Goal: Task Accomplishment & Management: Manage account settings

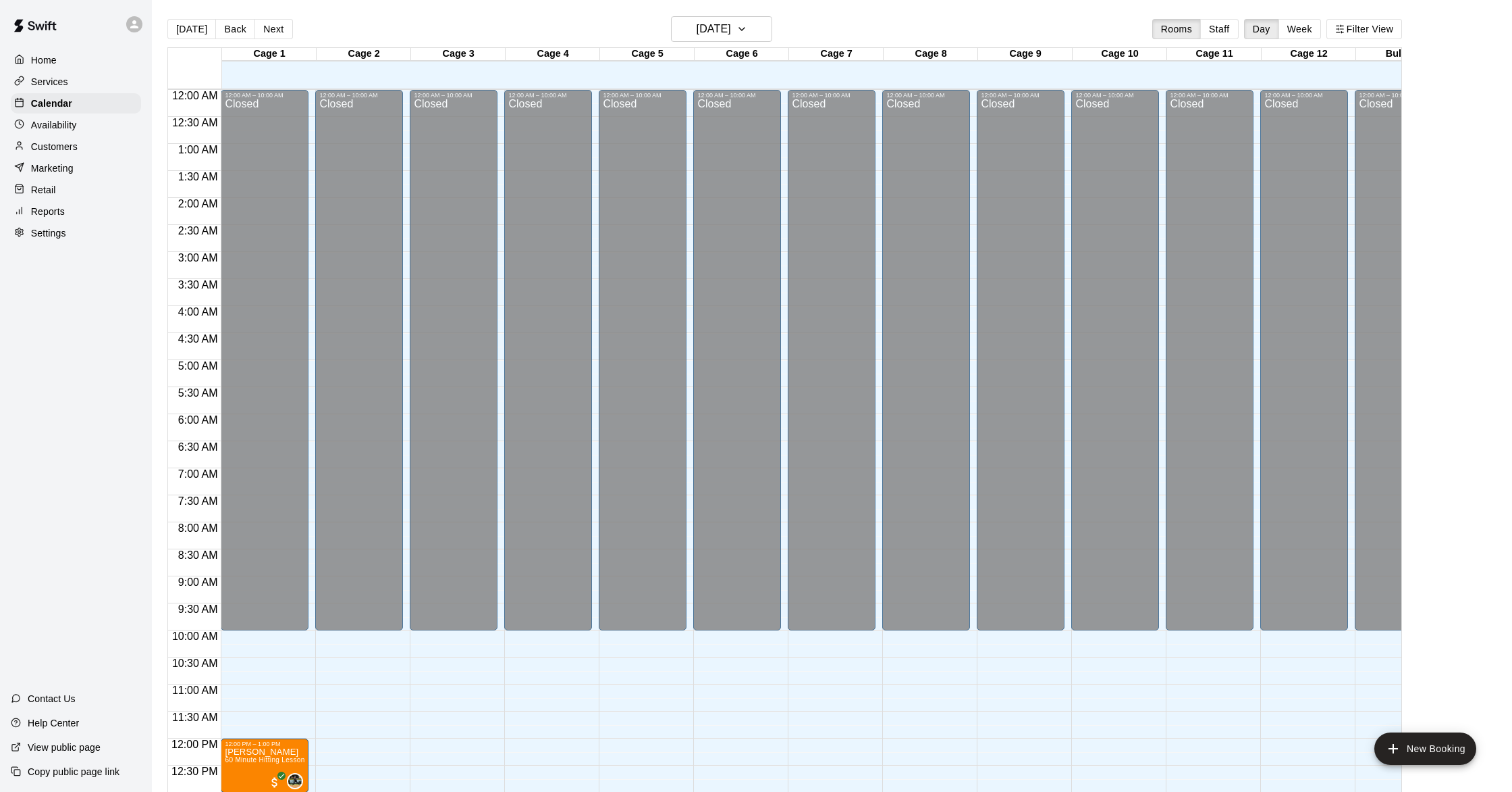
scroll to position [454, 0]
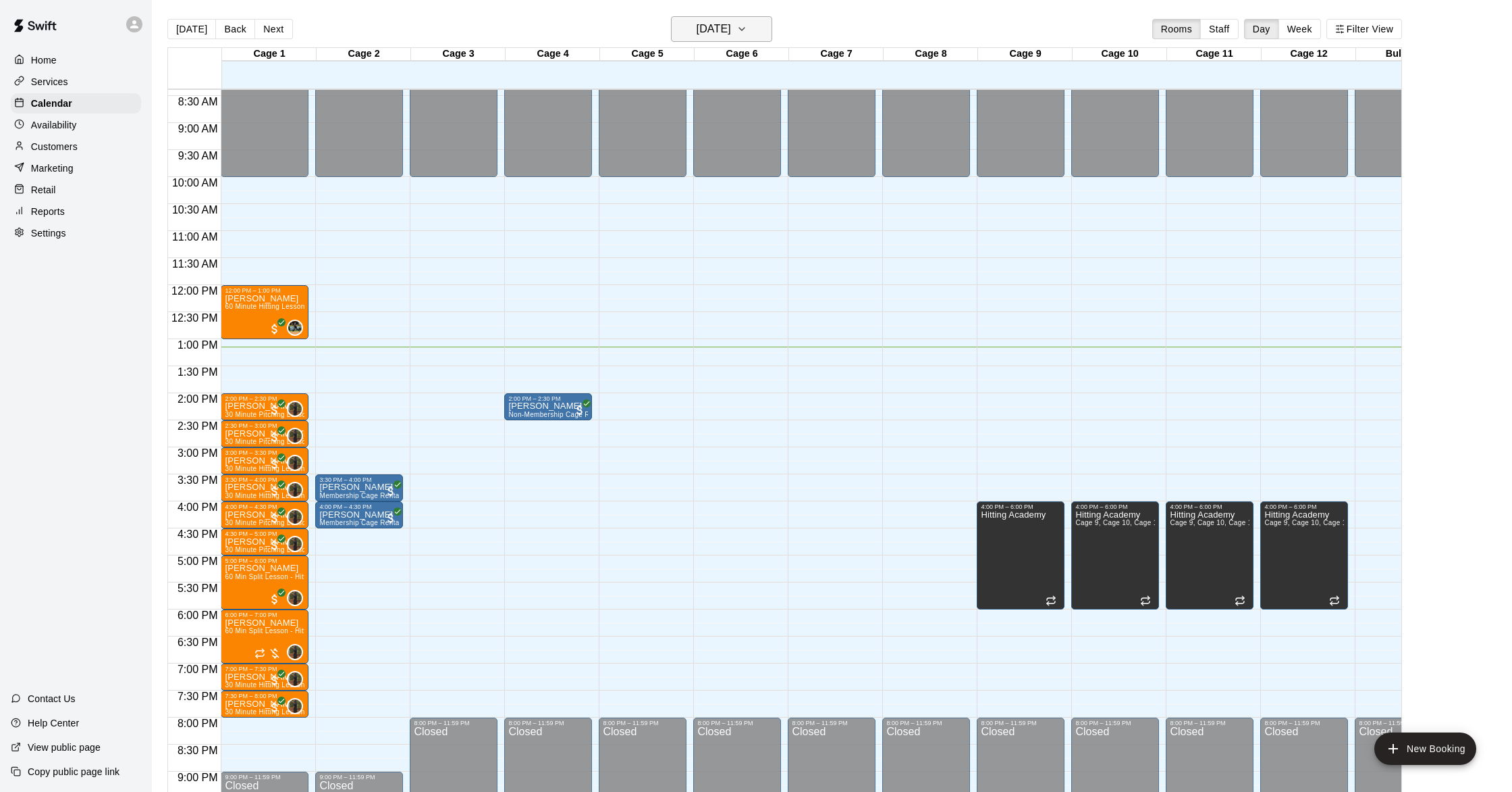
click at [717, 30] on h6 "[DATE]" at bounding box center [714, 29] width 34 height 19
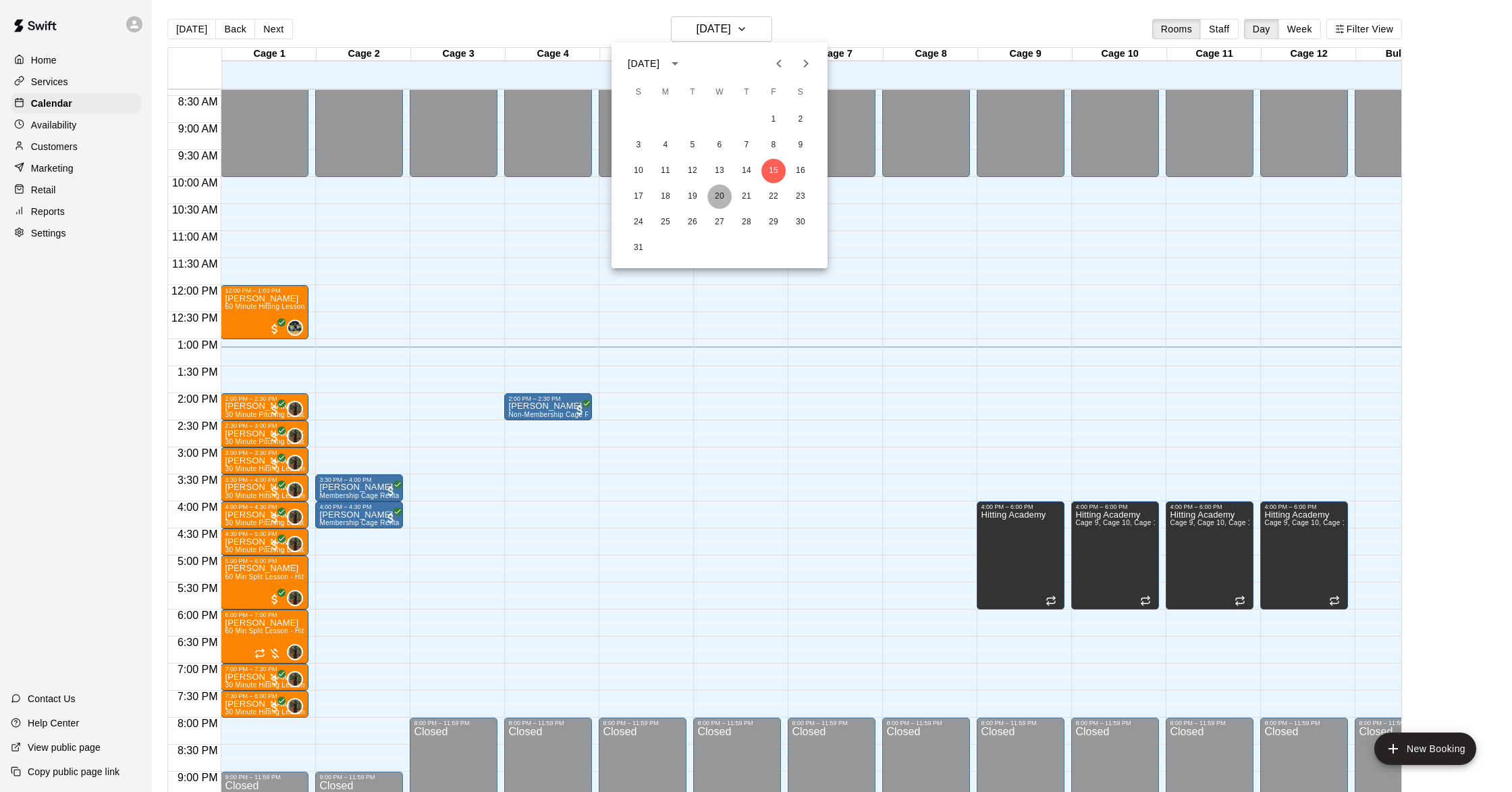
click at [718, 197] on button "20" at bounding box center [719, 196] width 24 height 24
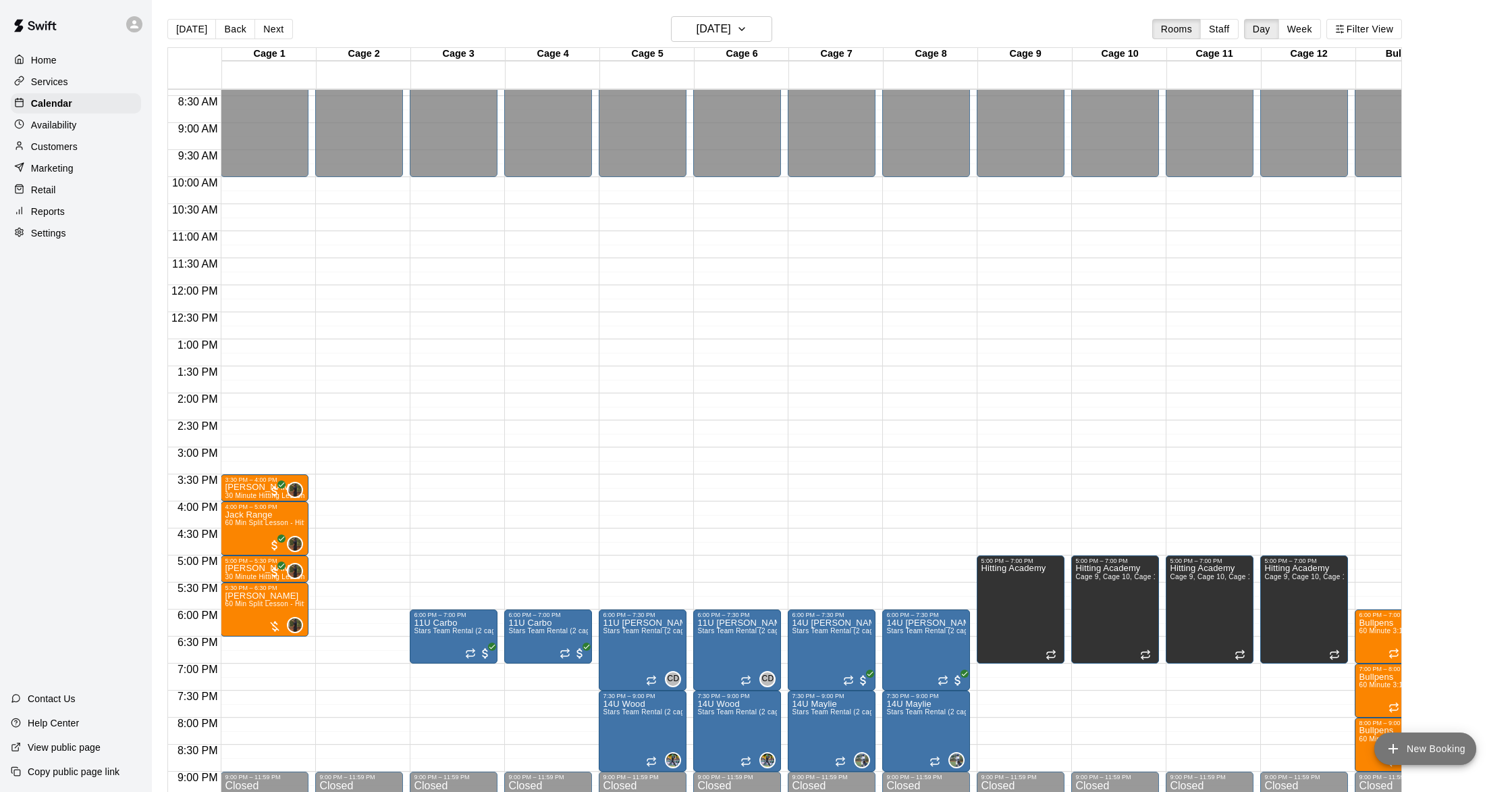
click at [1388, 748] on icon "add" at bounding box center [1393, 749] width 16 height 16
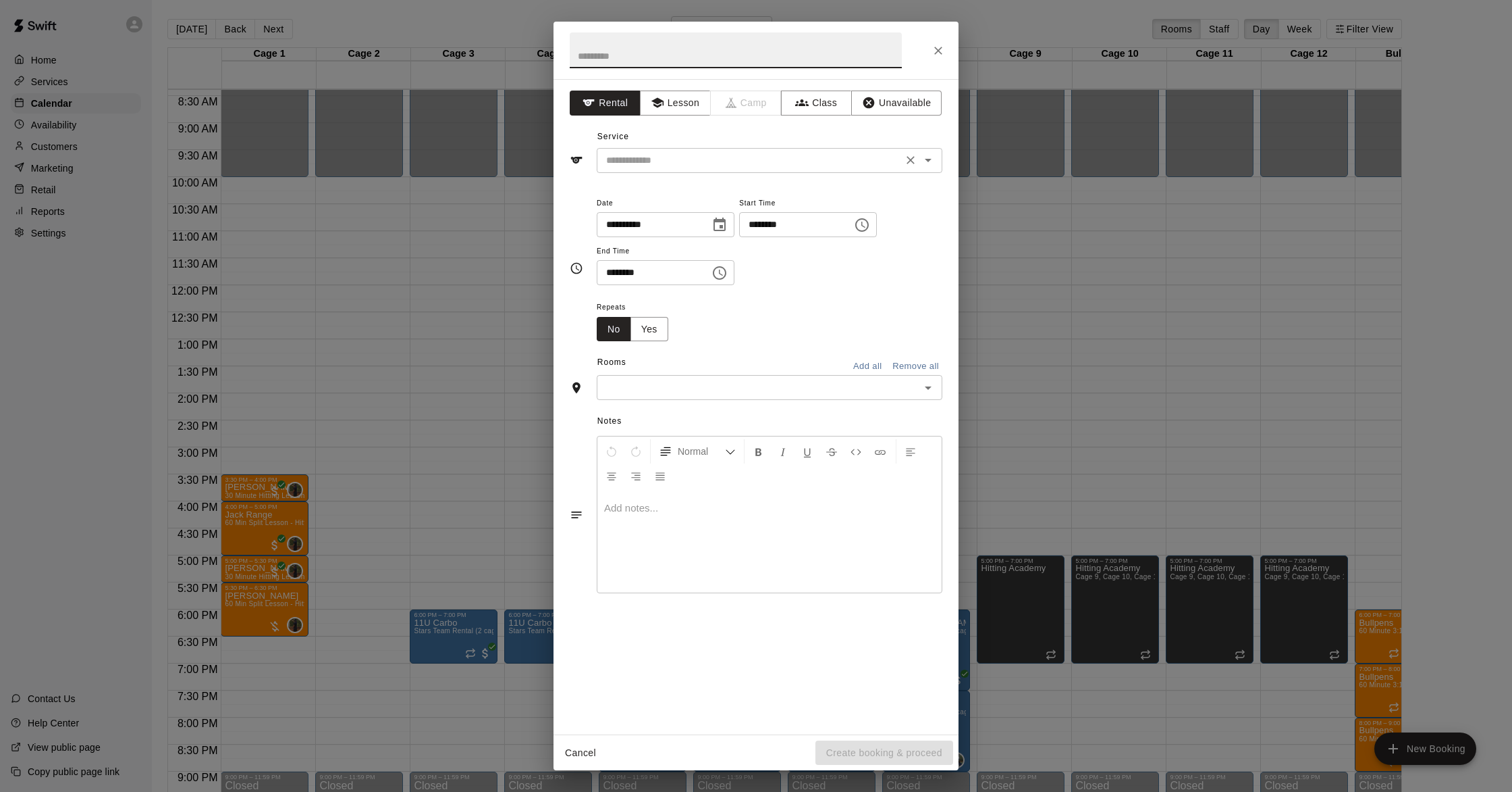
click at [790, 160] on input "text" at bounding box center [750, 160] width 298 height 17
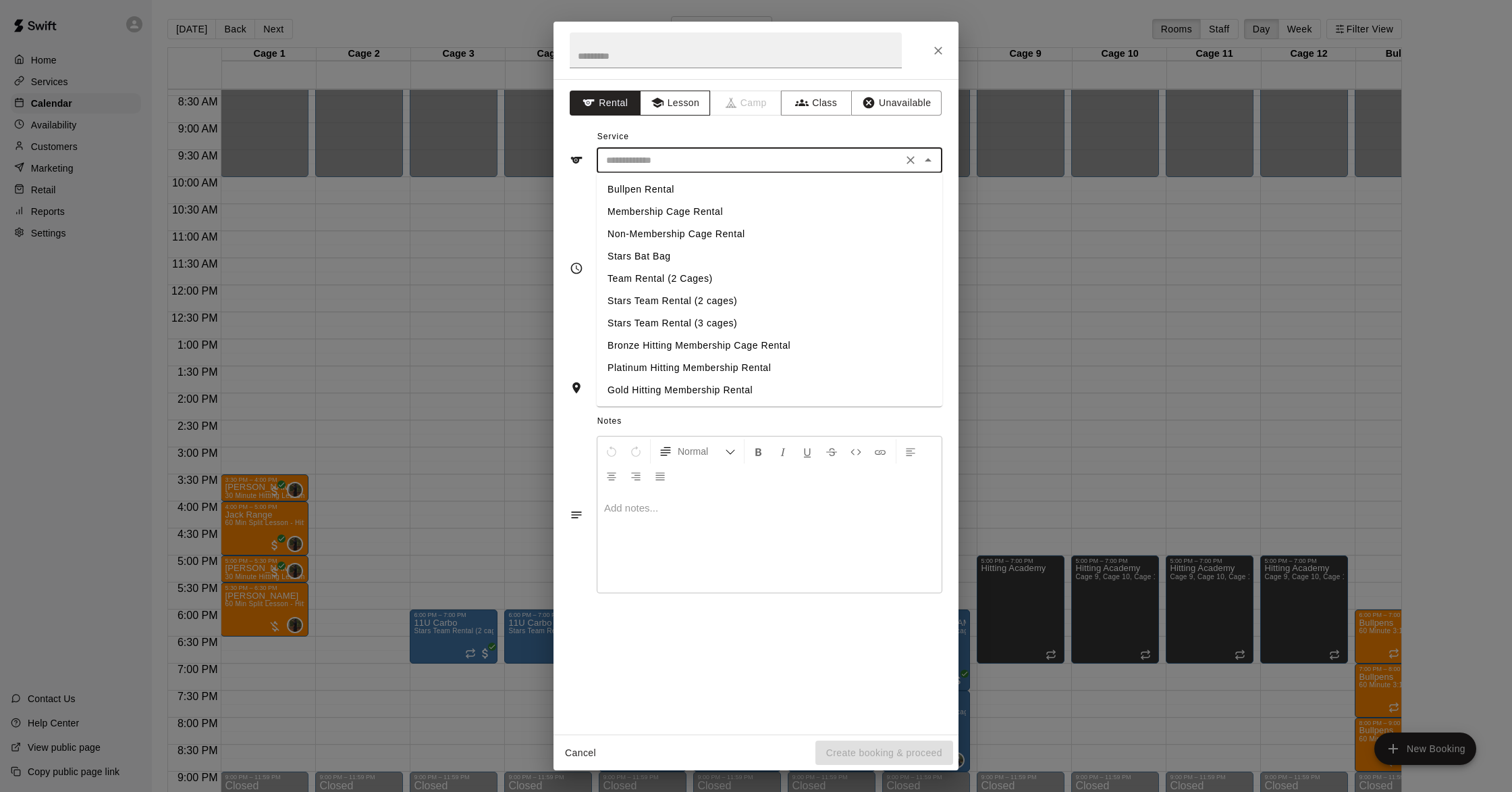
click at [685, 104] on button "Lesson" at bounding box center [675, 103] width 71 height 25
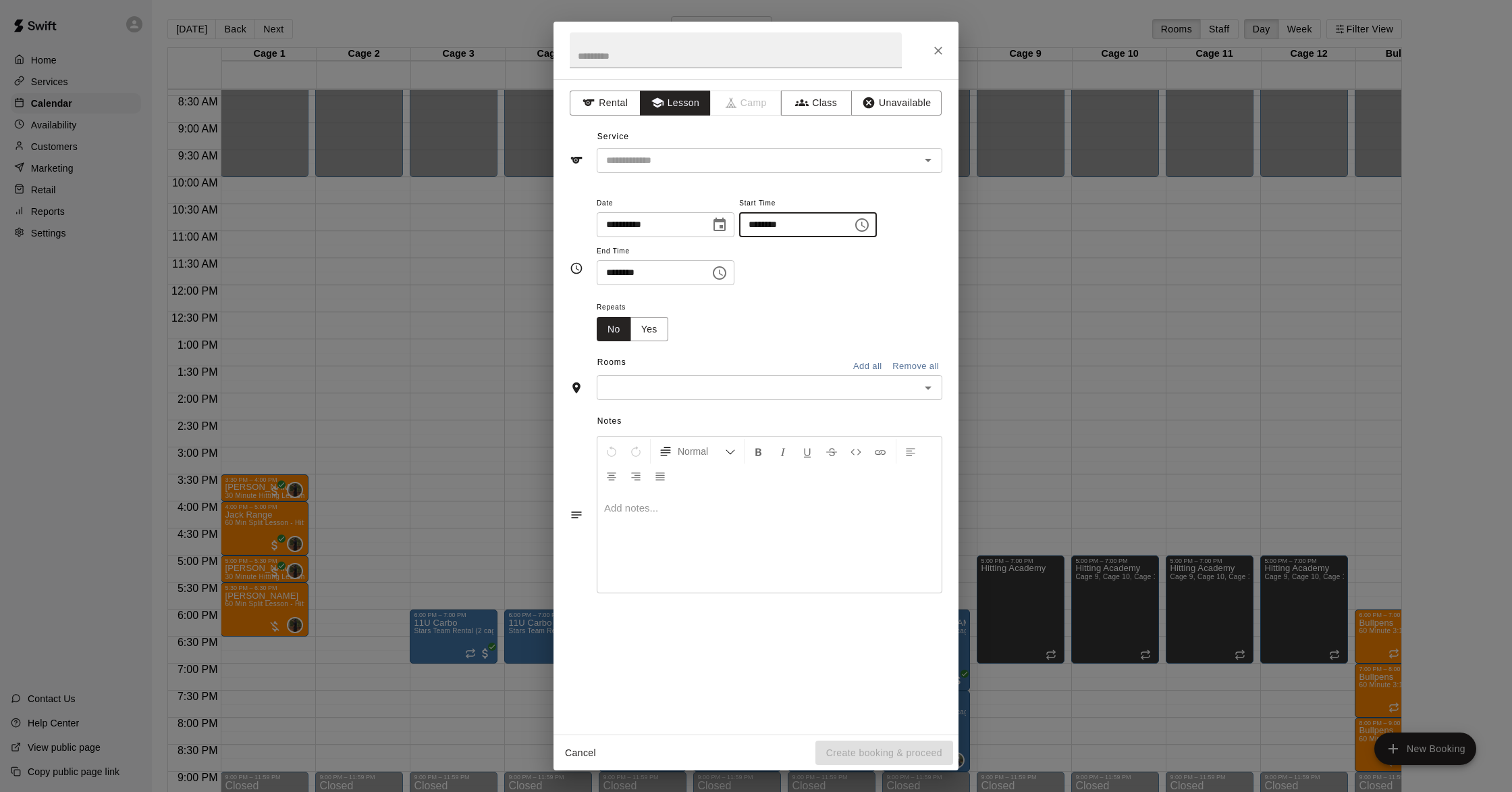
drag, startPoint x: 759, startPoint y: 224, endPoint x: 800, endPoint y: 231, distance: 41.6
click at [760, 224] on input "********" at bounding box center [792, 225] width 104 height 25
type input "********"
click at [611, 269] on input "********" at bounding box center [649, 273] width 104 height 25
type input "********"
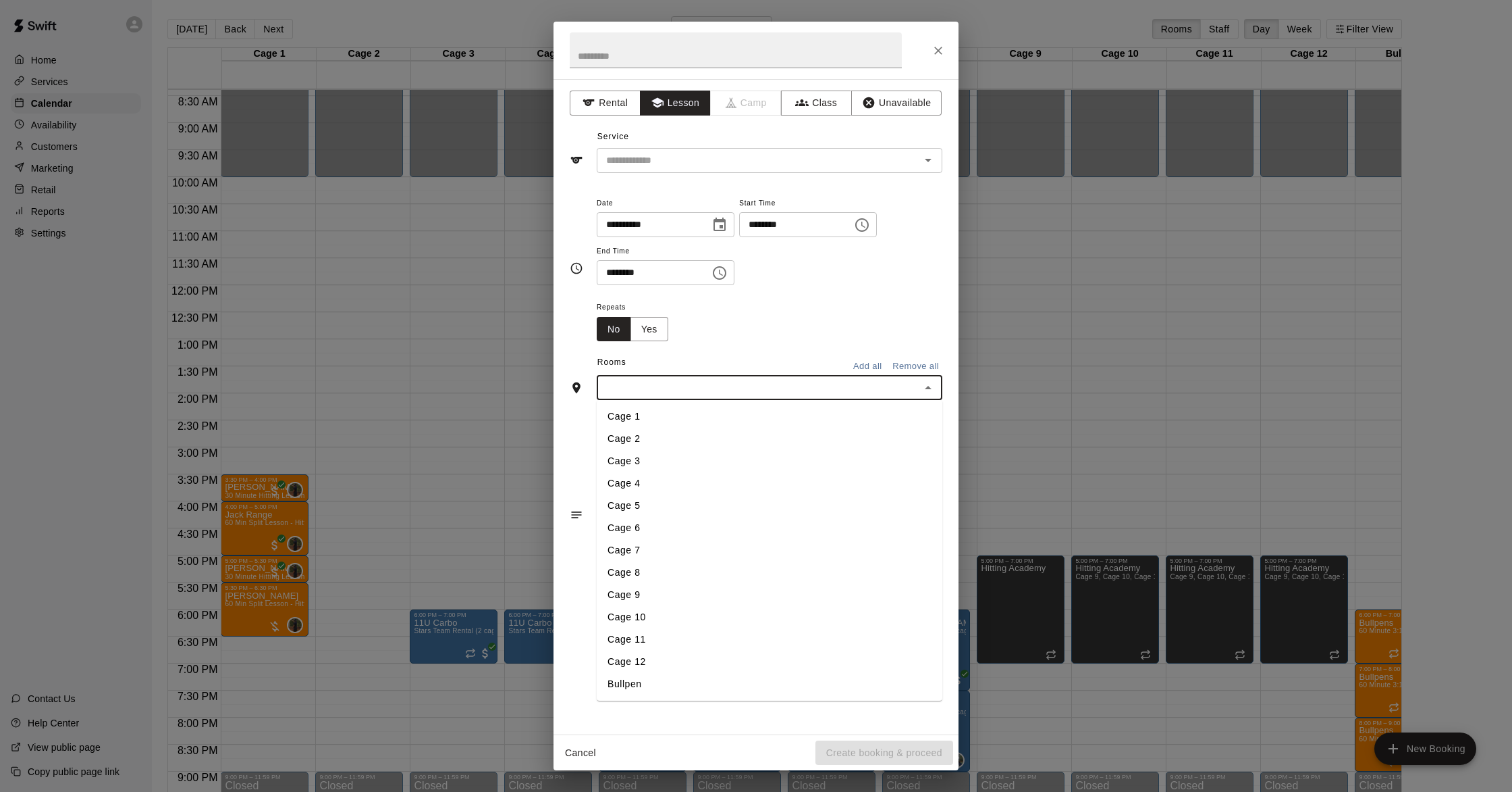
click at [742, 385] on input "text" at bounding box center [759, 387] width 316 height 17
click at [679, 480] on li "Cage 4" at bounding box center [770, 483] width 346 height 22
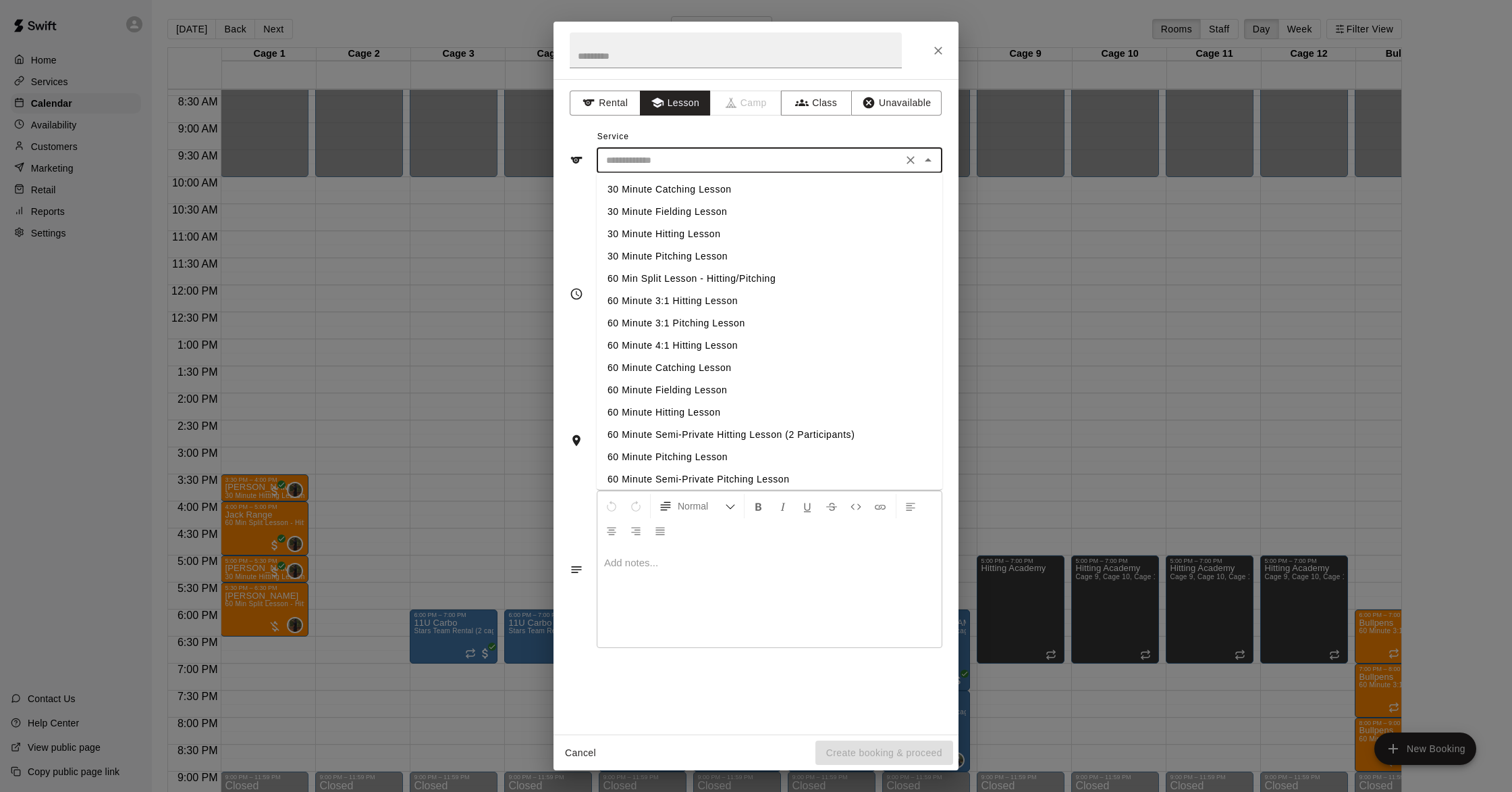
click at [729, 160] on input "text" at bounding box center [750, 160] width 298 height 17
click at [696, 411] on li "60 Minute Hitting Lesson" at bounding box center [770, 412] width 346 height 22
type input "**********"
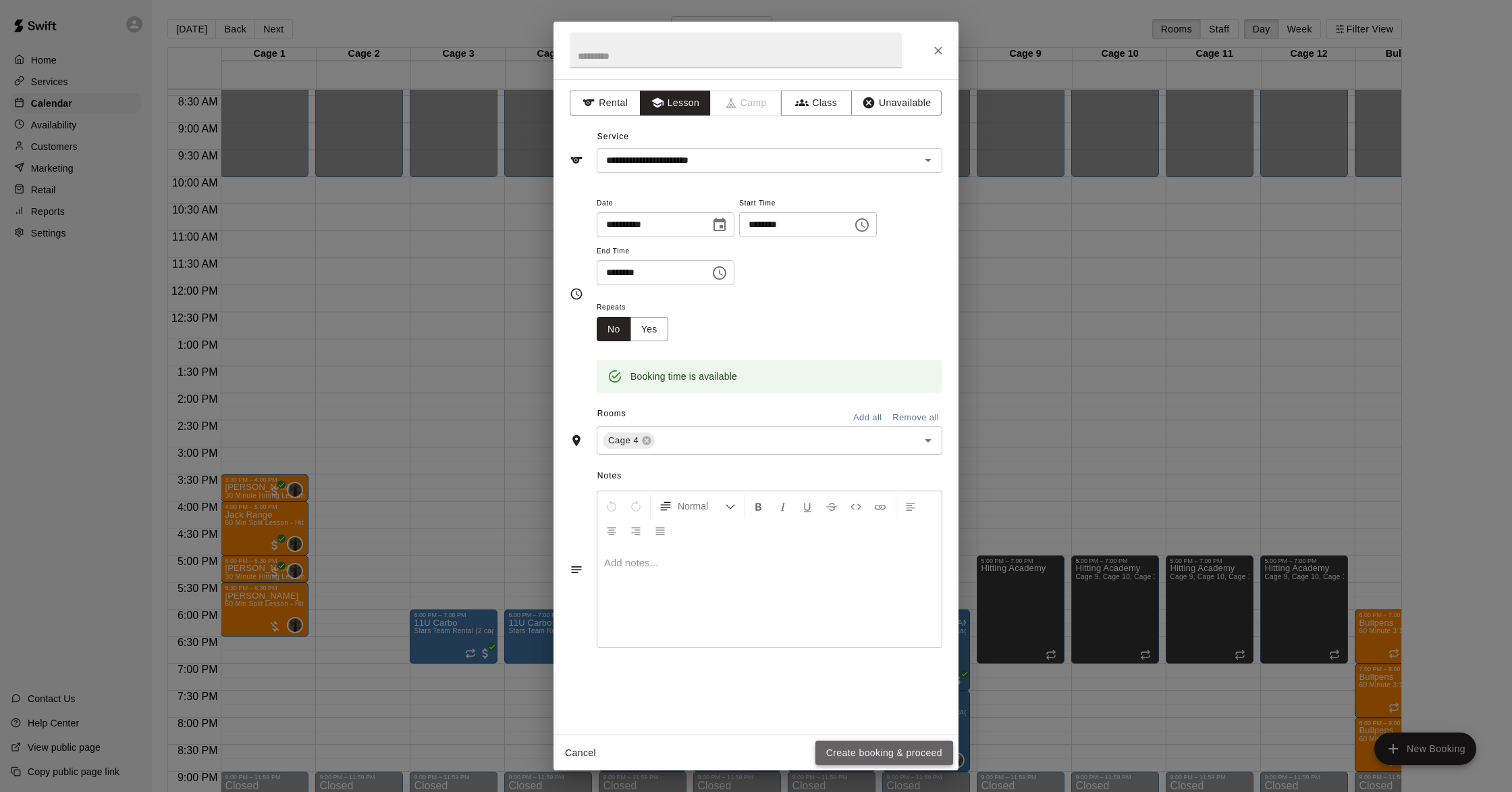
click at [863, 753] on button "Create booking & proceed" at bounding box center [885, 753] width 138 height 25
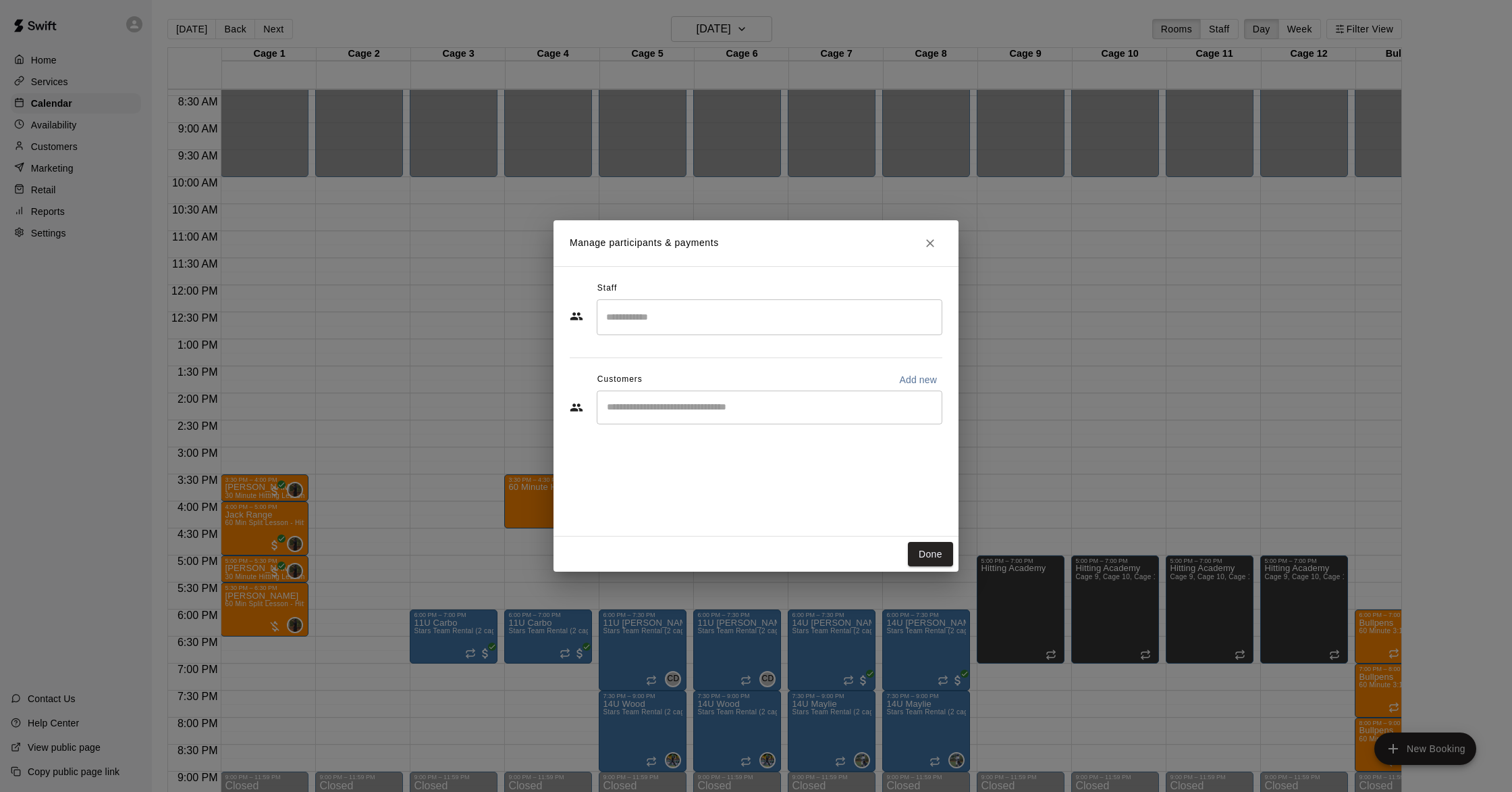
click at [784, 310] on input "Search staff" at bounding box center [769, 317] width 333 height 23
click at [767, 355] on div "[PERSON_NAME] Staff" at bounding box center [781, 363] width 300 height 26
click at [751, 414] on div "​" at bounding box center [770, 407] width 346 height 34
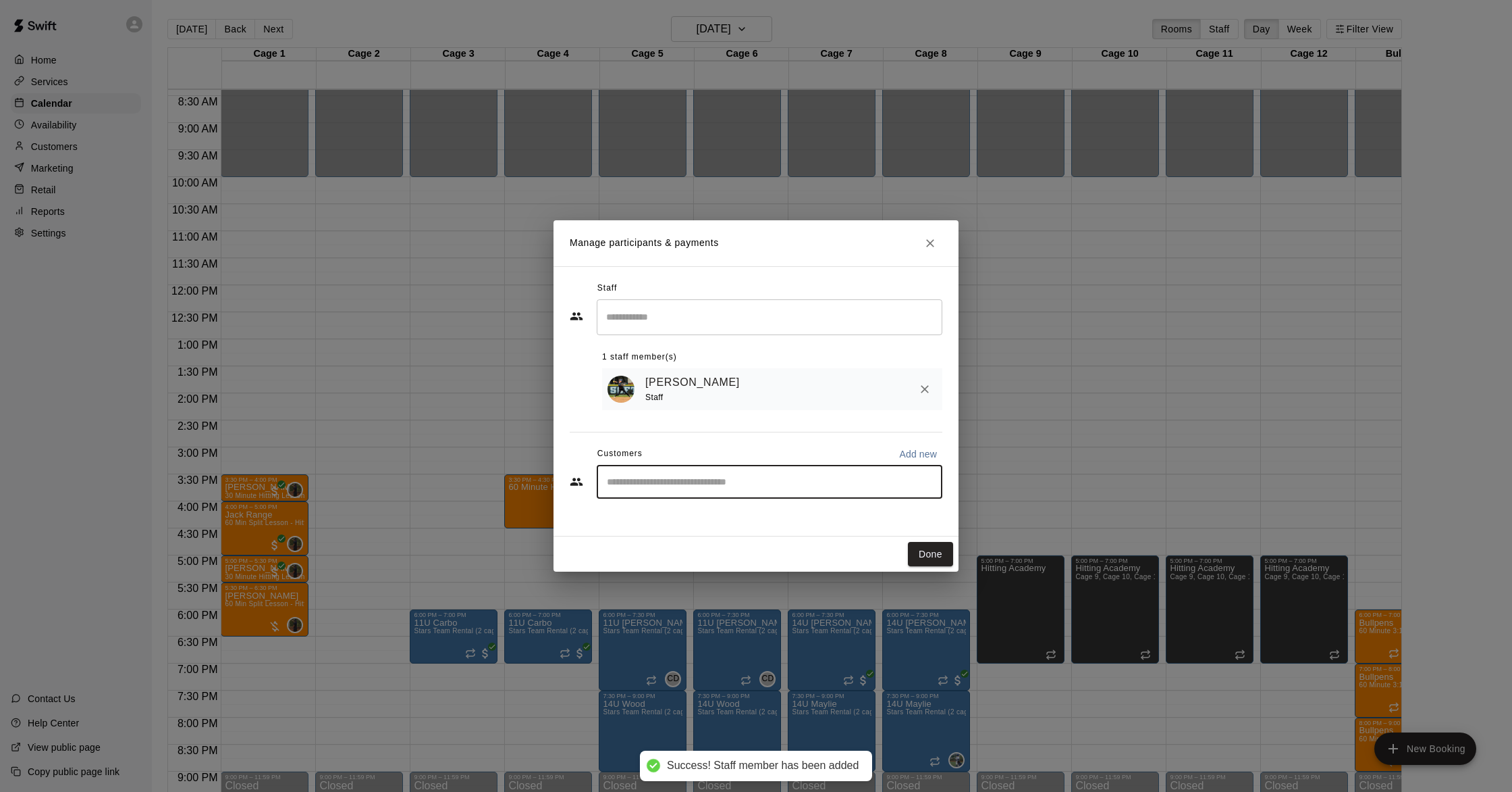
click at [773, 311] on input "Search staff" at bounding box center [769, 317] width 333 height 23
click at [931, 244] on icon "Close" at bounding box center [930, 243] width 8 height 8
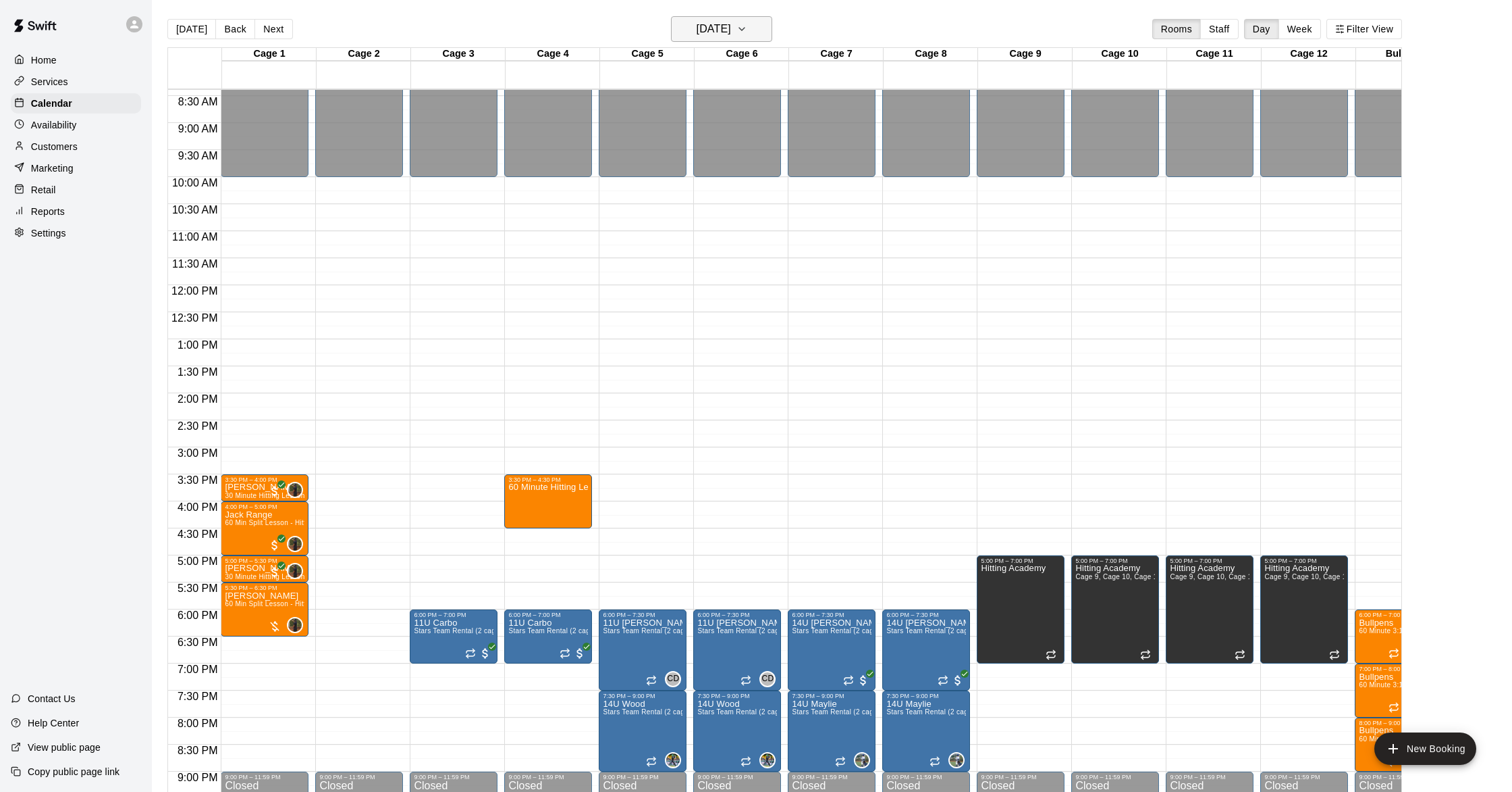
click at [731, 27] on h6 "[DATE]" at bounding box center [714, 29] width 34 height 19
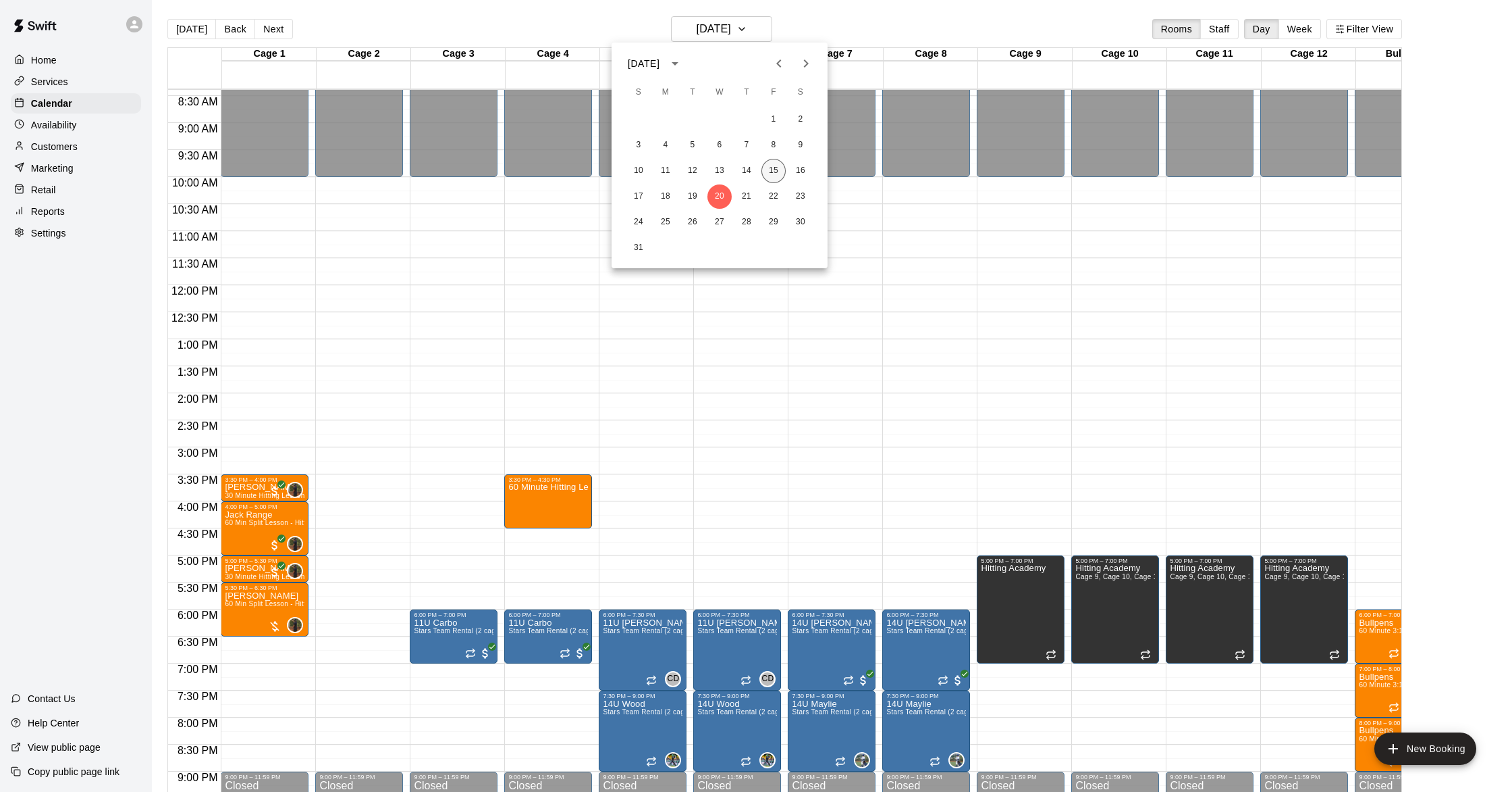
click at [766, 169] on button "15" at bounding box center [773, 171] width 24 height 24
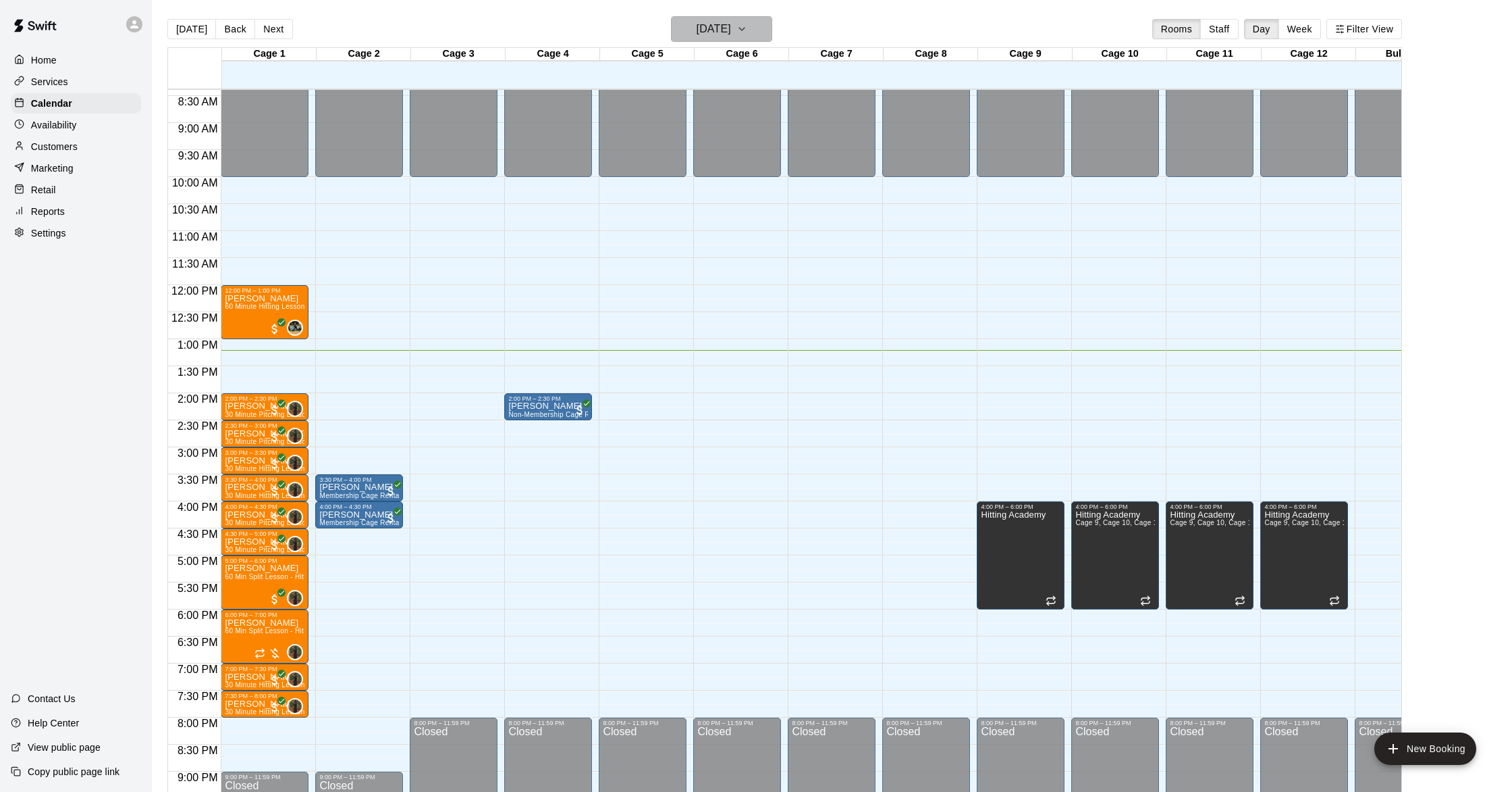
click at [708, 34] on h6 "[DATE]" at bounding box center [714, 29] width 34 height 19
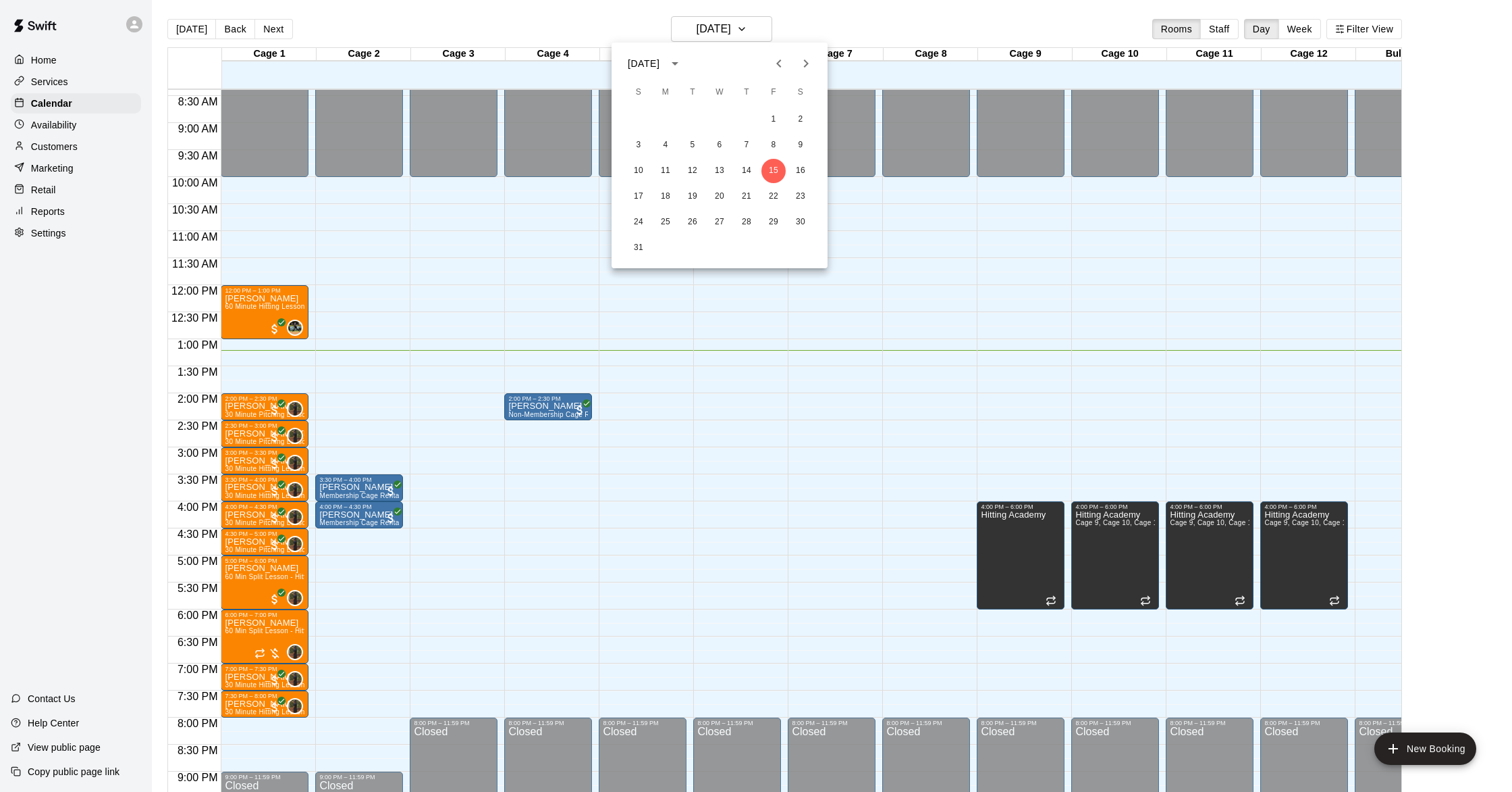
click at [715, 15] on div at bounding box center [756, 396] width 1512 height 792
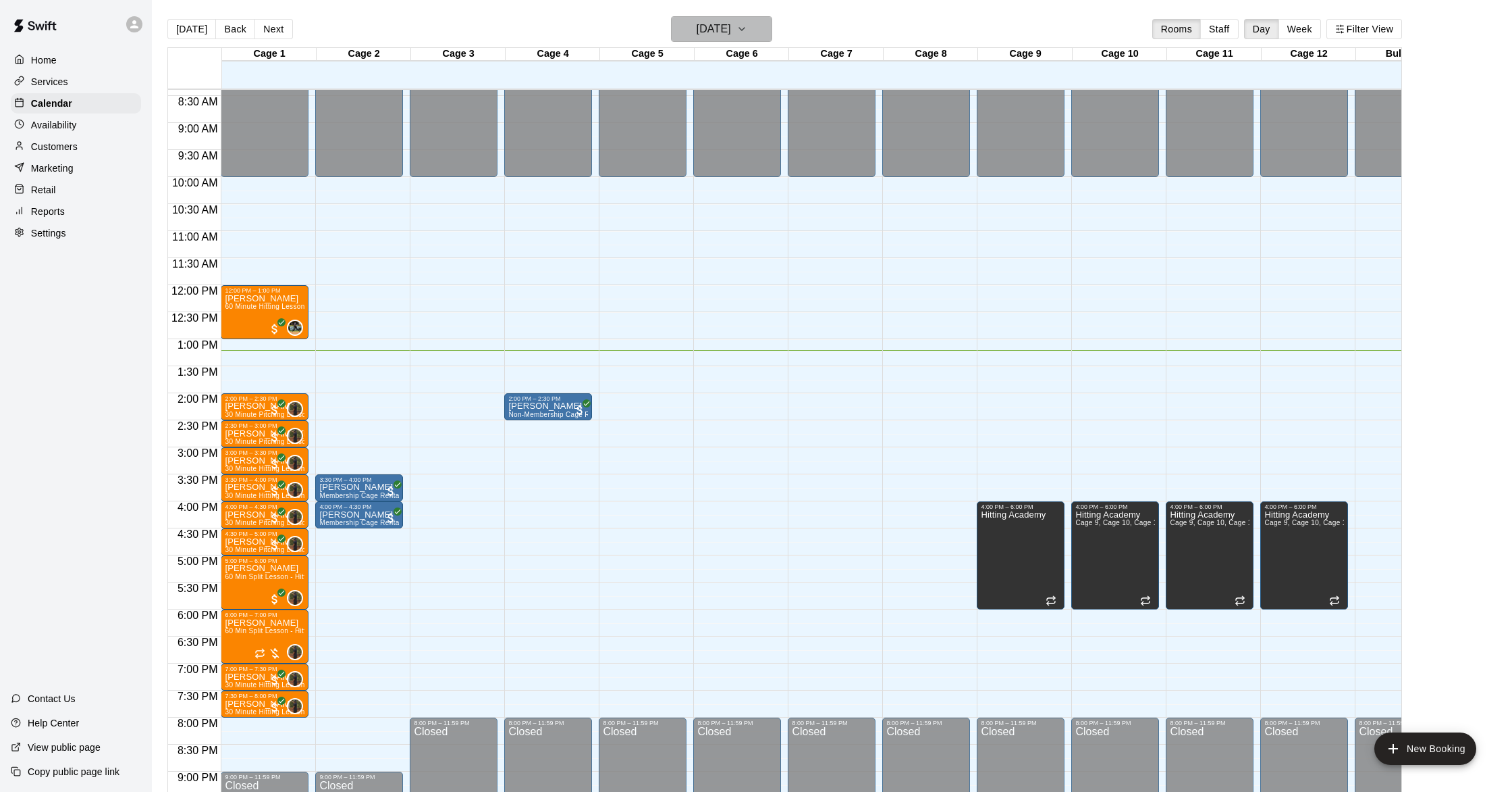
click at [712, 32] on h6 "[DATE]" at bounding box center [714, 29] width 34 height 19
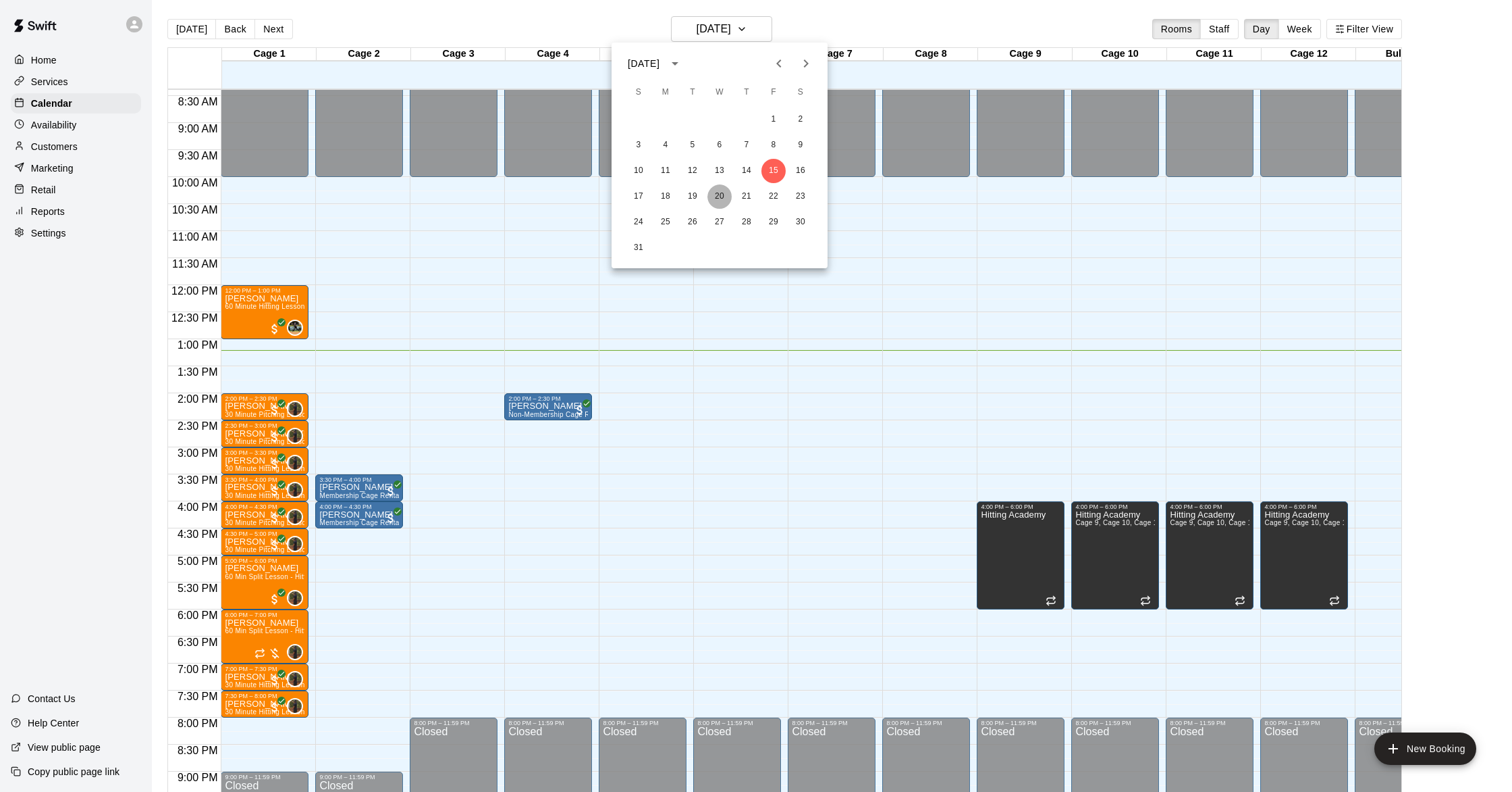
click at [720, 196] on button "20" at bounding box center [719, 196] width 24 height 24
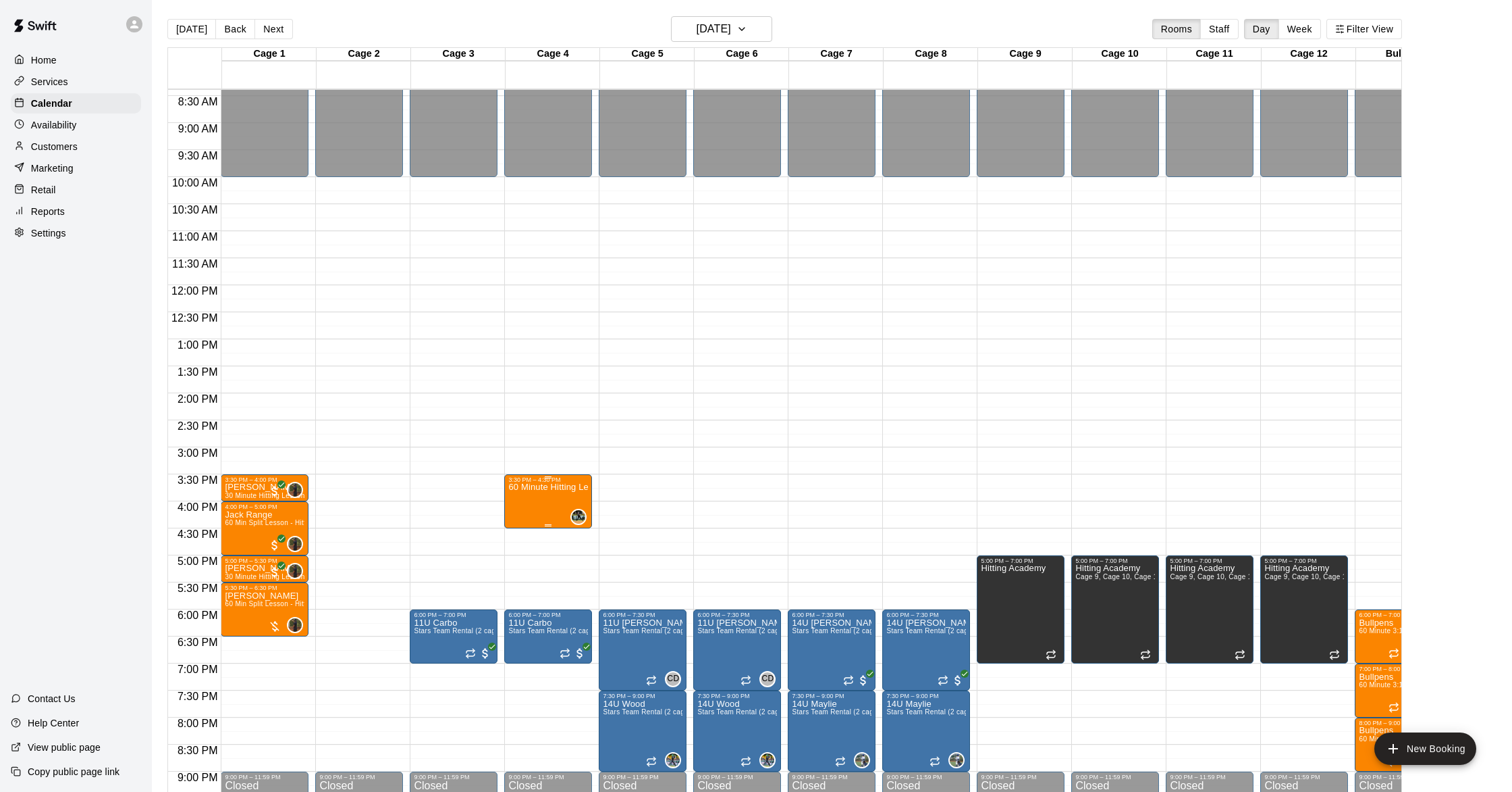
click at [558, 487] on p "60 Minute Hitting Lesson" at bounding box center [548, 487] width 80 height 0
click at [524, 533] on img "edit" at bounding box center [522, 533] width 15 height 15
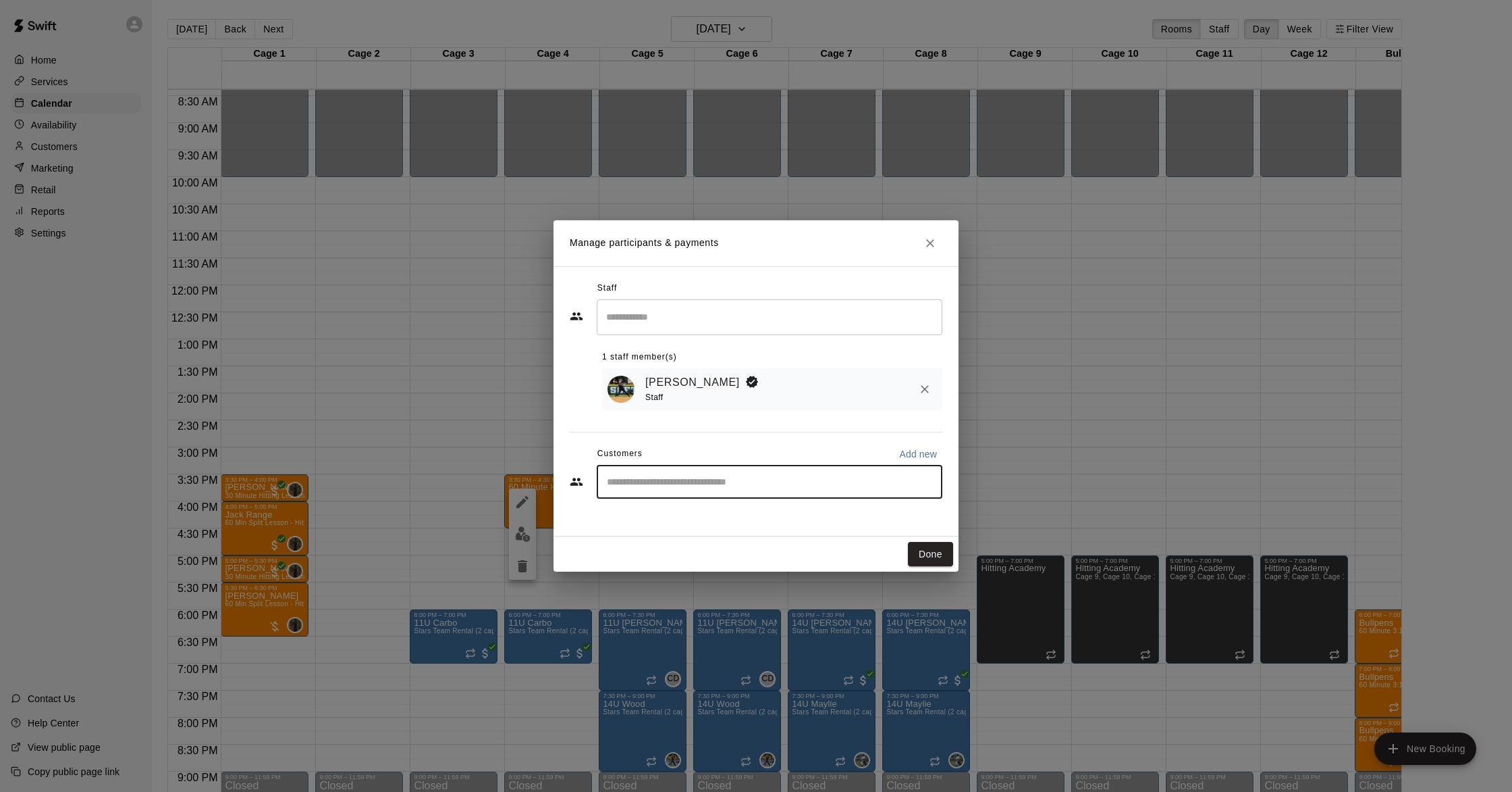
click at [669, 475] on input "Start typing to search customers..." at bounding box center [769, 481] width 333 height 13
type input "****"
click at [677, 519] on p "[PERSON_NAME]" at bounding box center [676, 513] width 82 height 14
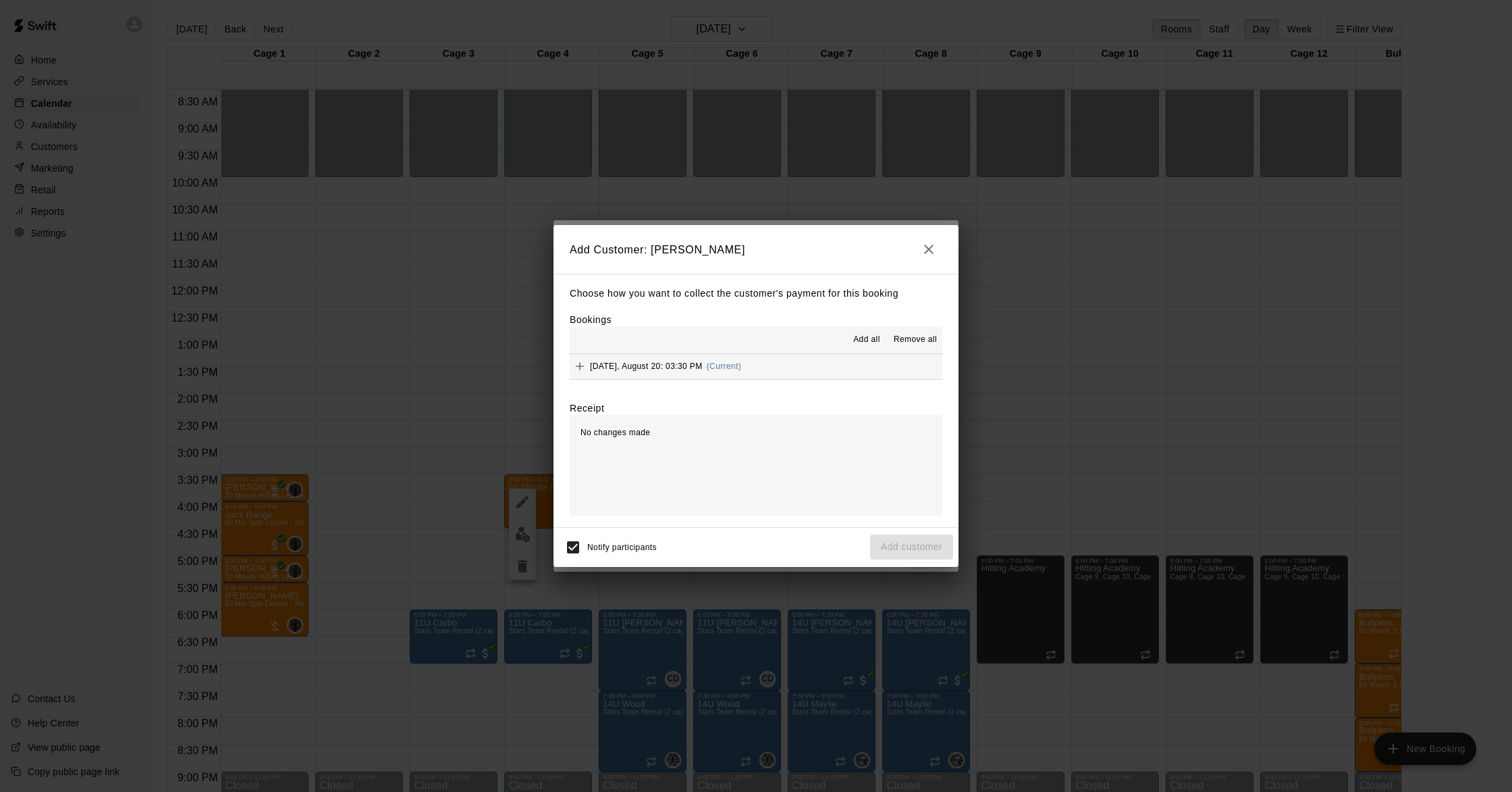
click at [739, 363] on span "(Current)" at bounding box center [724, 366] width 35 height 10
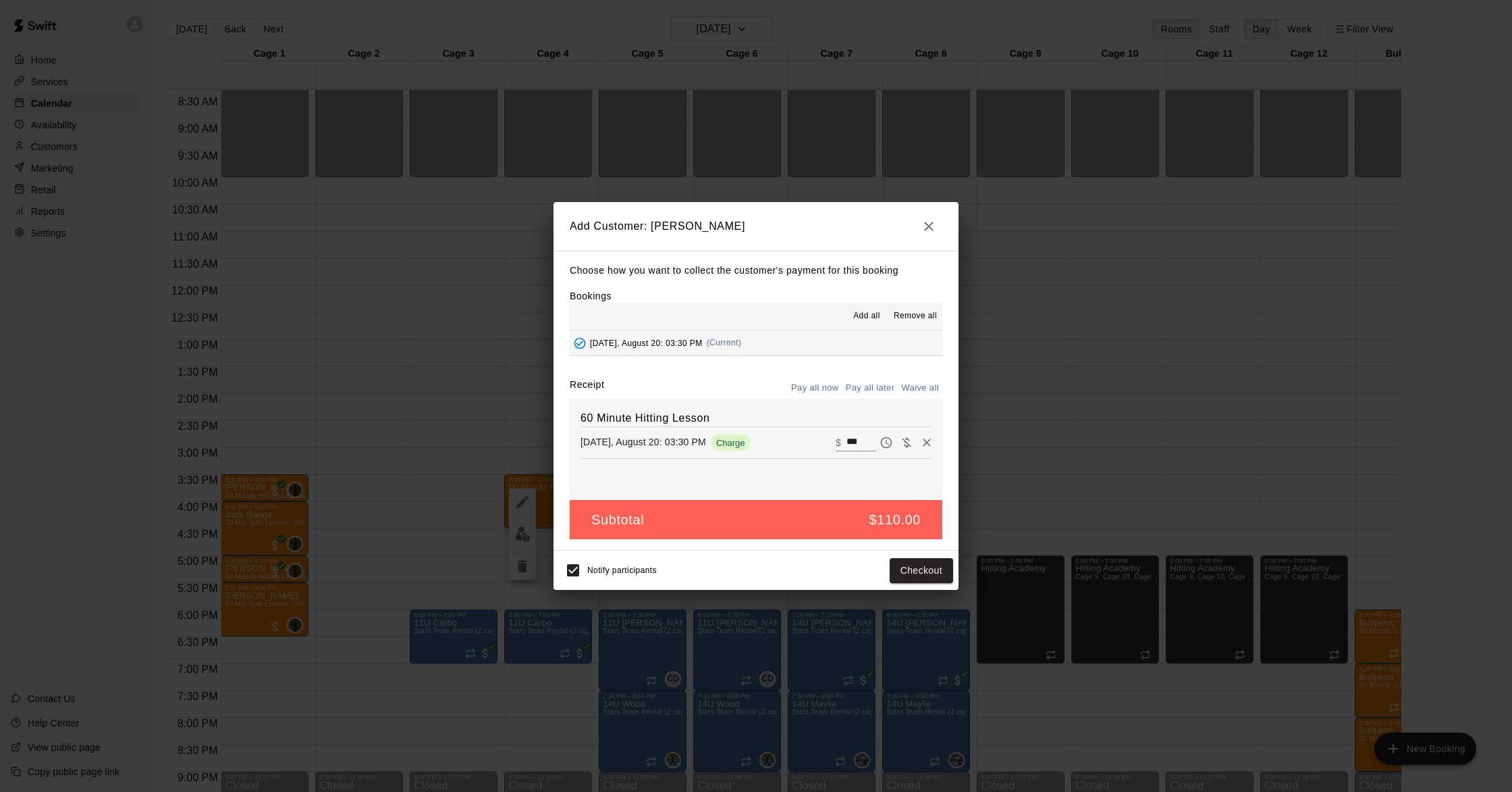
click at [861, 388] on button "Pay all later" at bounding box center [871, 388] width 56 height 21
click at [920, 576] on button "Add customer" at bounding box center [911, 571] width 83 height 25
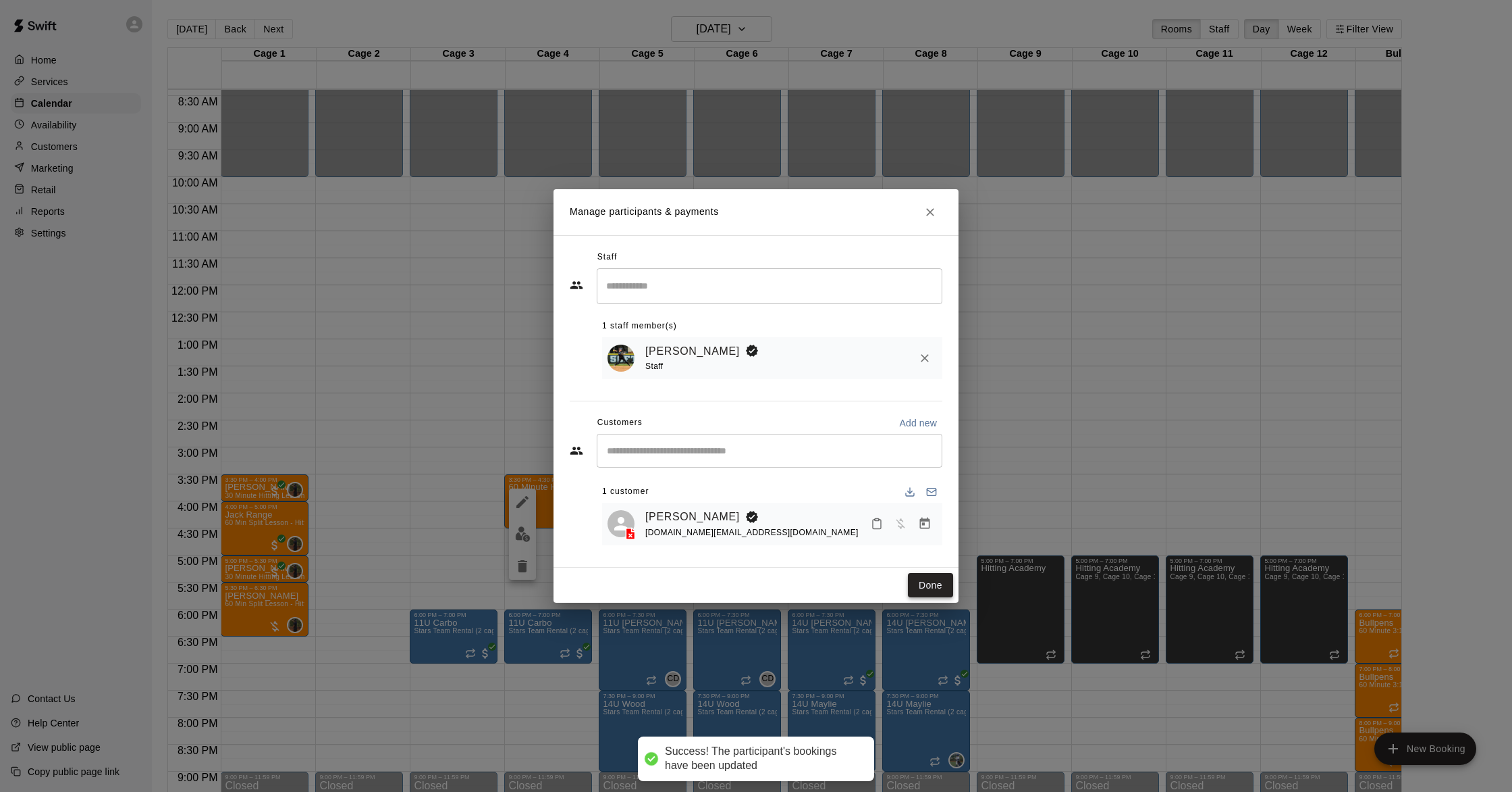
click at [922, 585] on button "Done" at bounding box center [931, 585] width 45 height 25
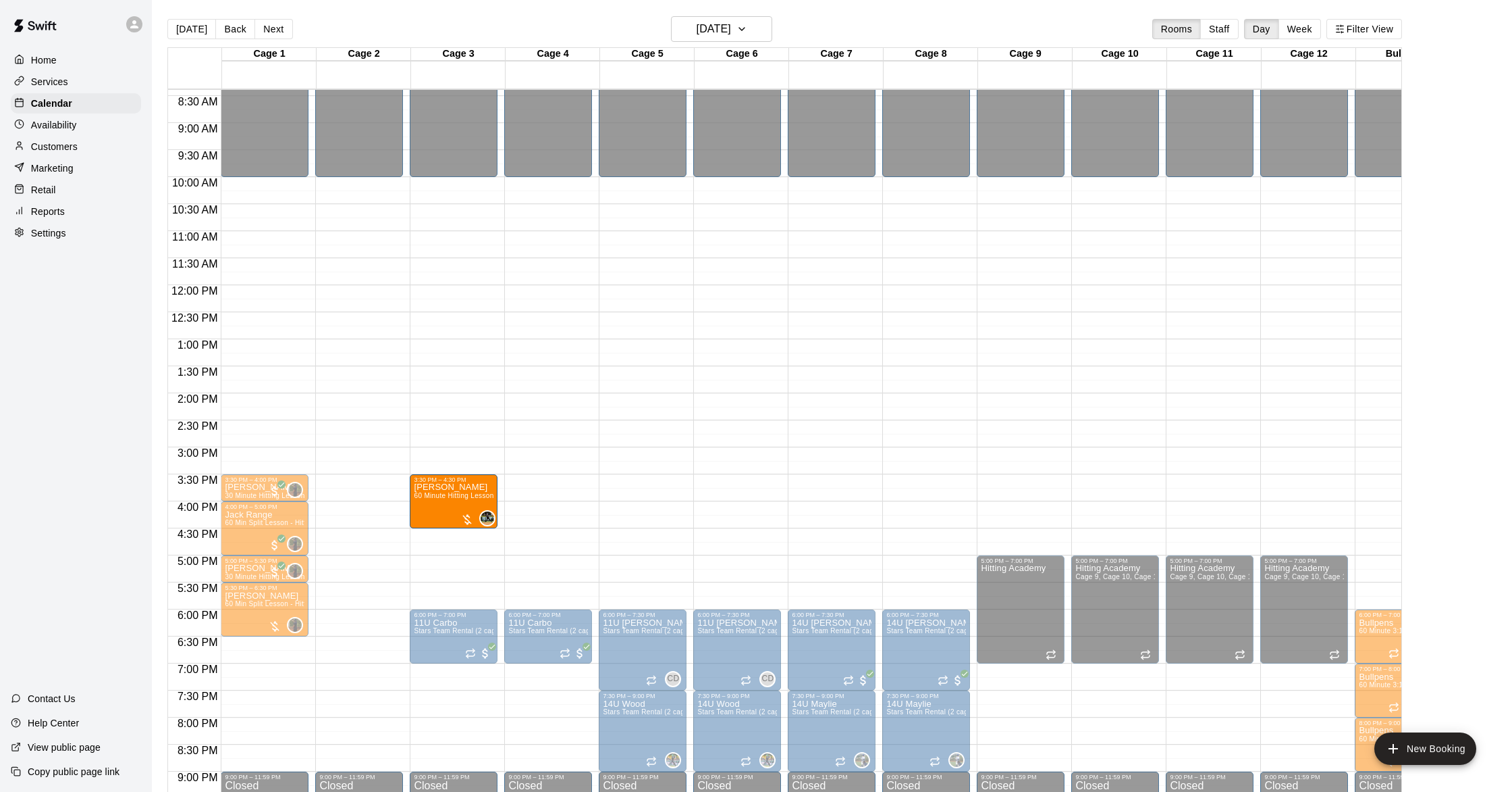
drag, startPoint x: 573, startPoint y: 485, endPoint x: 485, endPoint y: 486, distance: 88.0
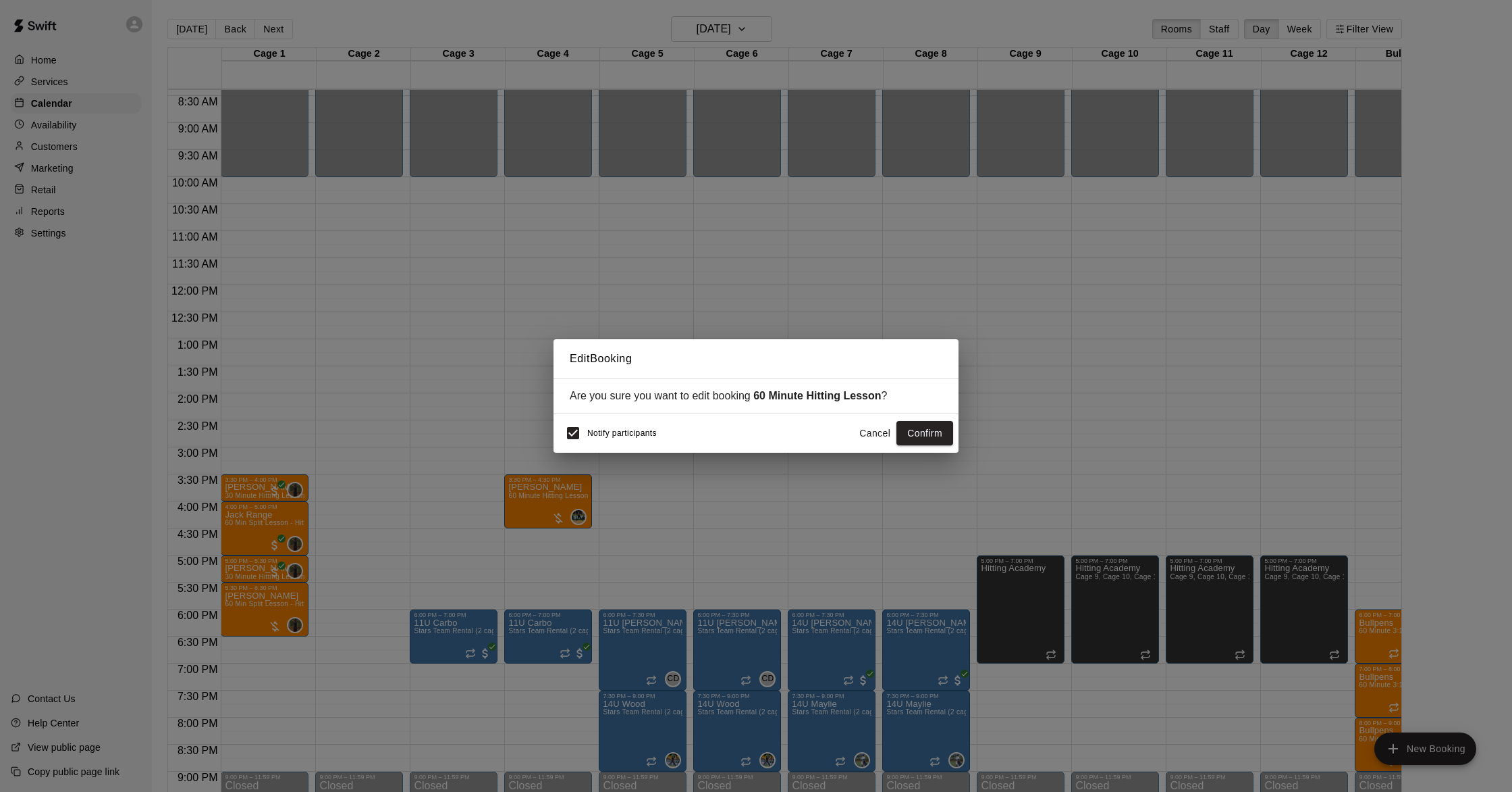
scroll to position [1, 0]
click at [925, 434] on button "Confirm" at bounding box center [924, 433] width 56 height 25
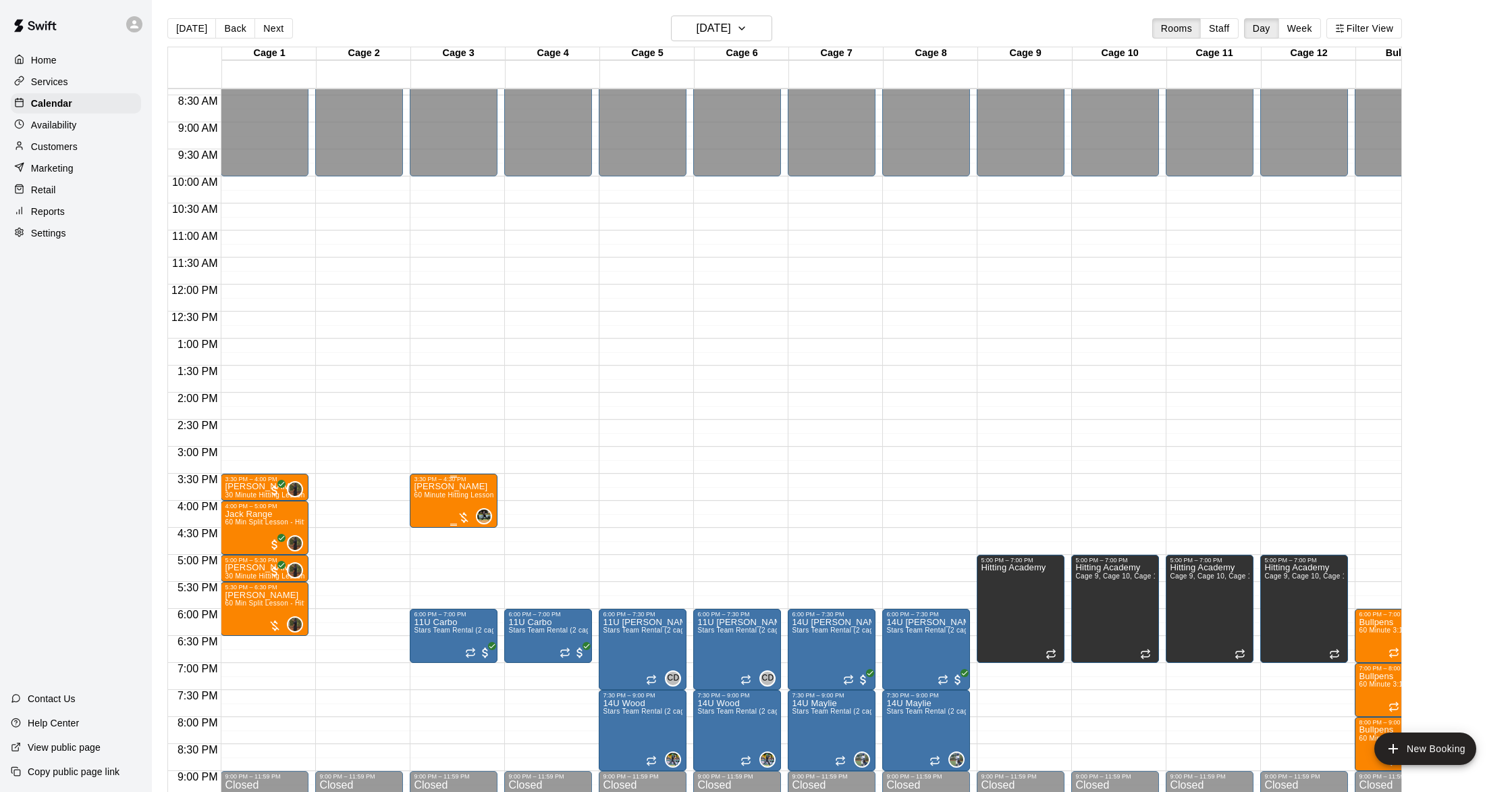
click at [469, 498] on span "60 Minute Hitting Lesson" at bounding box center [453, 495] width 80 height 7
click at [431, 506] on icon "edit" at bounding box center [428, 506] width 16 height 16
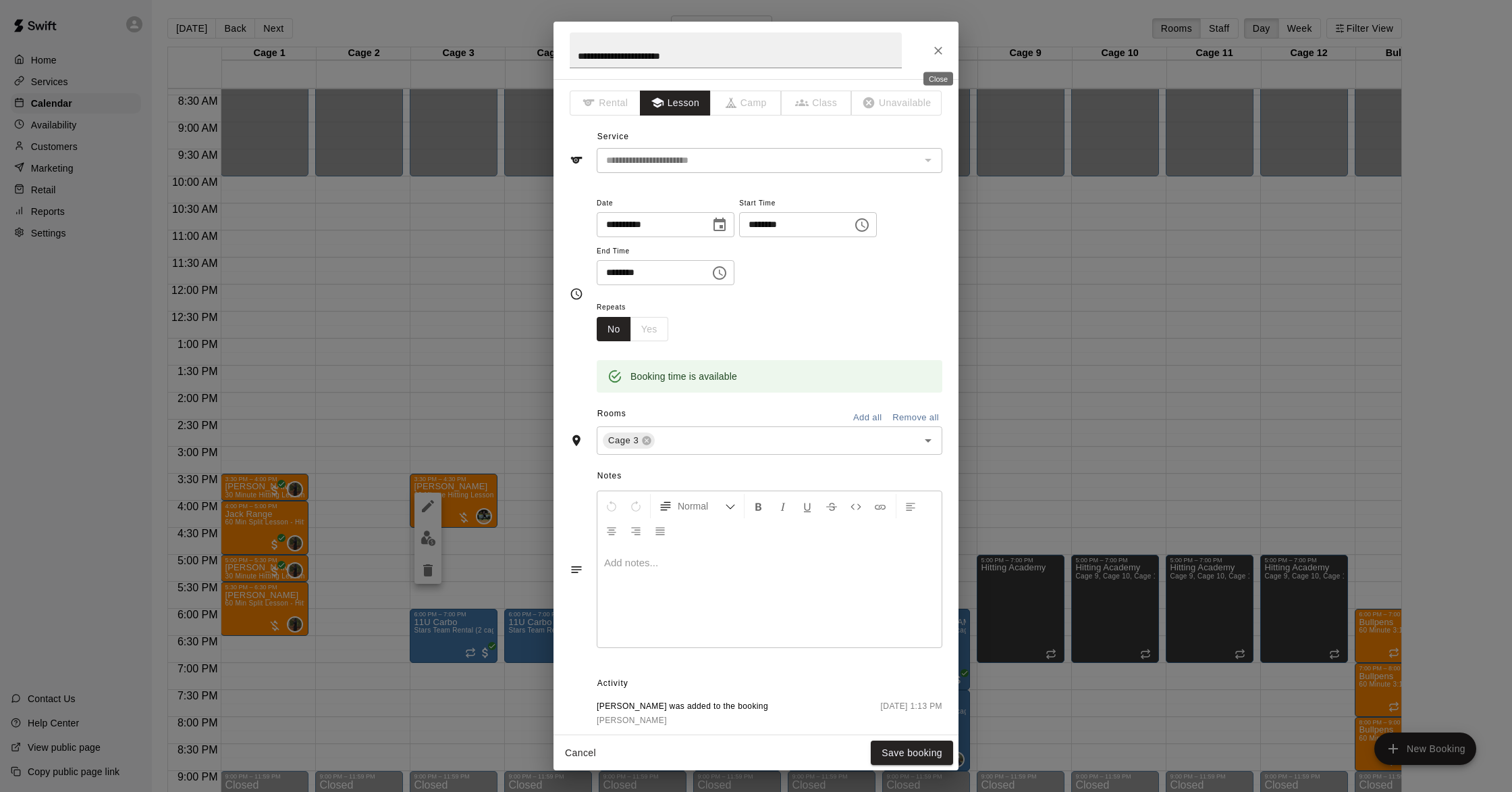
click at [937, 54] on icon "Close" at bounding box center [938, 51] width 13 height 13
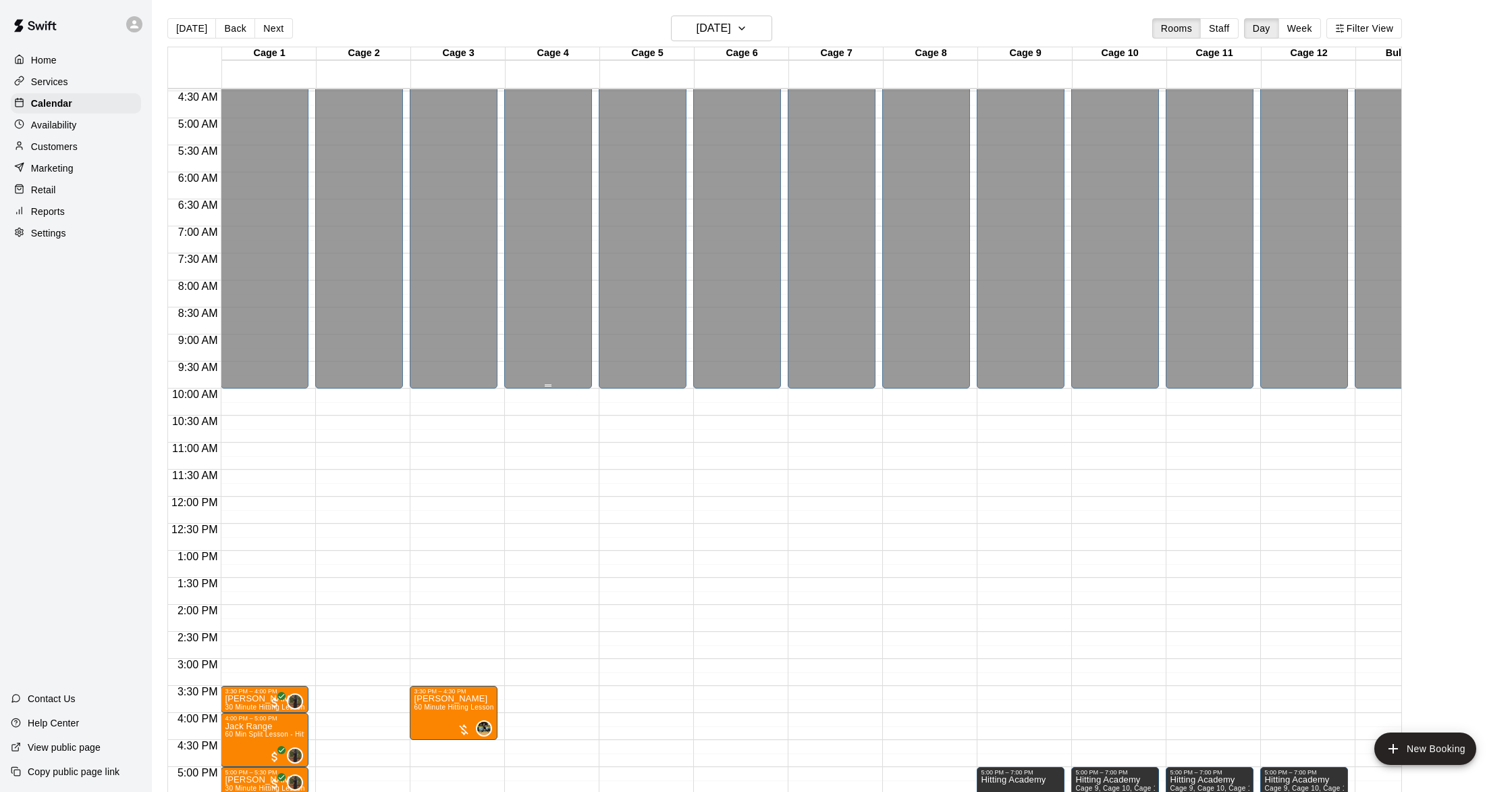
scroll to position [237, 0]
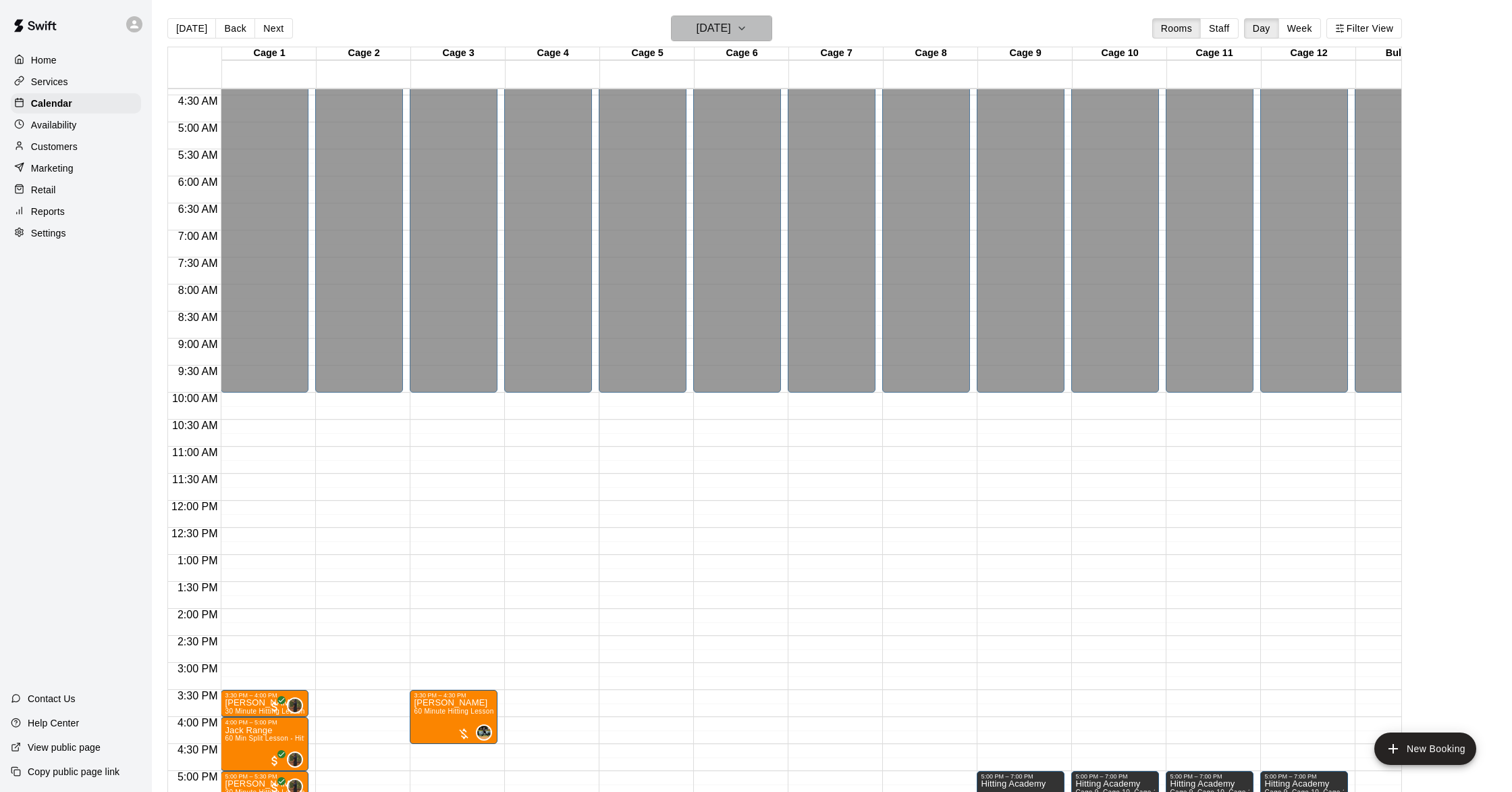
click at [731, 29] on h6 "[DATE]" at bounding box center [714, 29] width 34 height 19
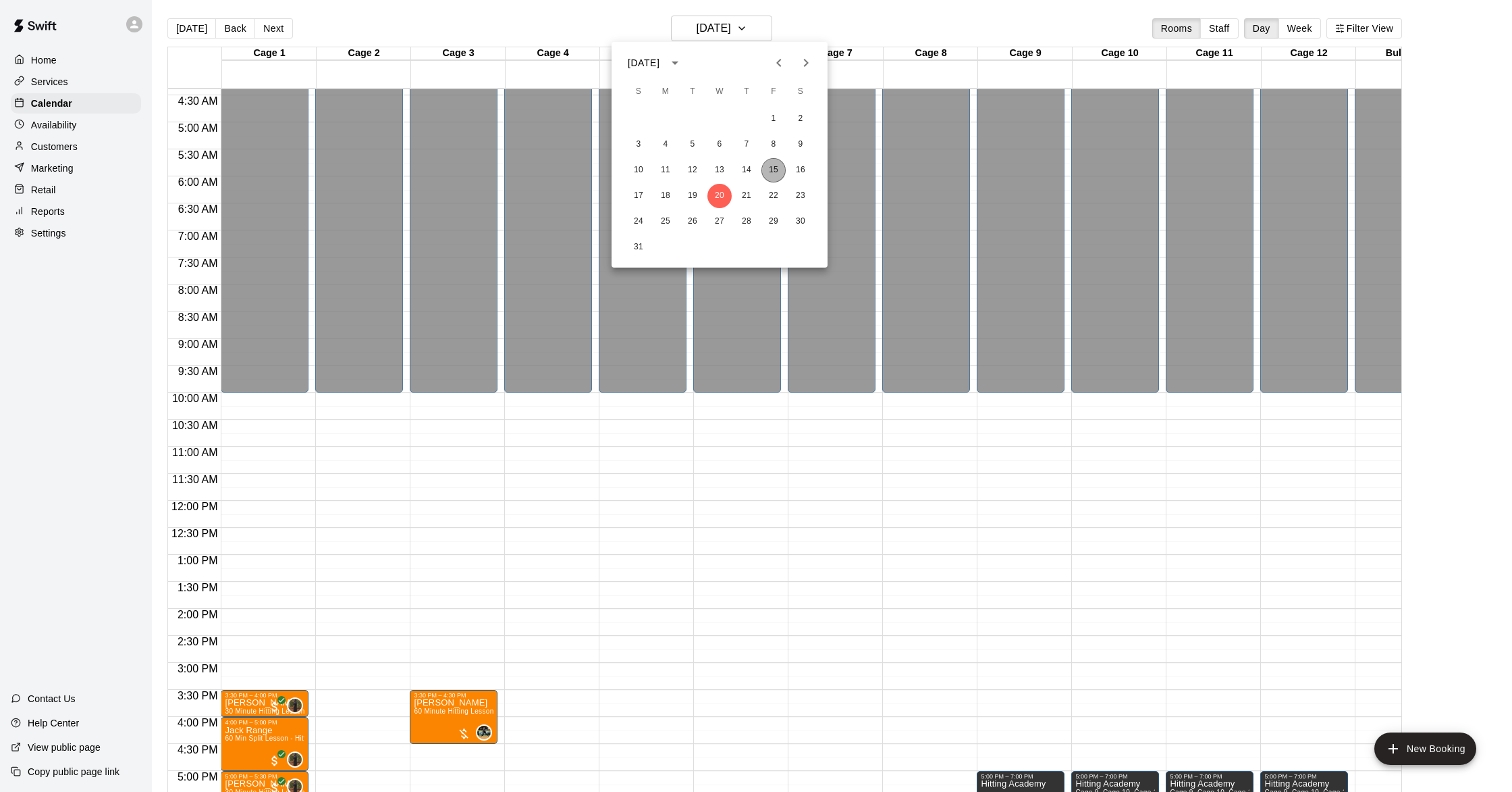
click at [773, 171] on button "15" at bounding box center [773, 170] width 24 height 24
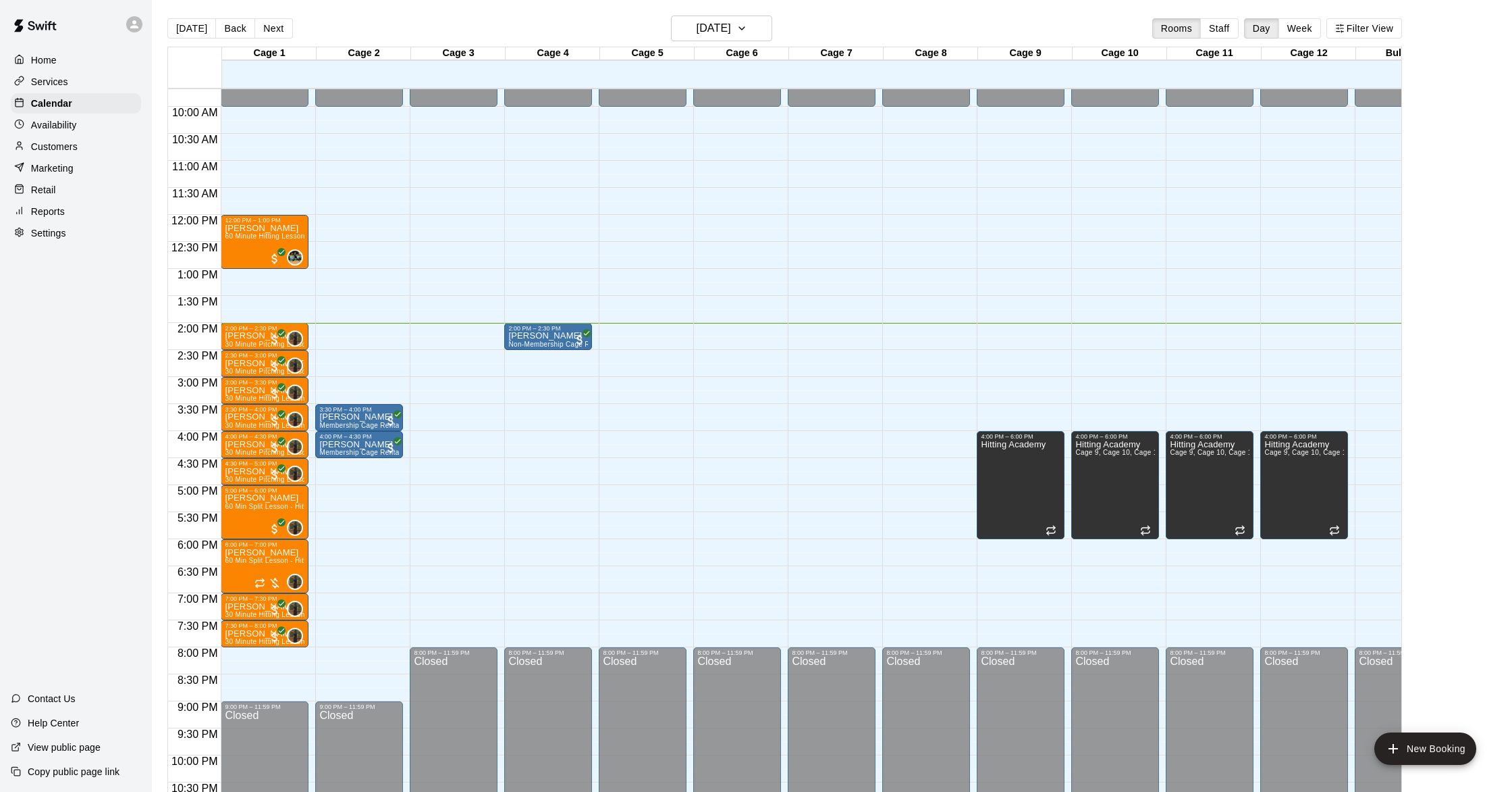
scroll to position [536, 0]
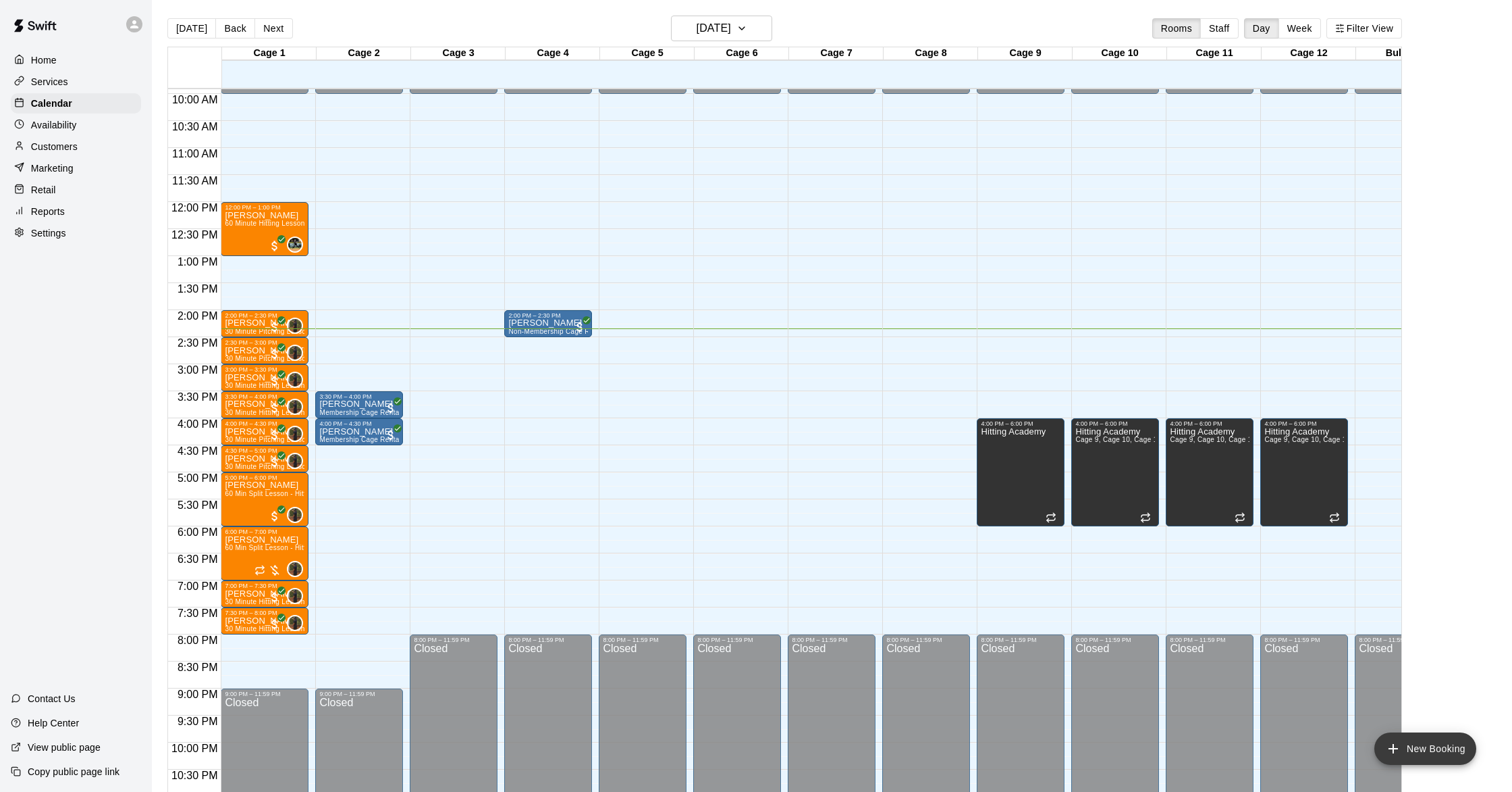
click at [1398, 746] on icon "add" at bounding box center [1393, 749] width 16 height 16
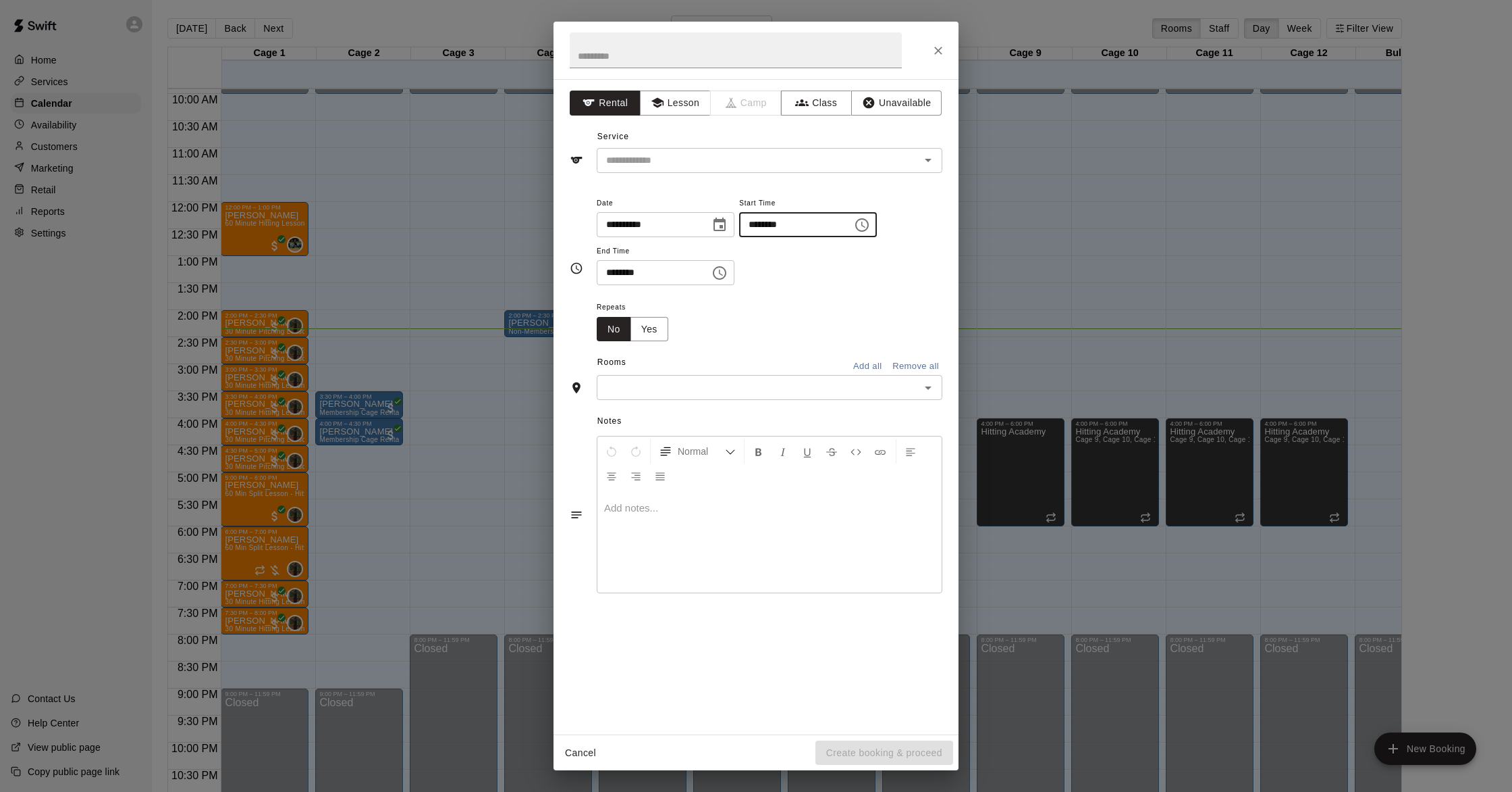
click at [761, 226] on input "********" at bounding box center [792, 225] width 104 height 25
type input "********"
click at [611, 272] on input "********" at bounding box center [649, 273] width 104 height 25
type input "********"
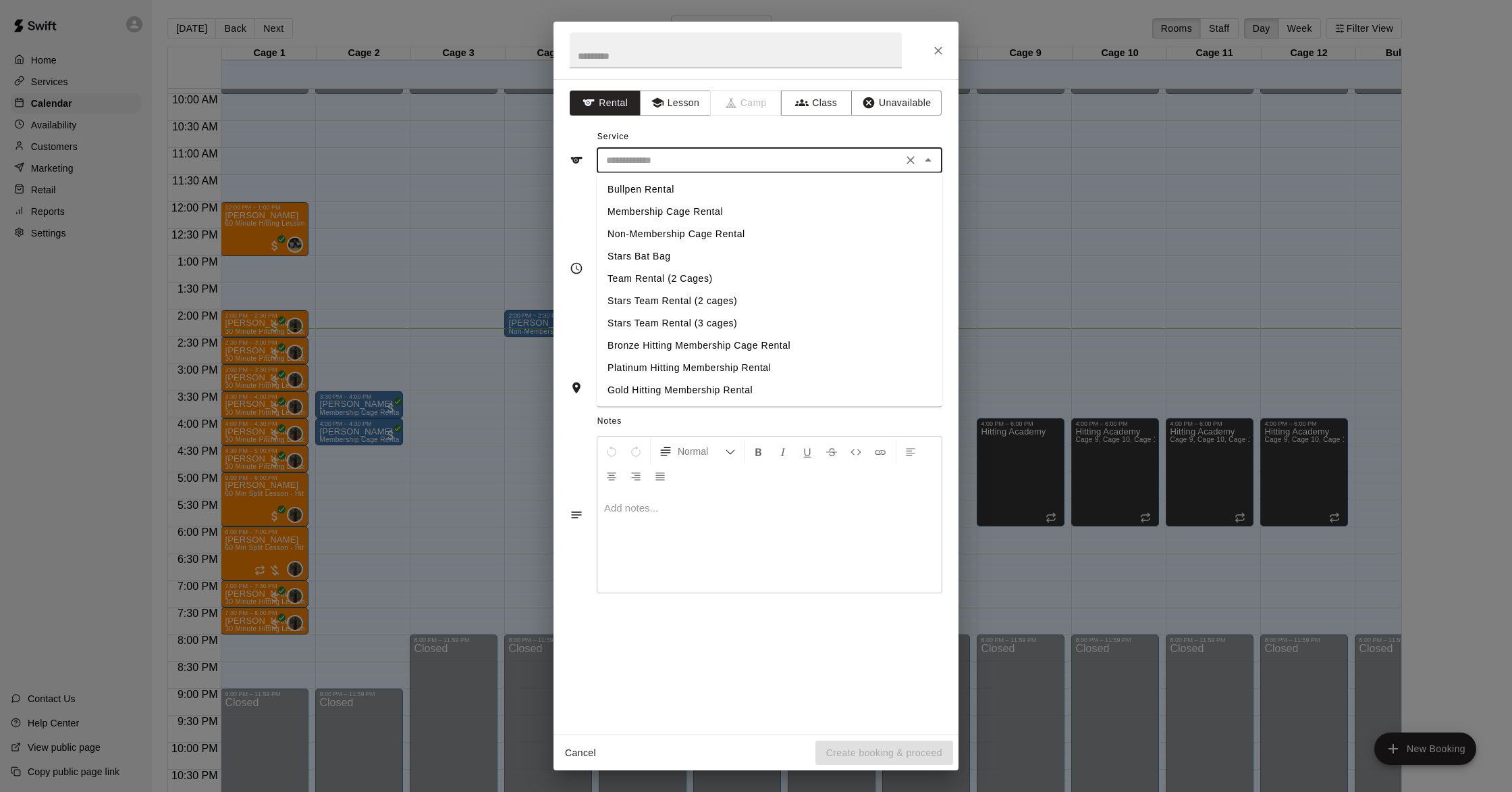
click at [691, 164] on input "text" at bounding box center [750, 160] width 298 height 17
click at [688, 230] on li "Non-Membership Cage Rental" at bounding box center [770, 234] width 346 height 22
type input "**********"
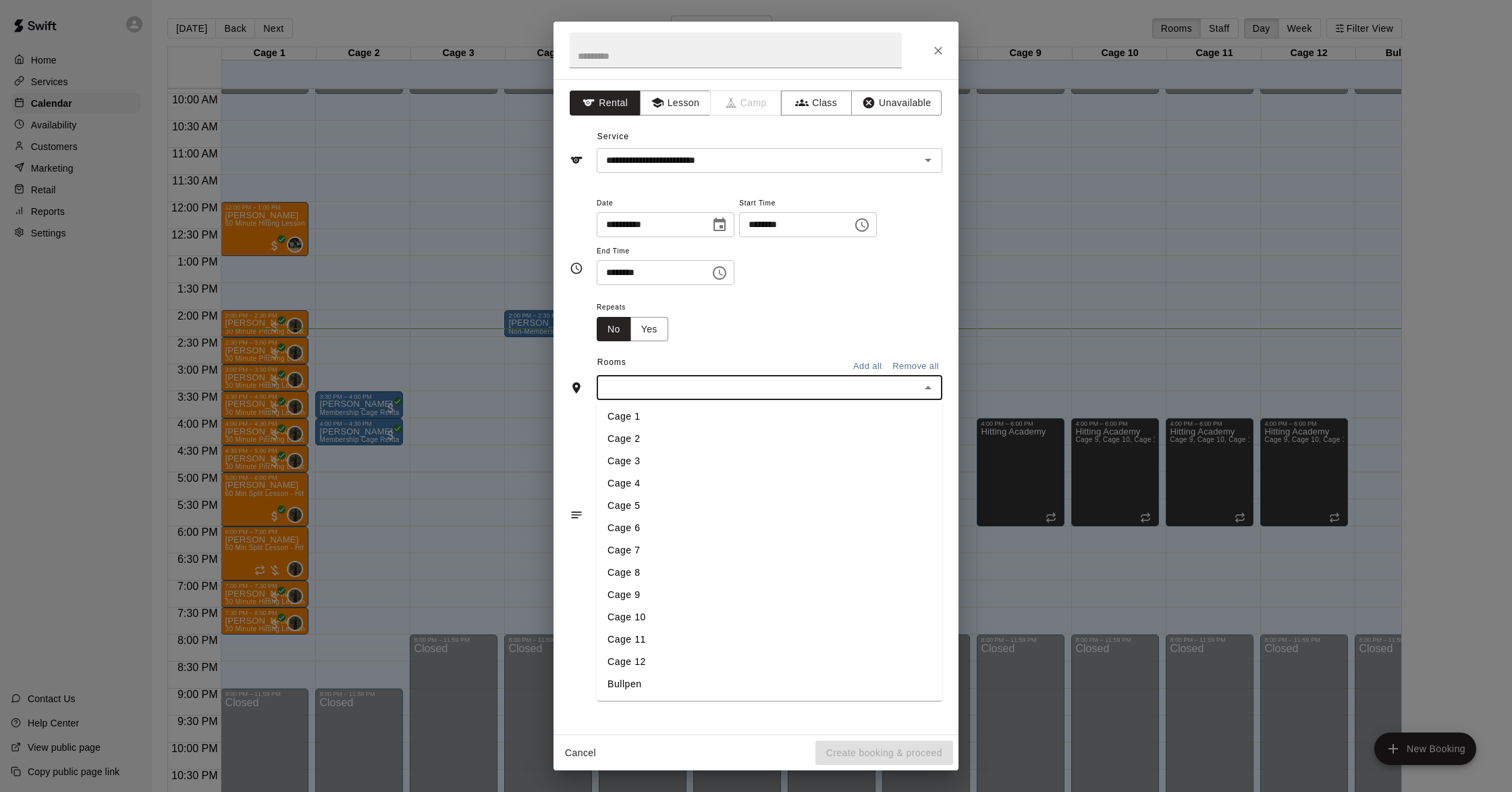
click at [702, 394] on input "text" at bounding box center [759, 387] width 316 height 17
click at [679, 461] on li "Cage 3" at bounding box center [770, 461] width 346 height 22
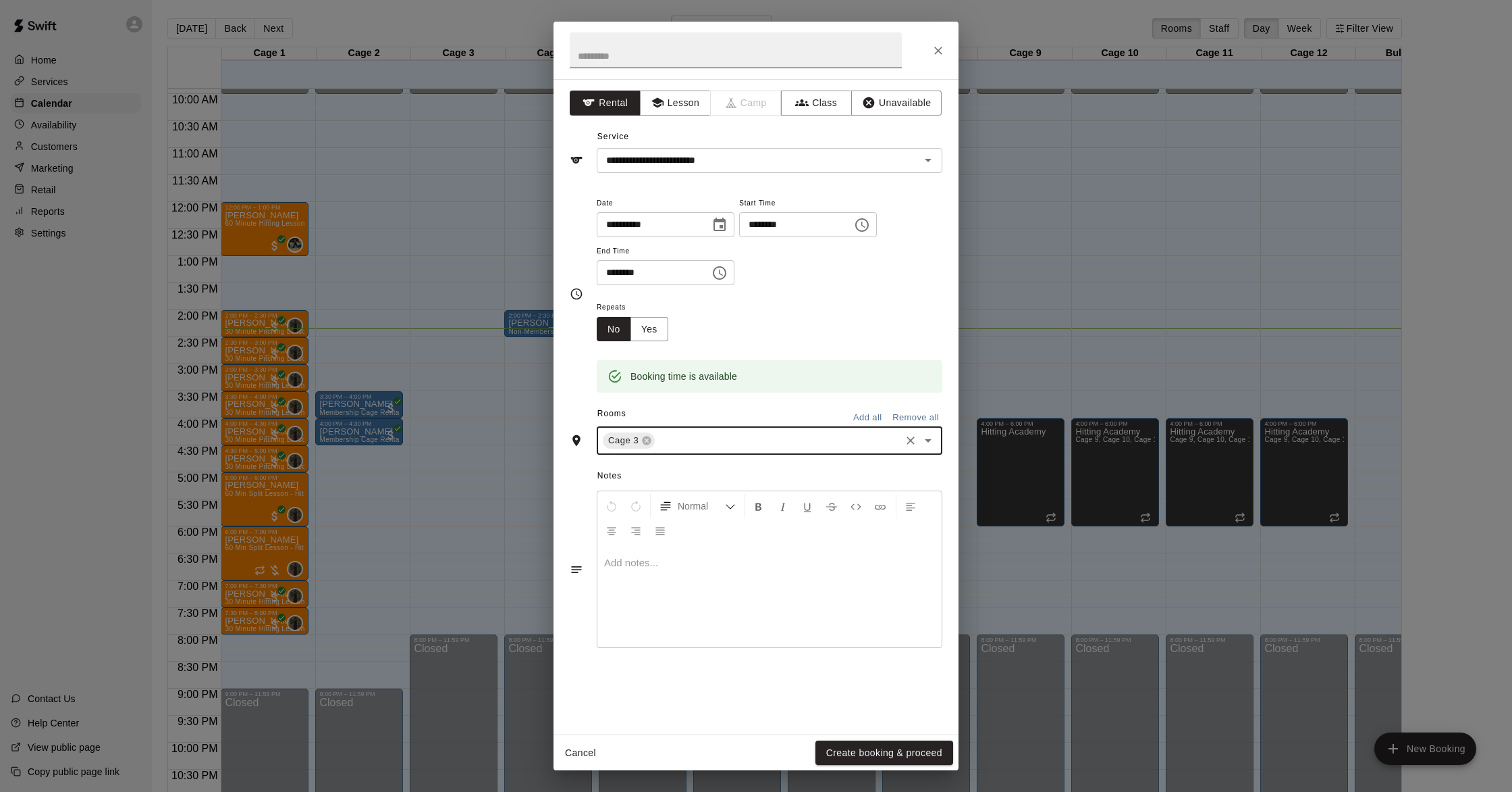
click at [668, 54] on input "text" at bounding box center [736, 50] width 332 height 36
click at [608, 56] on input "**********" at bounding box center [736, 50] width 332 height 36
type input "**********"
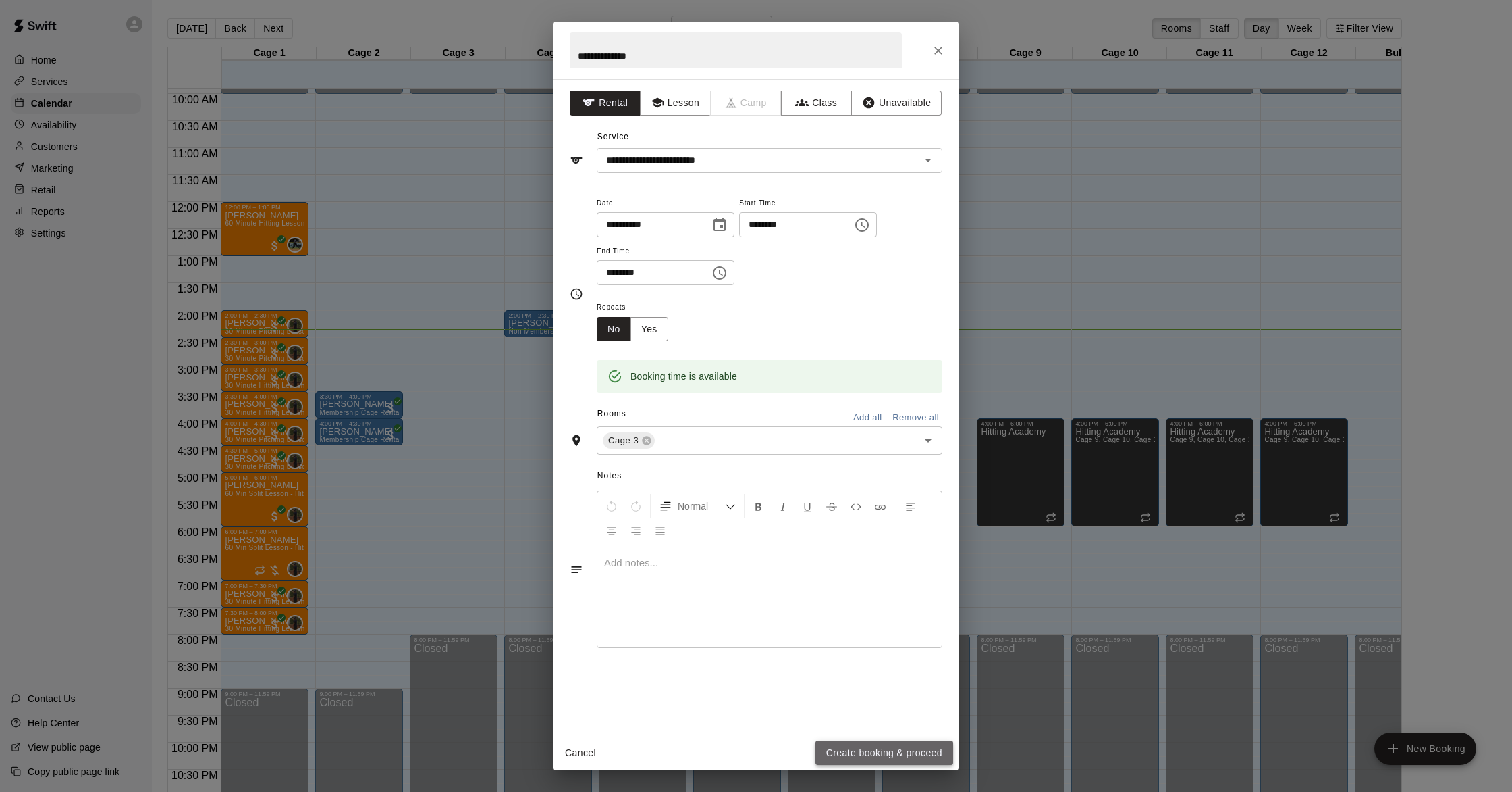
click at [843, 758] on button "Create booking & proceed" at bounding box center [885, 753] width 138 height 25
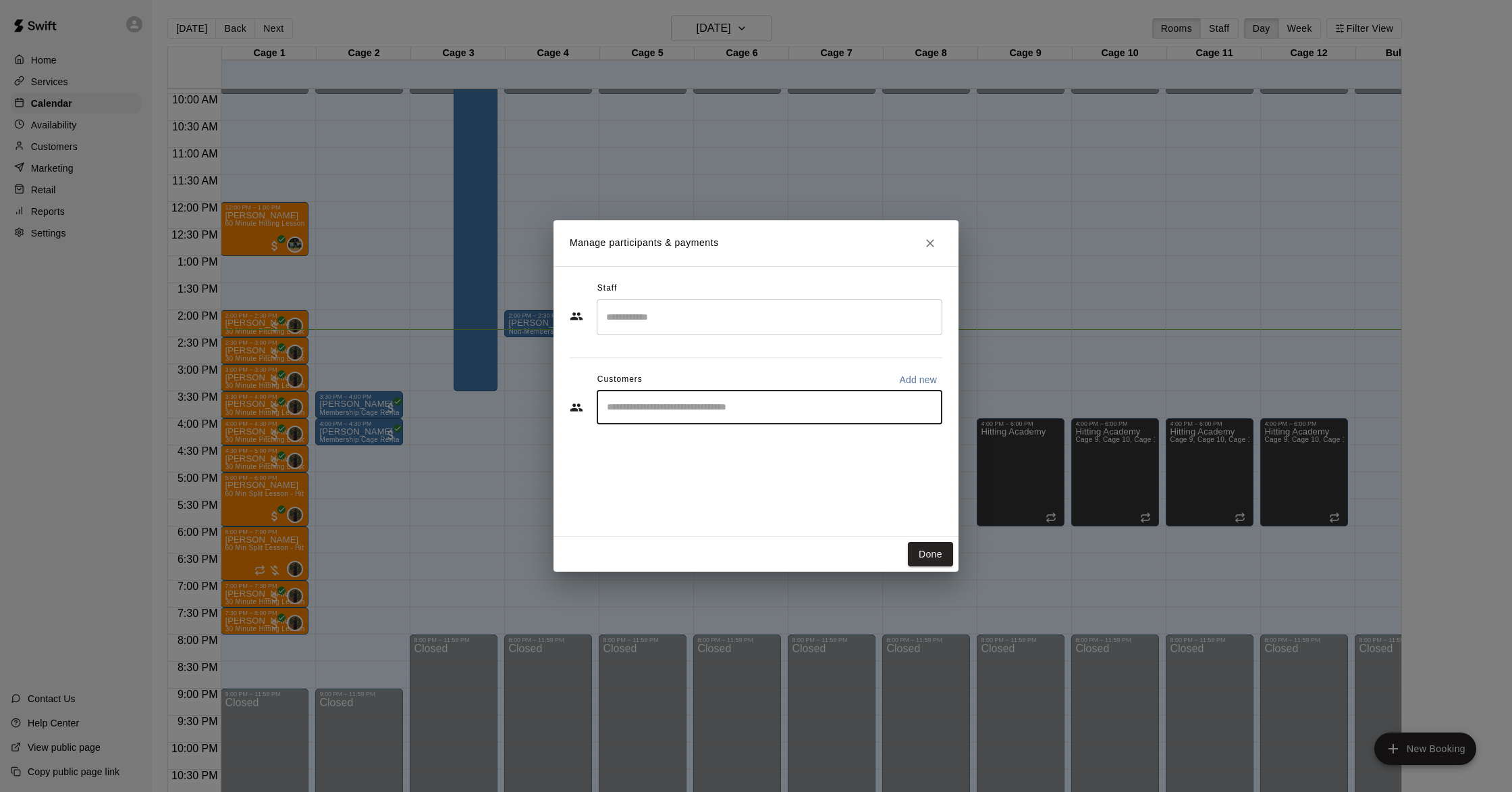
click at [798, 412] on input "Start typing to search customers..." at bounding box center [769, 407] width 333 height 13
click at [932, 556] on button "Done" at bounding box center [931, 554] width 45 height 25
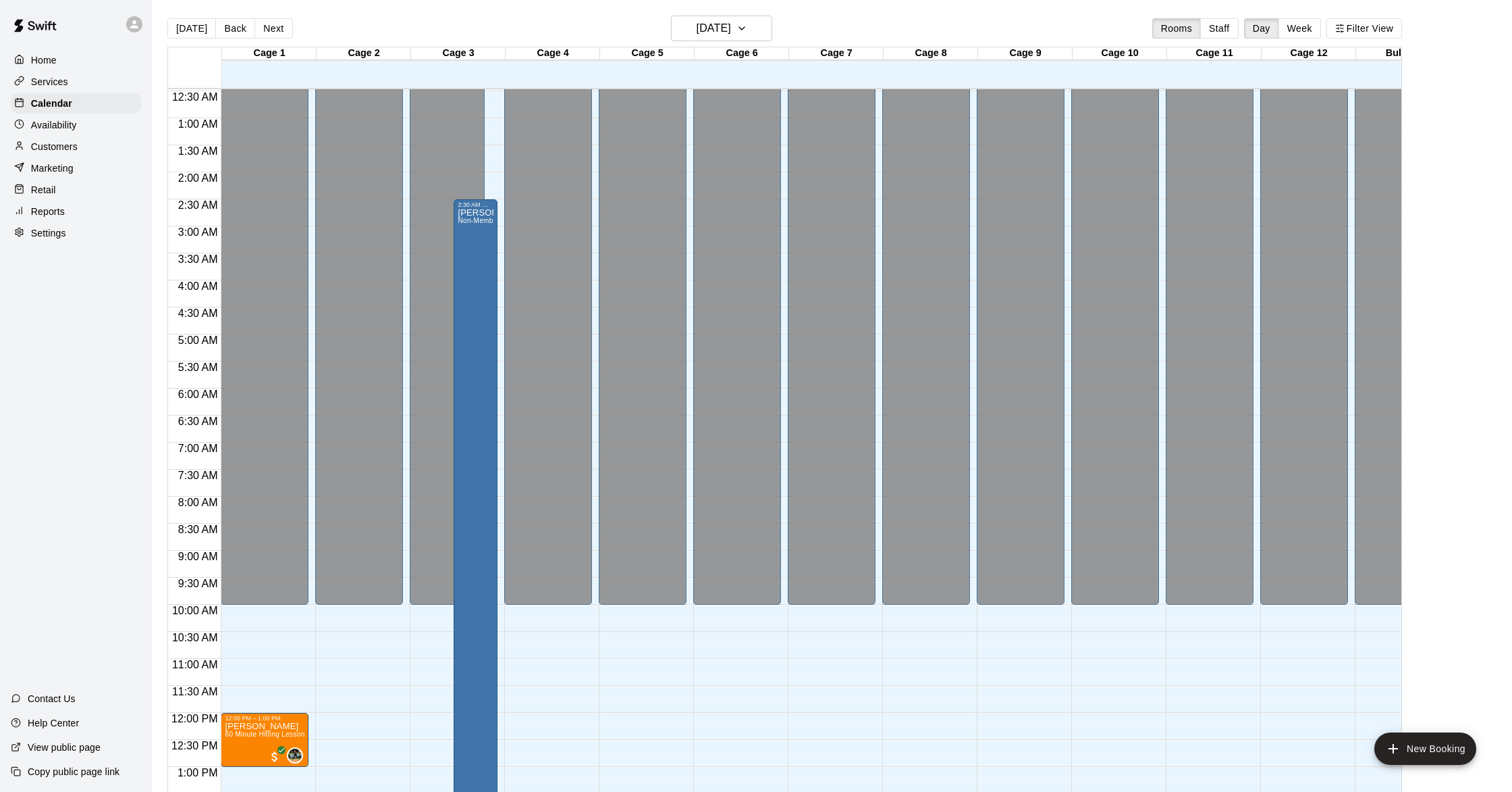
scroll to position [20, 0]
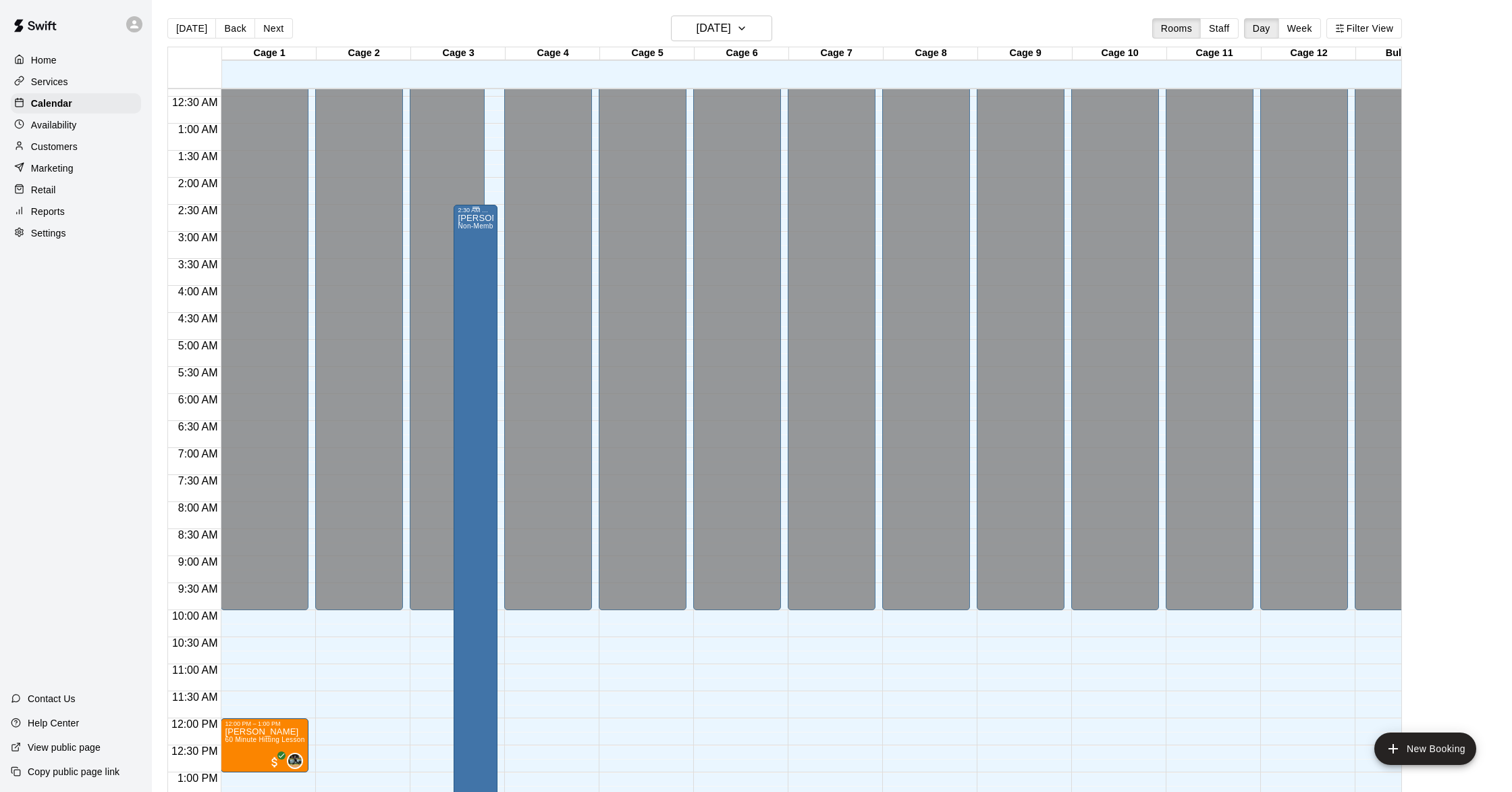
click at [484, 465] on div "[PERSON_NAME] Non-Membership Cage Rental" at bounding box center [475, 609] width 36 height 792
click at [466, 226] on icon "edit" at bounding box center [472, 229] width 16 height 16
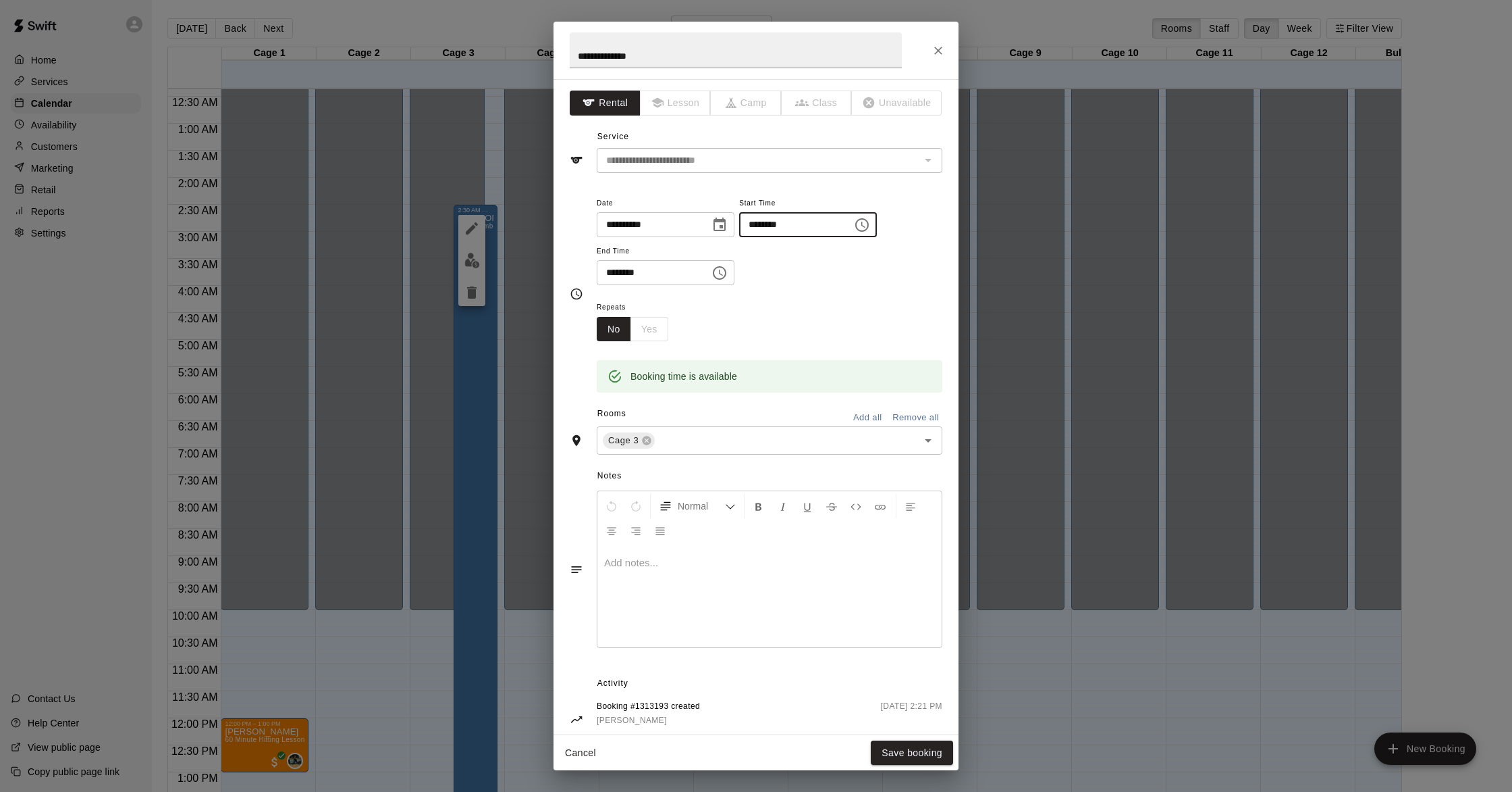
click at [792, 226] on input "********" at bounding box center [792, 225] width 104 height 25
click at [793, 226] on input "********" at bounding box center [792, 225] width 104 height 25
click at [788, 223] on input "********" at bounding box center [792, 225] width 104 height 25
type input "********"
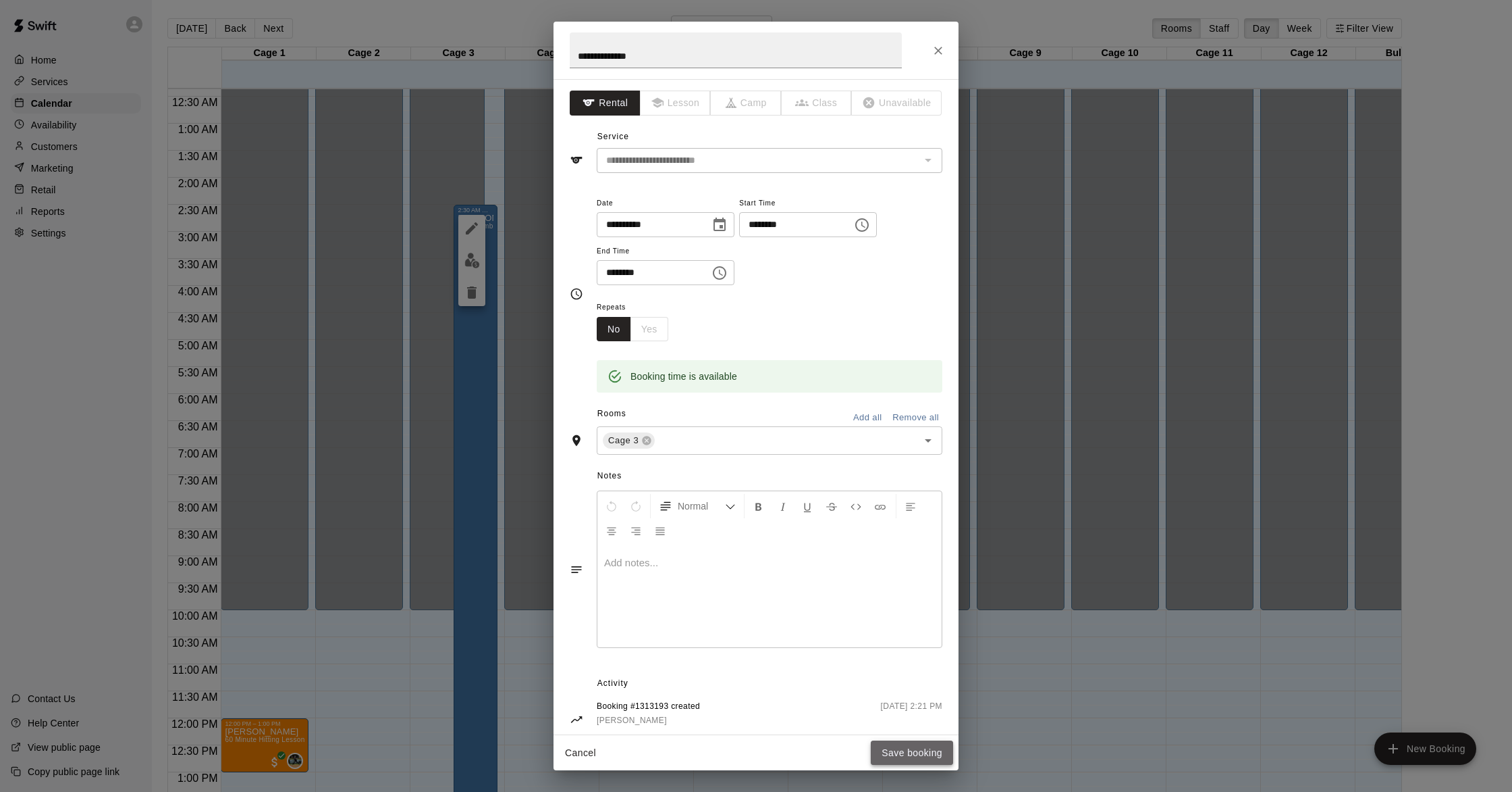
click at [901, 749] on button "Save booking" at bounding box center [912, 753] width 82 height 25
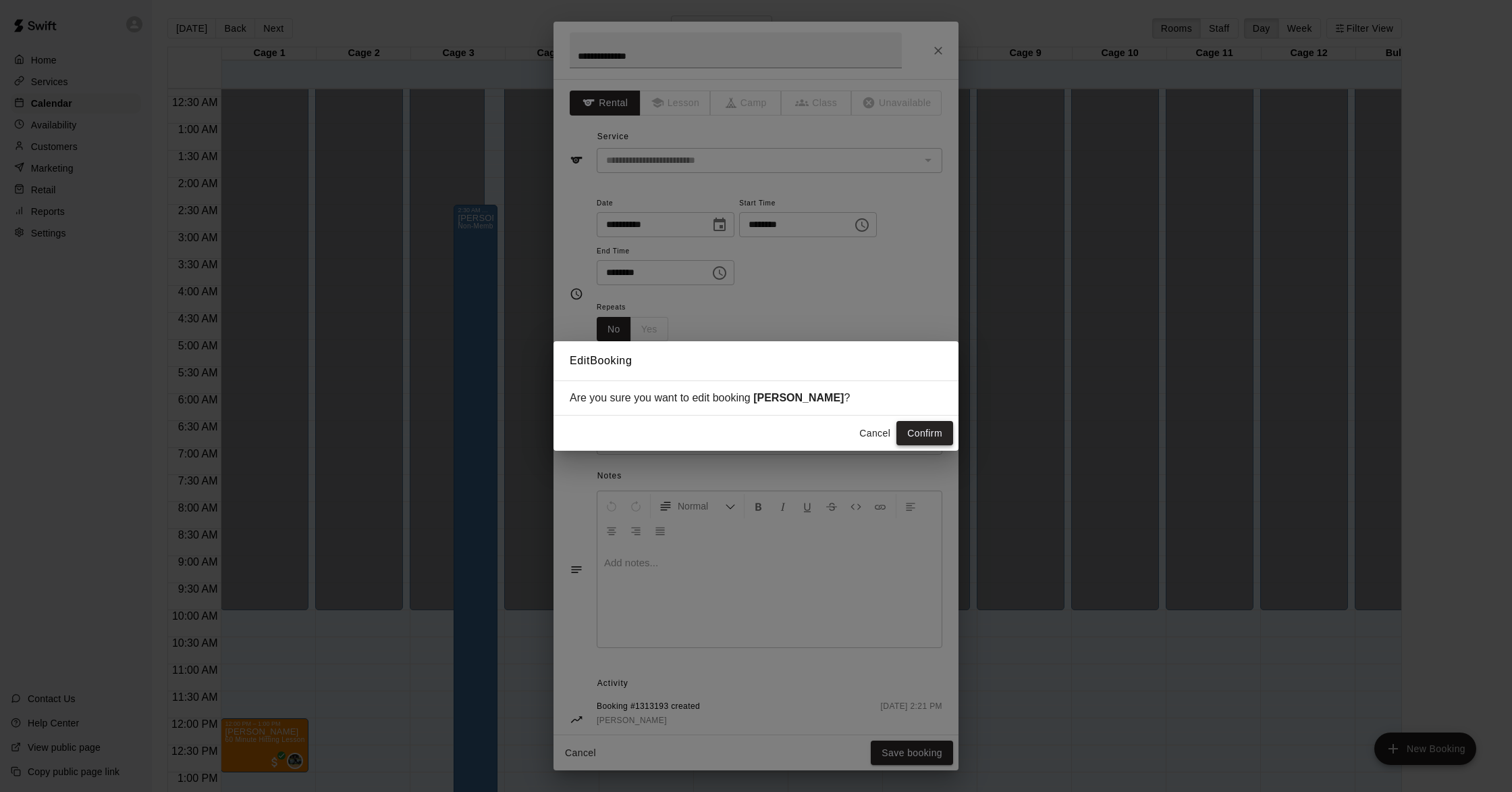
click at [920, 435] on button "Confirm" at bounding box center [924, 433] width 56 height 25
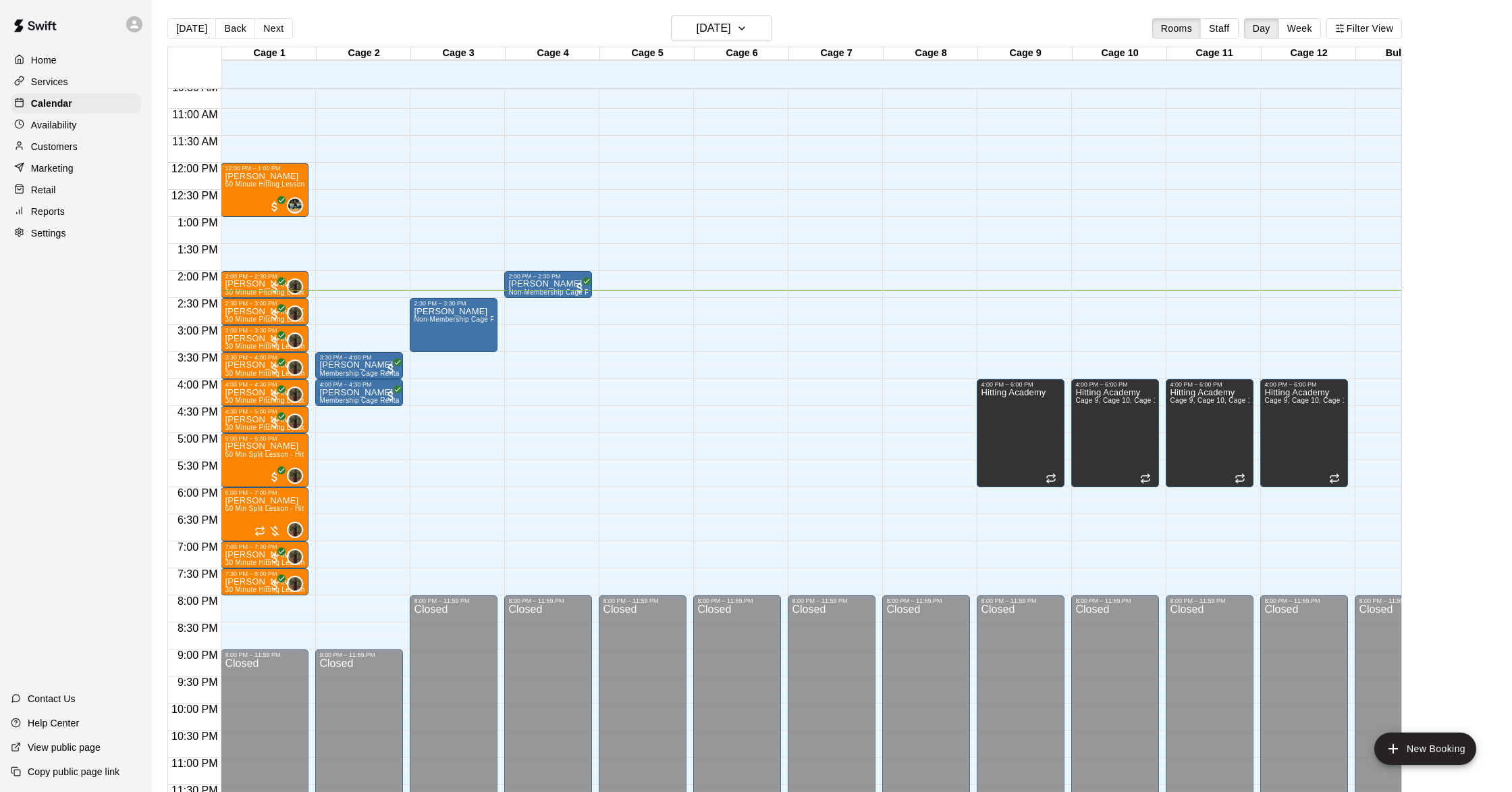
scroll to position [580, 0]
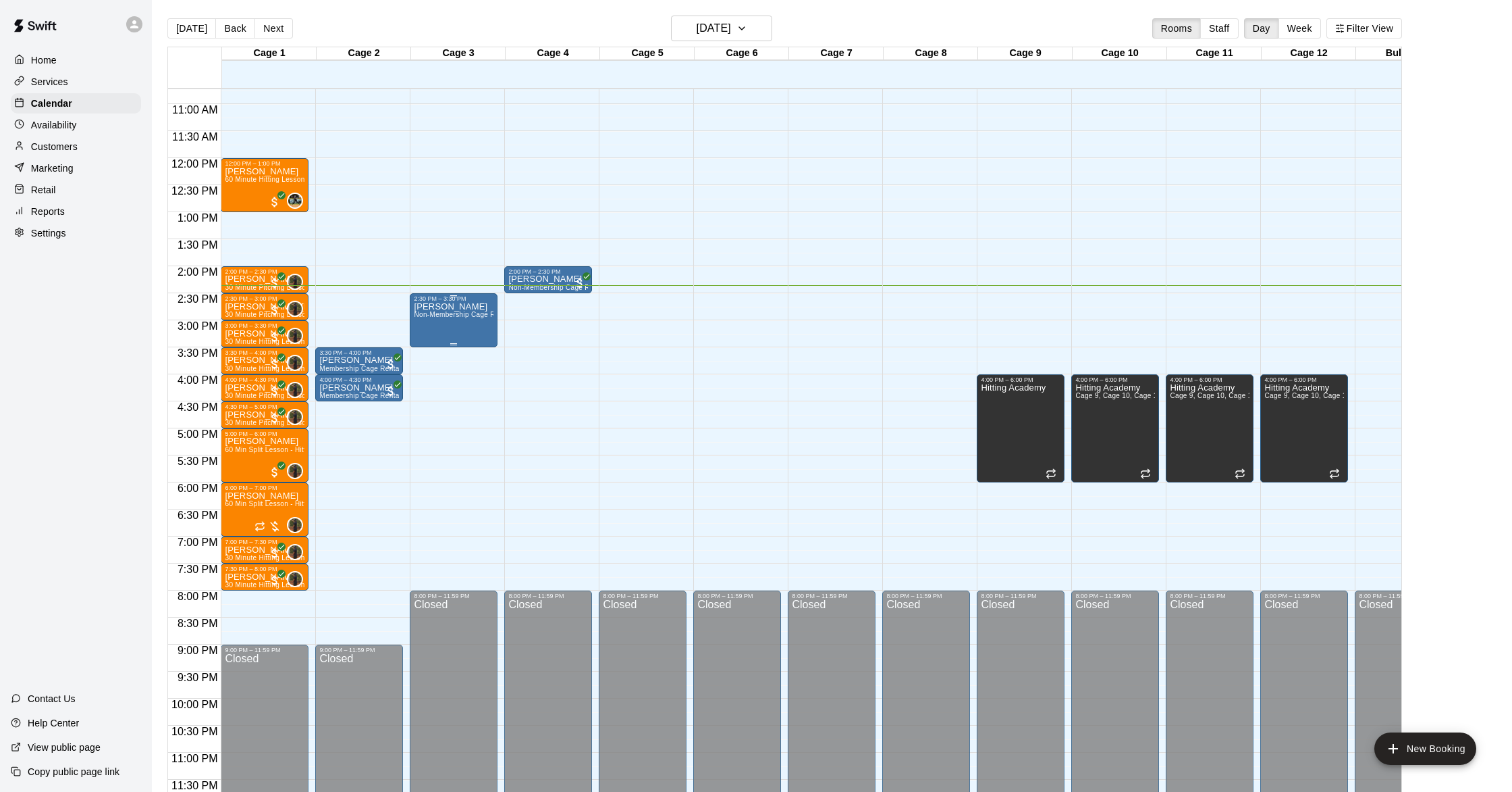
click at [457, 329] on div "[PERSON_NAME] Non-Membership Cage Rental" at bounding box center [453, 697] width 80 height 792
click at [428, 352] on img "edit" at bounding box center [428, 348] width 15 height 15
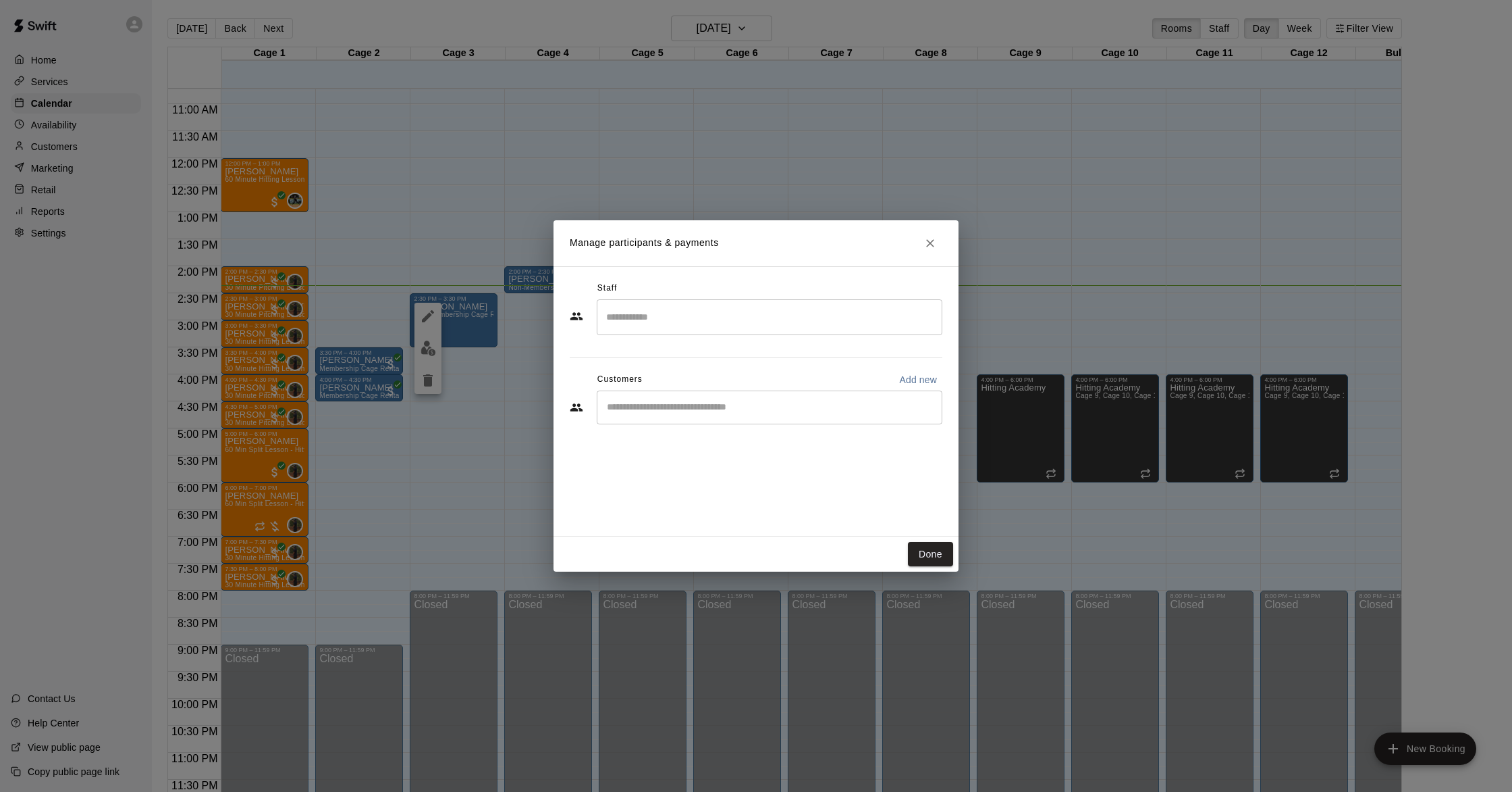
click at [682, 405] on input "Start typing to search customers..." at bounding box center [769, 407] width 333 height 13
type input "*"
click at [919, 384] on p "Add new" at bounding box center [918, 380] width 38 height 13
select select "**"
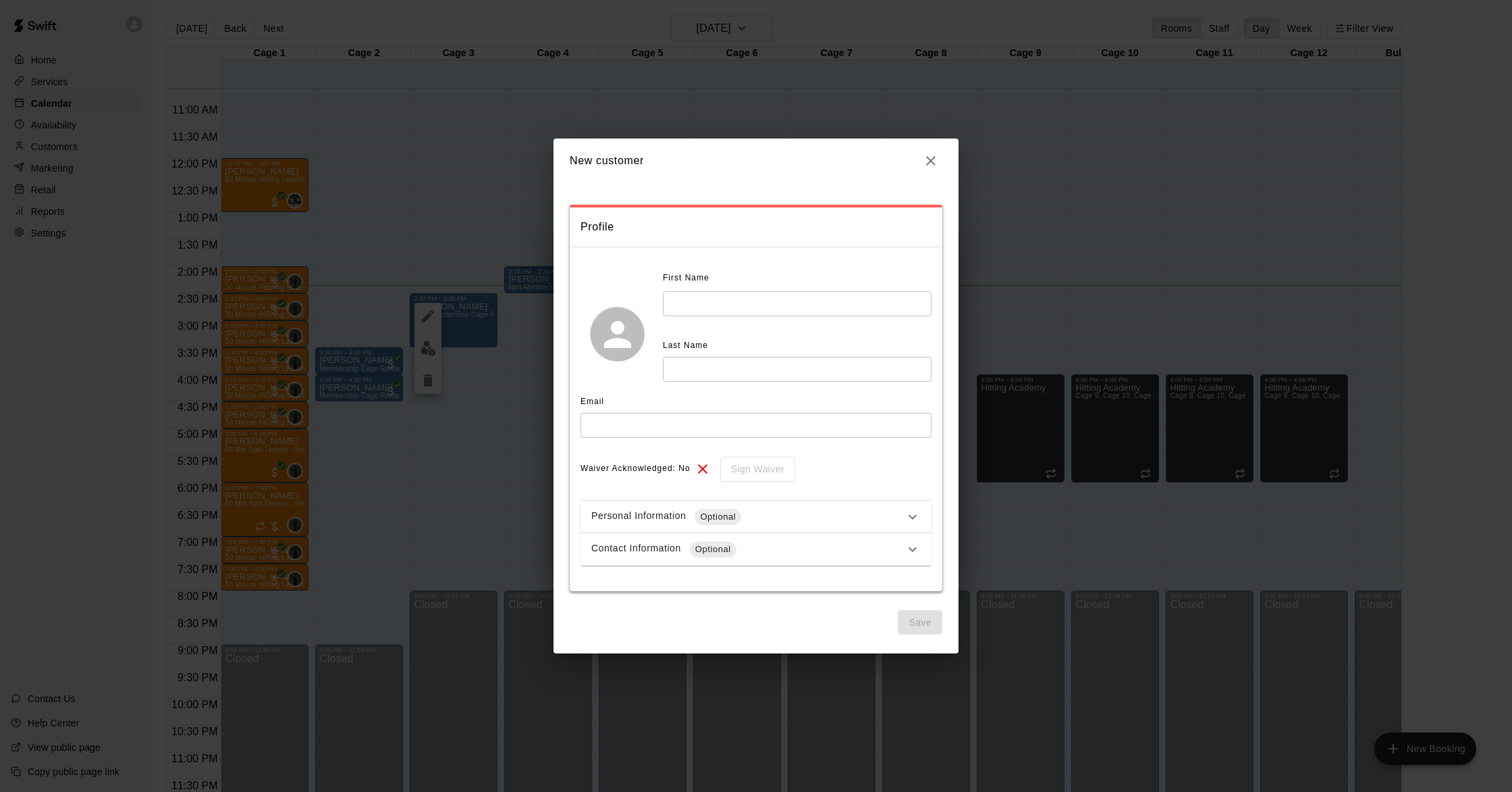
click at [690, 308] on input "text" at bounding box center [797, 303] width 269 height 25
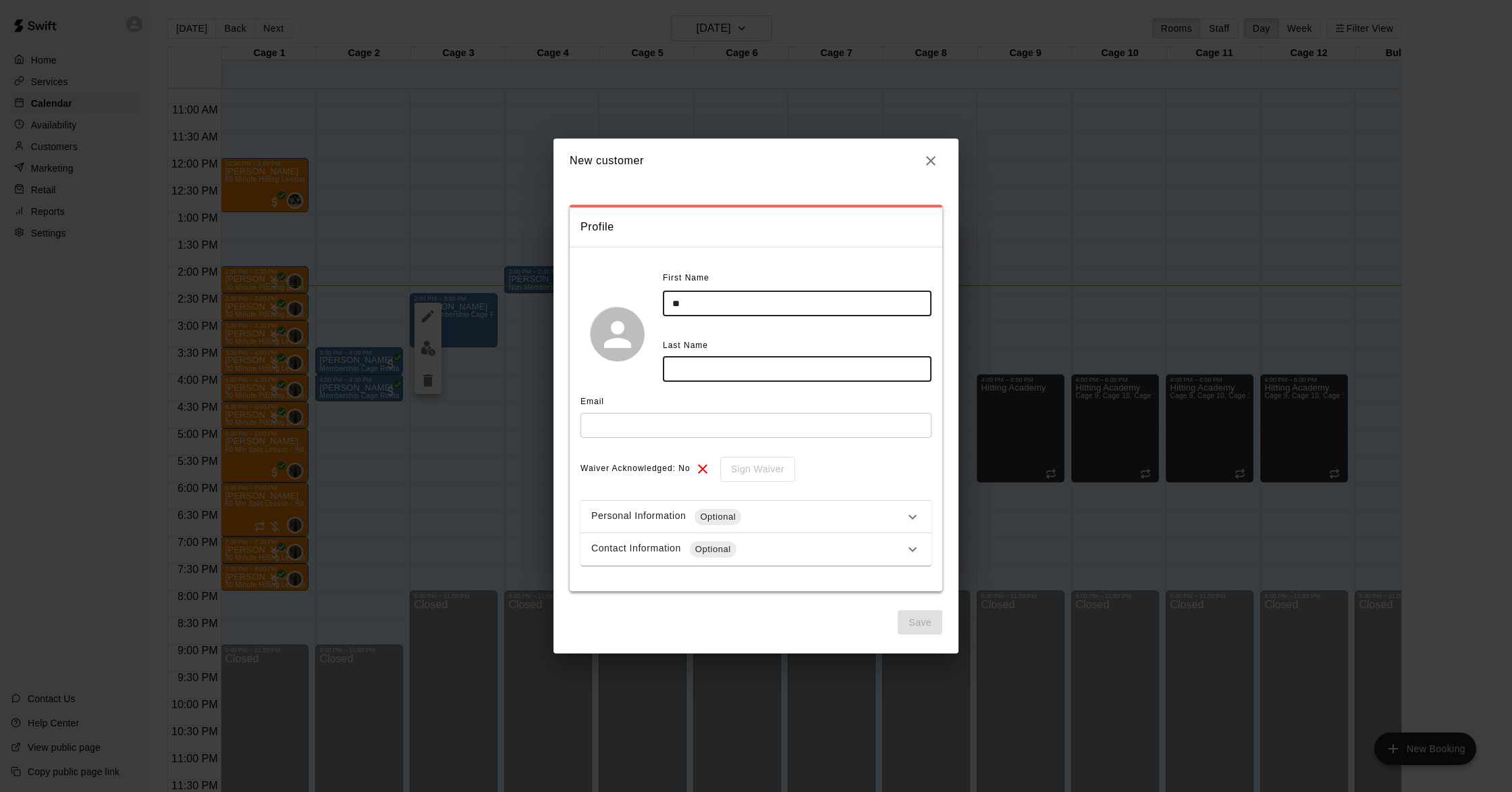
type input "*"
type input "****"
click at [694, 369] on input "text" at bounding box center [797, 369] width 269 height 25
type input "**********"
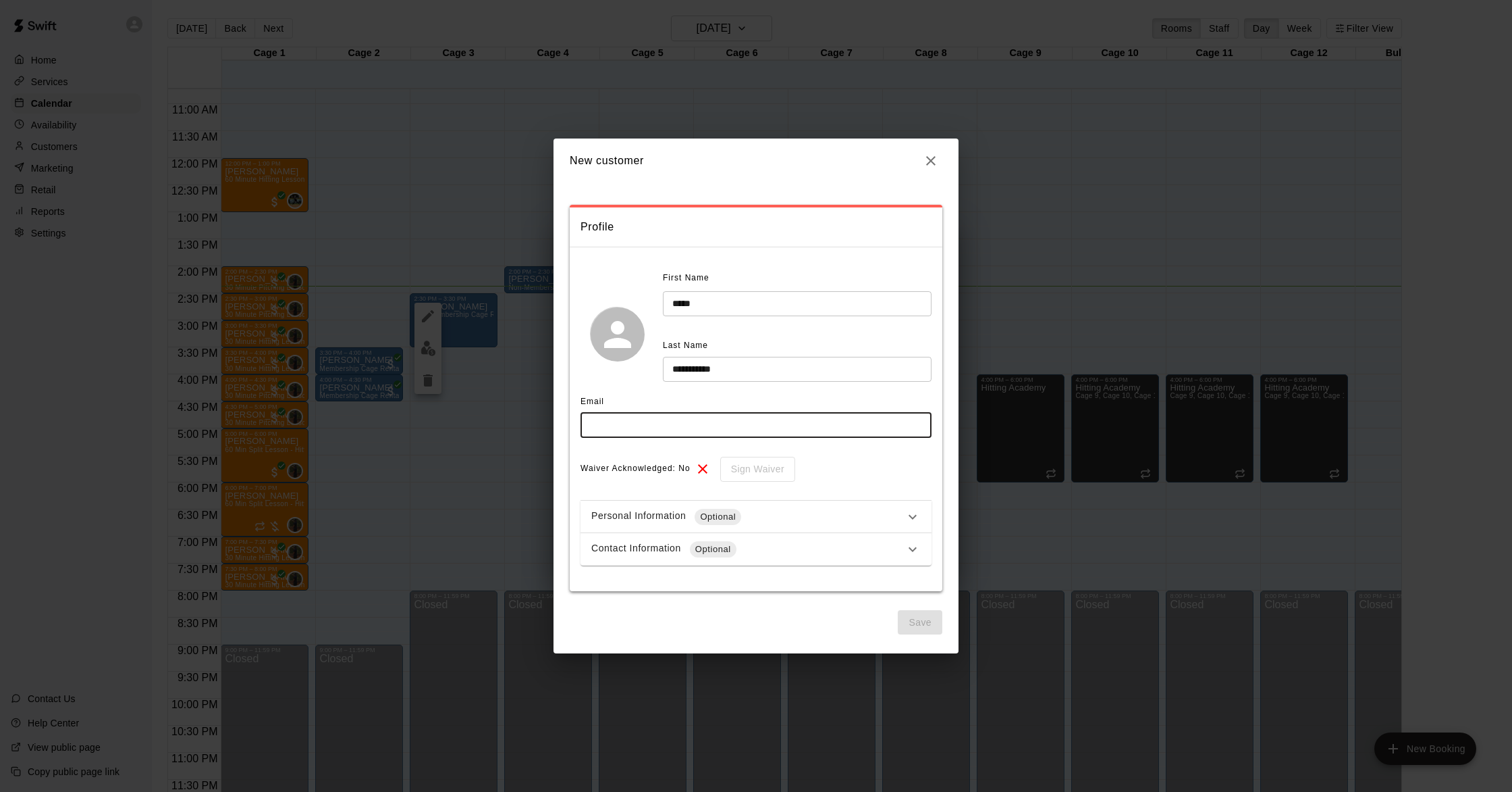
click at [703, 424] on input "text" at bounding box center [756, 425] width 351 height 25
drag, startPoint x: 610, startPoint y: 426, endPoint x: 587, endPoint y: 426, distance: 23.0
click at [587, 426] on input "**********" at bounding box center [756, 425] width 351 height 25
type input "**********"
click at [916, 625] on button "Save" at bounding box center [920, 623] width 45 height 25
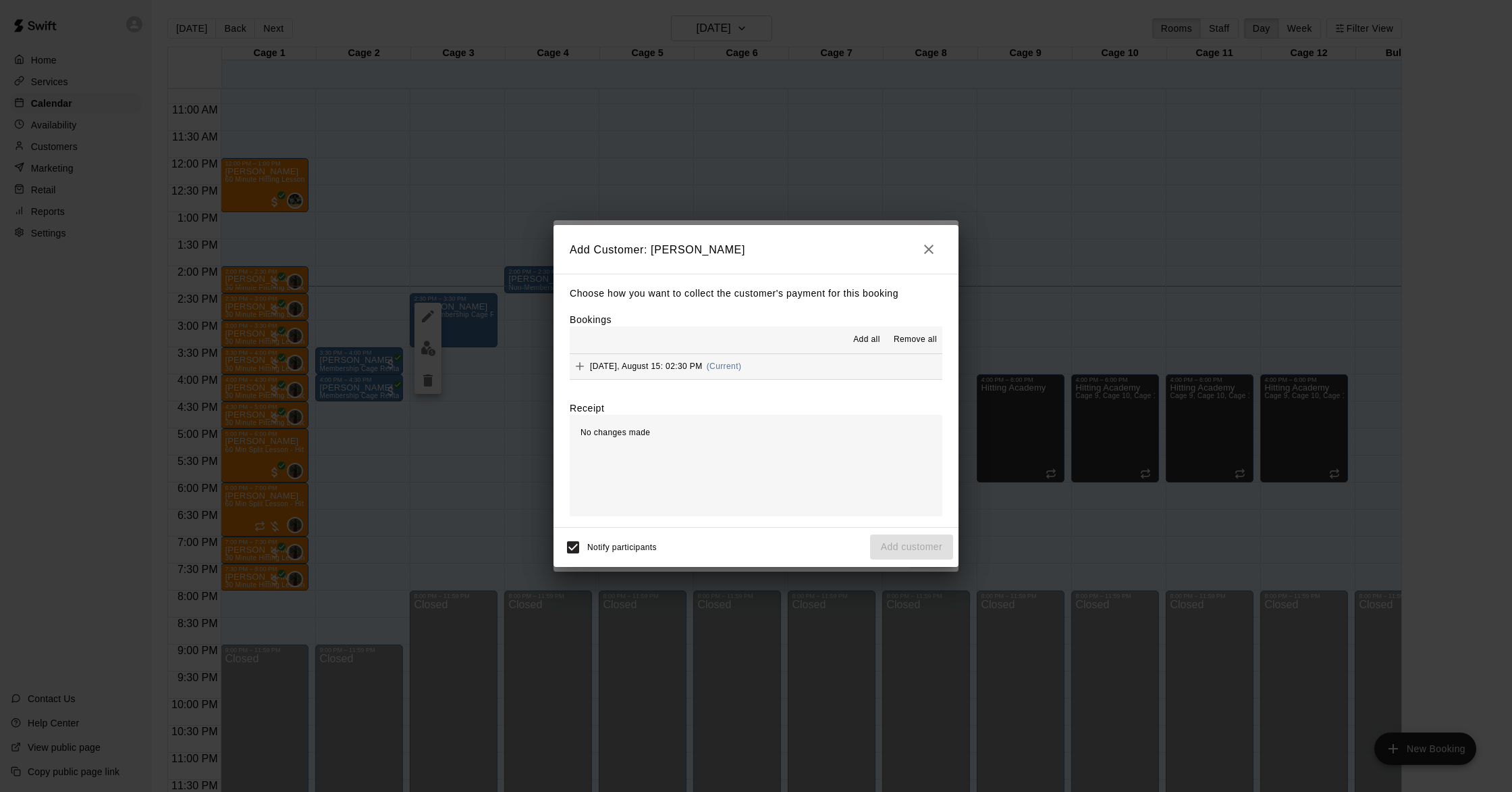
click at [721, 365] on span "(Current)" at bounding box center [724, 366] width 35 height 10
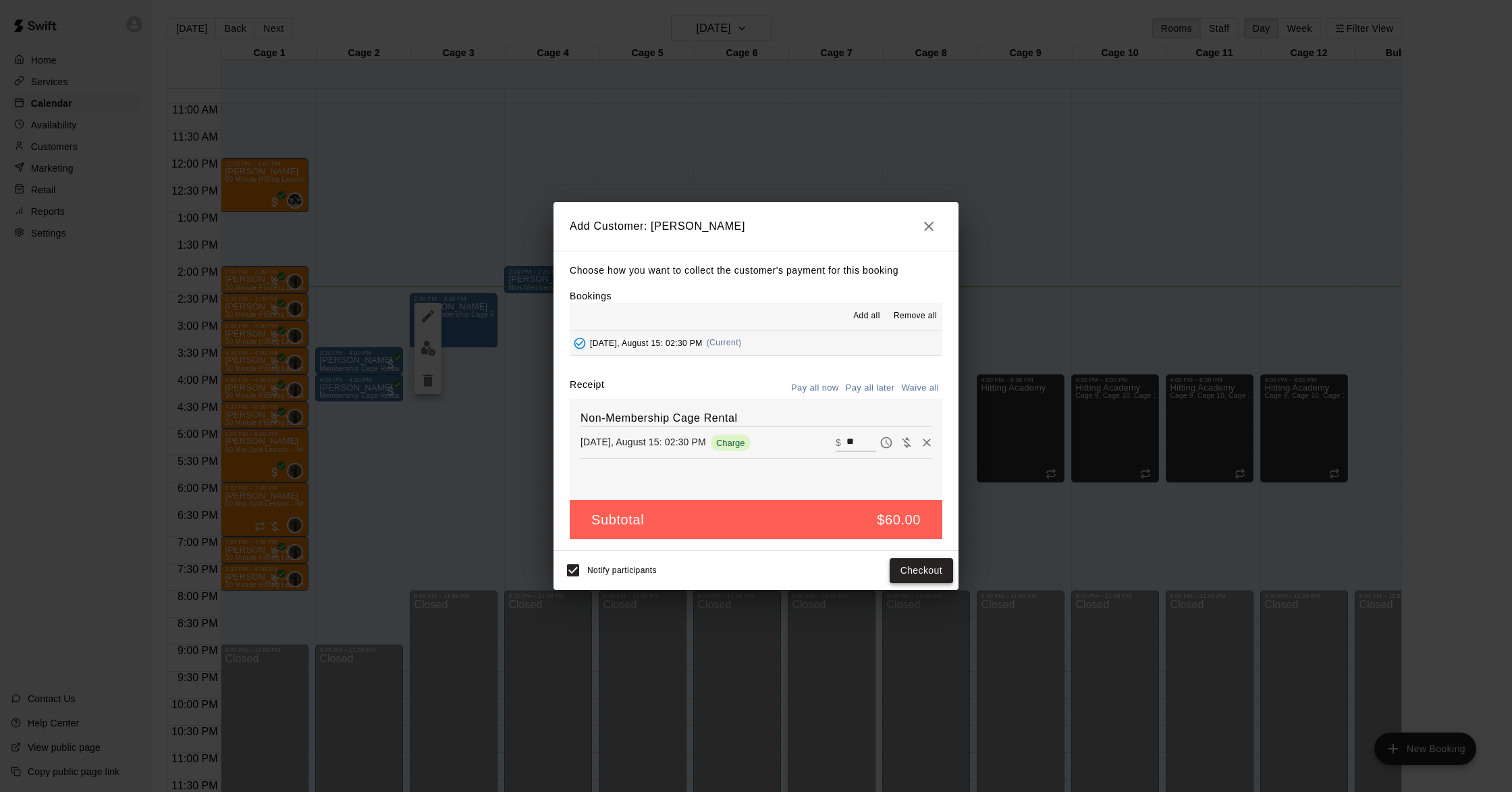
click at [909, 567] on button "Checkout" at bounding box center [921, 571] width 64 height 25
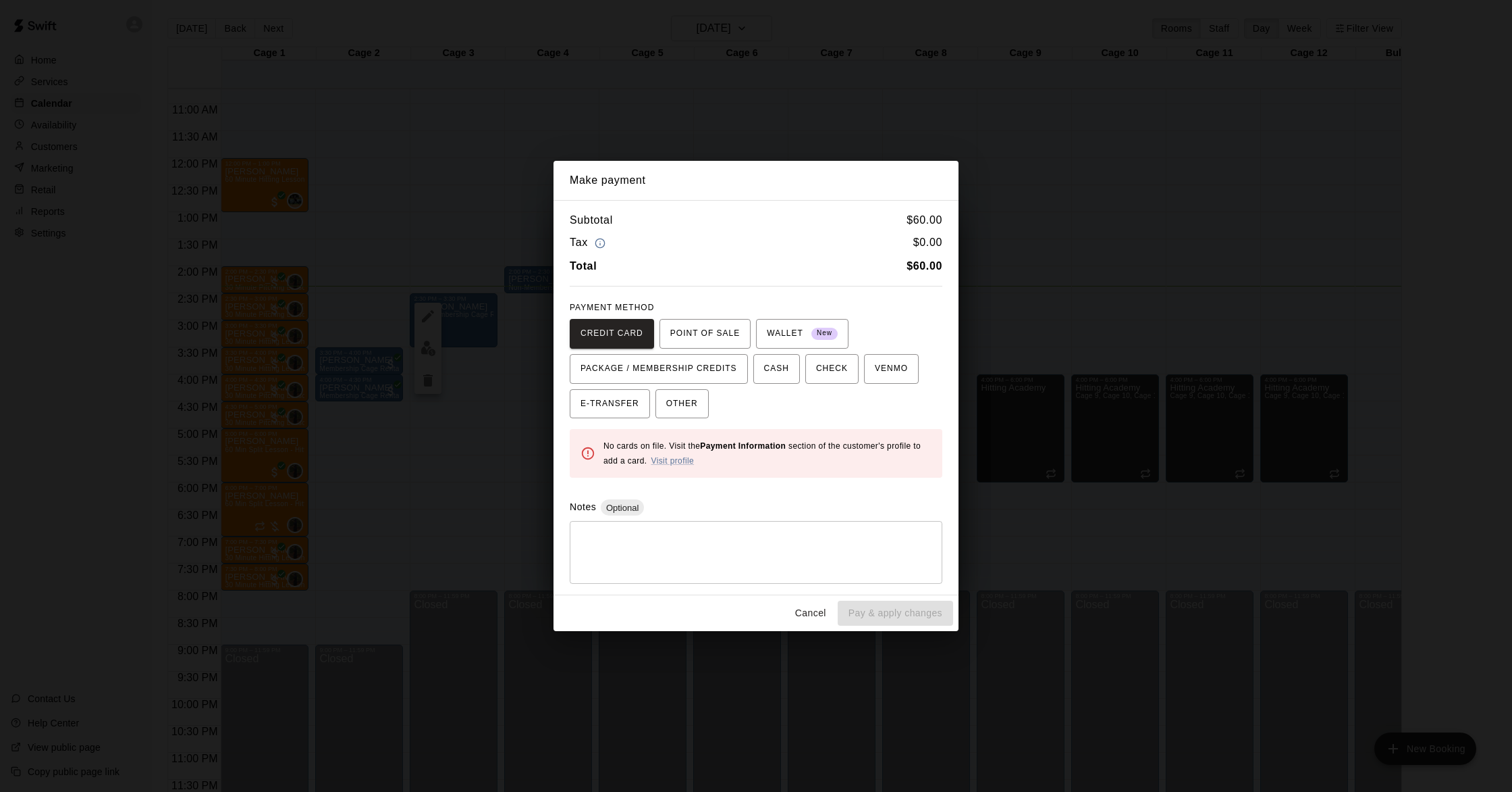
click at [671, 465] on div "No cards on file. Visit the Payment Information section of the customer's profi…" at bounding box center [767, 453] width 328 height 40
click at [674, 459] on link "Visit profile" at bounding box center [672, 460] width 43 height 10
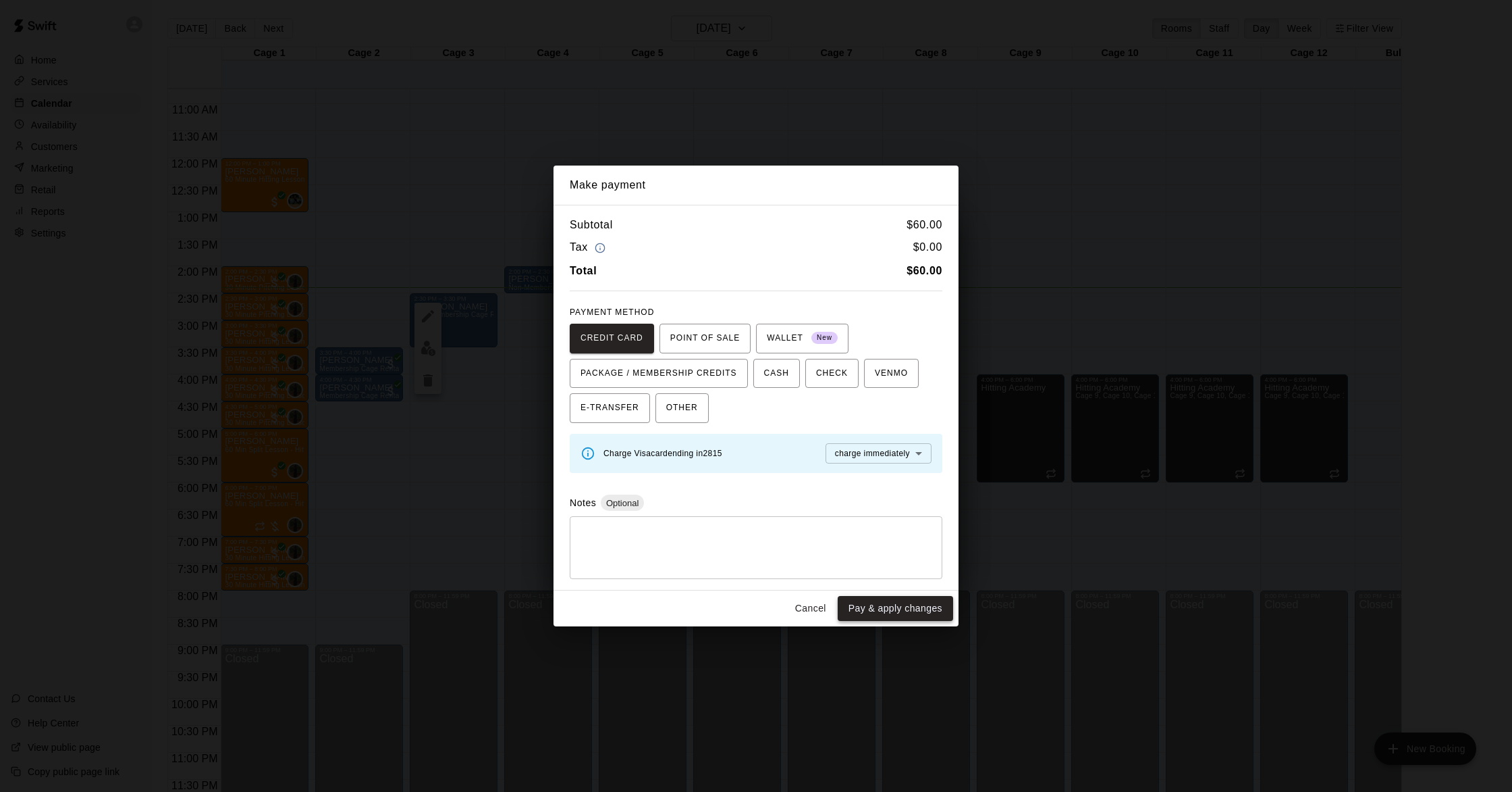
click at [879, 605] on button "Pay & apply changes" at bounding box center [895, 608] width 116 height 25
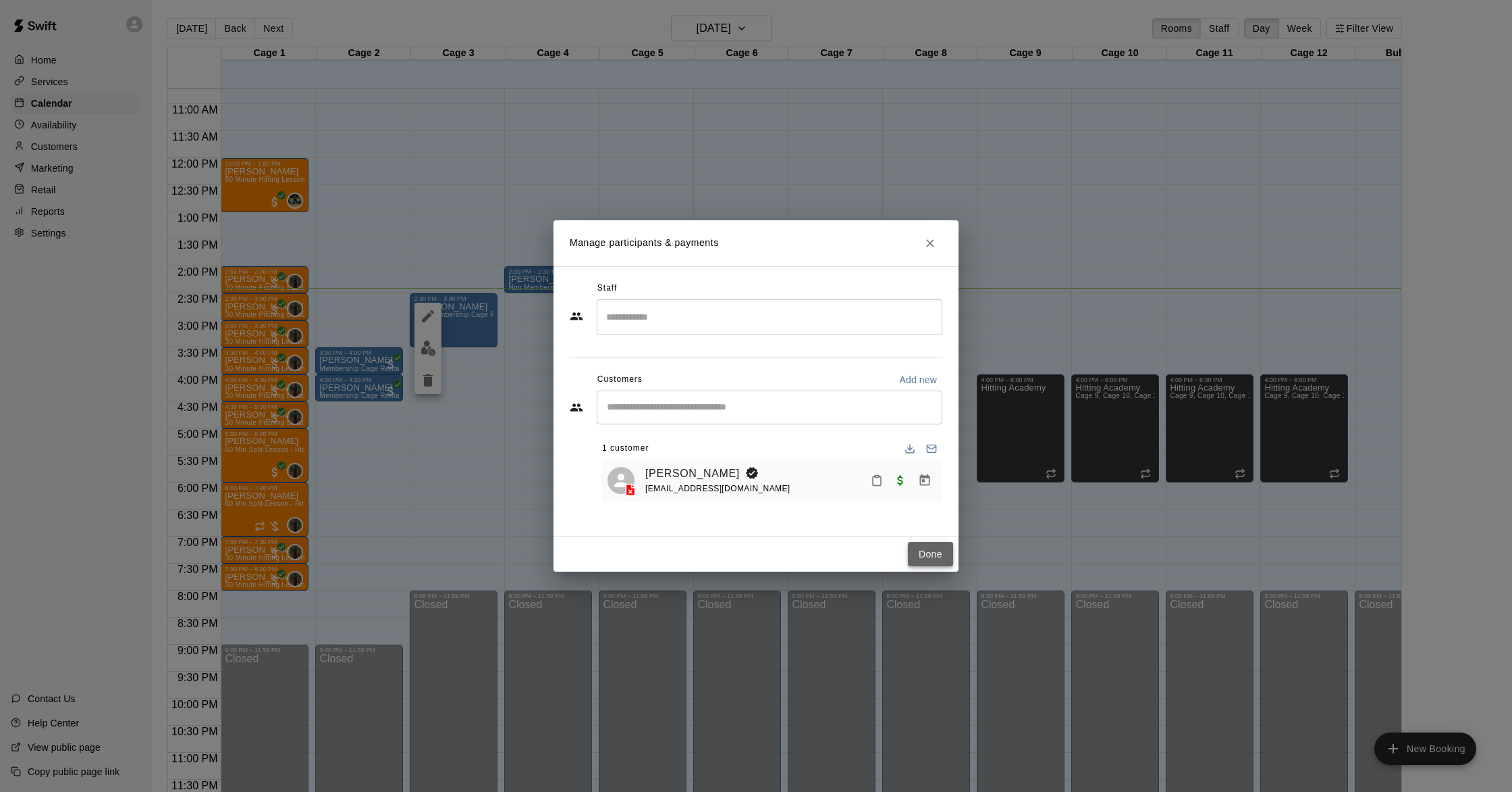
click at [929, 555] on button "Done" at bounding box center [931, 554] width 45 height 25
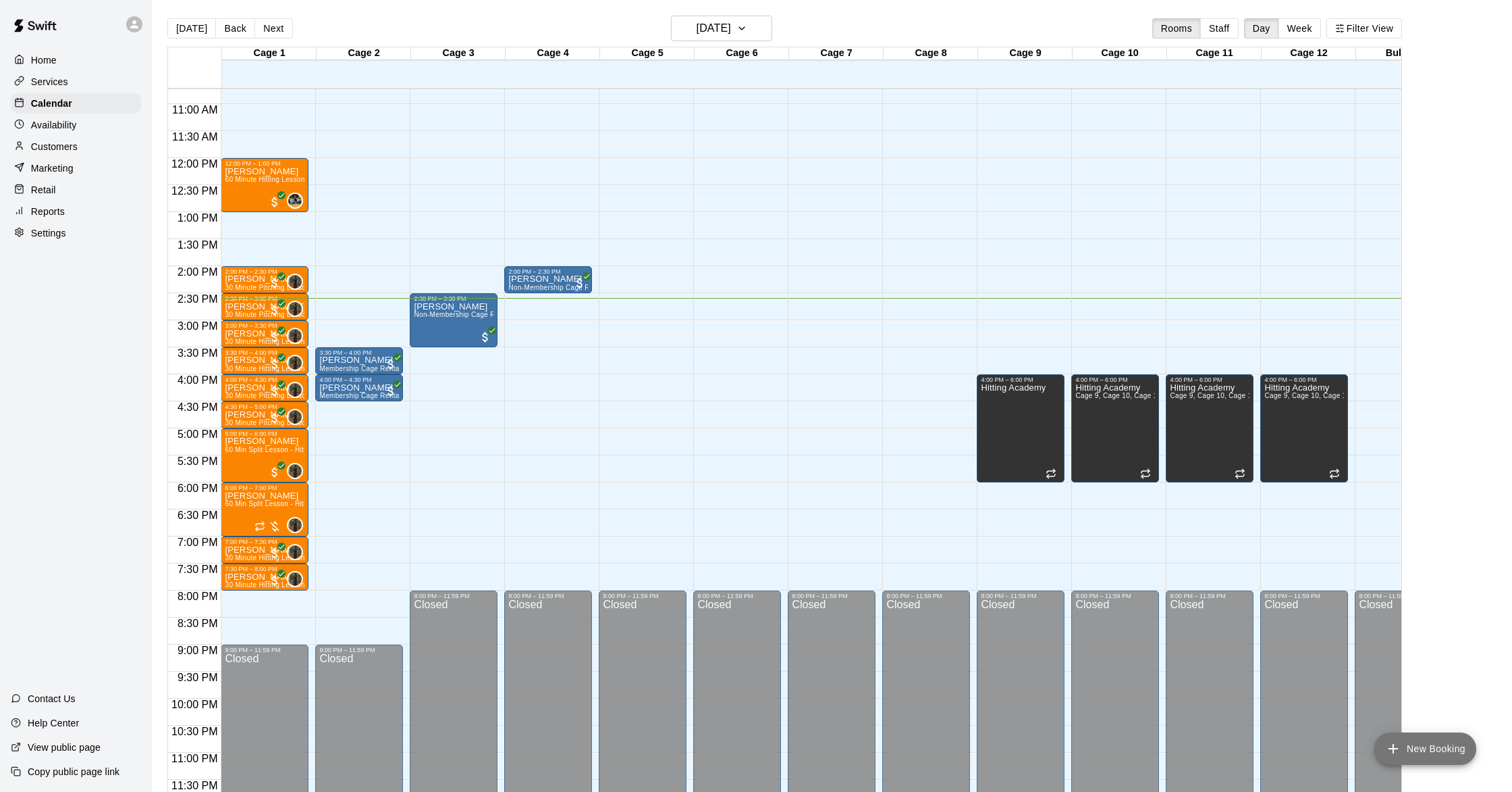
click at [1390, 752] on icon "add" at bounding box center [1393, 749] width 16 height 16
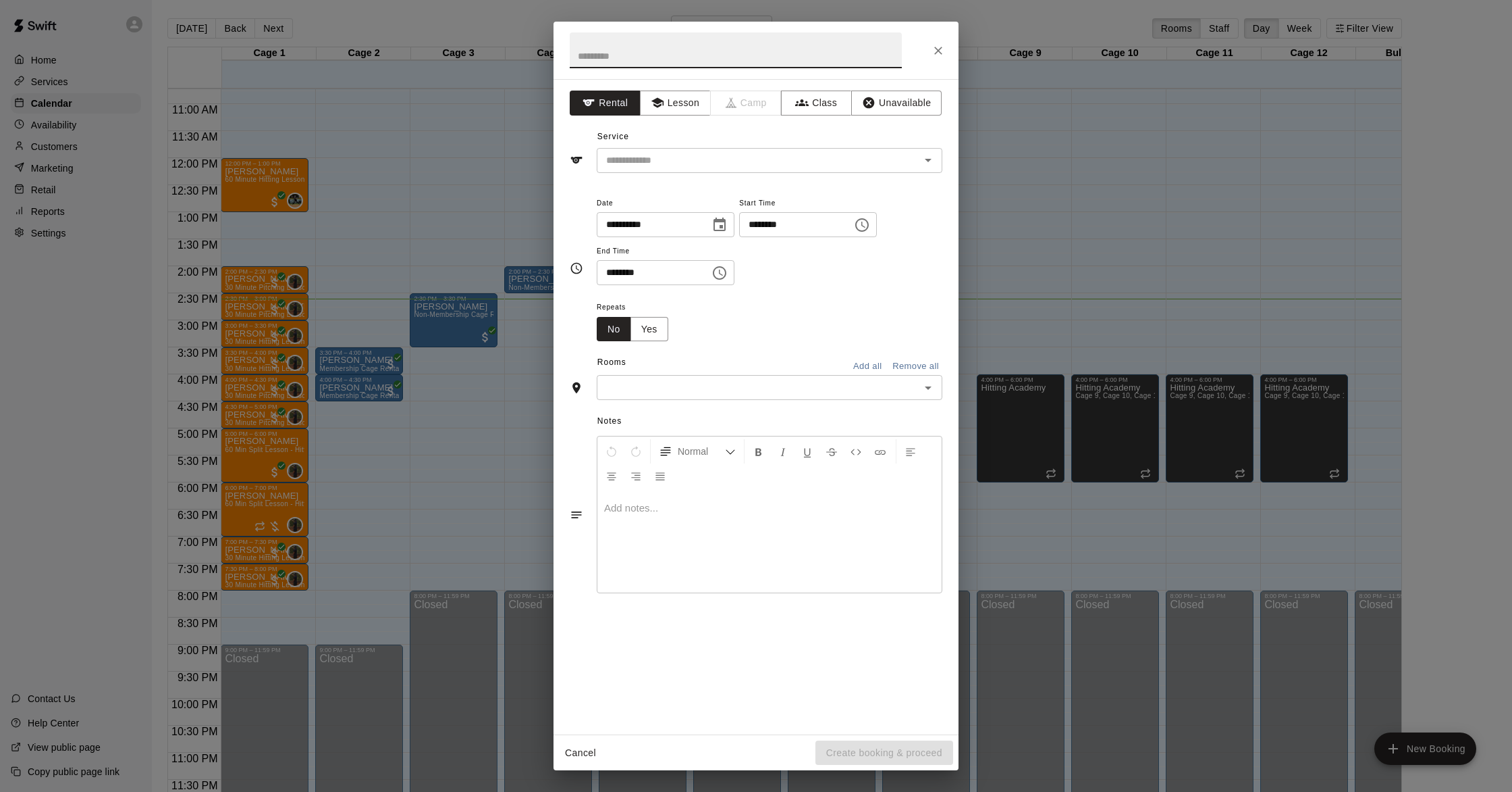
click at [757, 226] on input "********" at bounding box center [792, 225] width 104 height 25
type input "********"
click at [607, 273] on input "********" at bounding box center [649, 273] width 104 height 25
type input "********"
click at [674, 380] on input "text" at bounding box center [759, 387] width 316 height 17
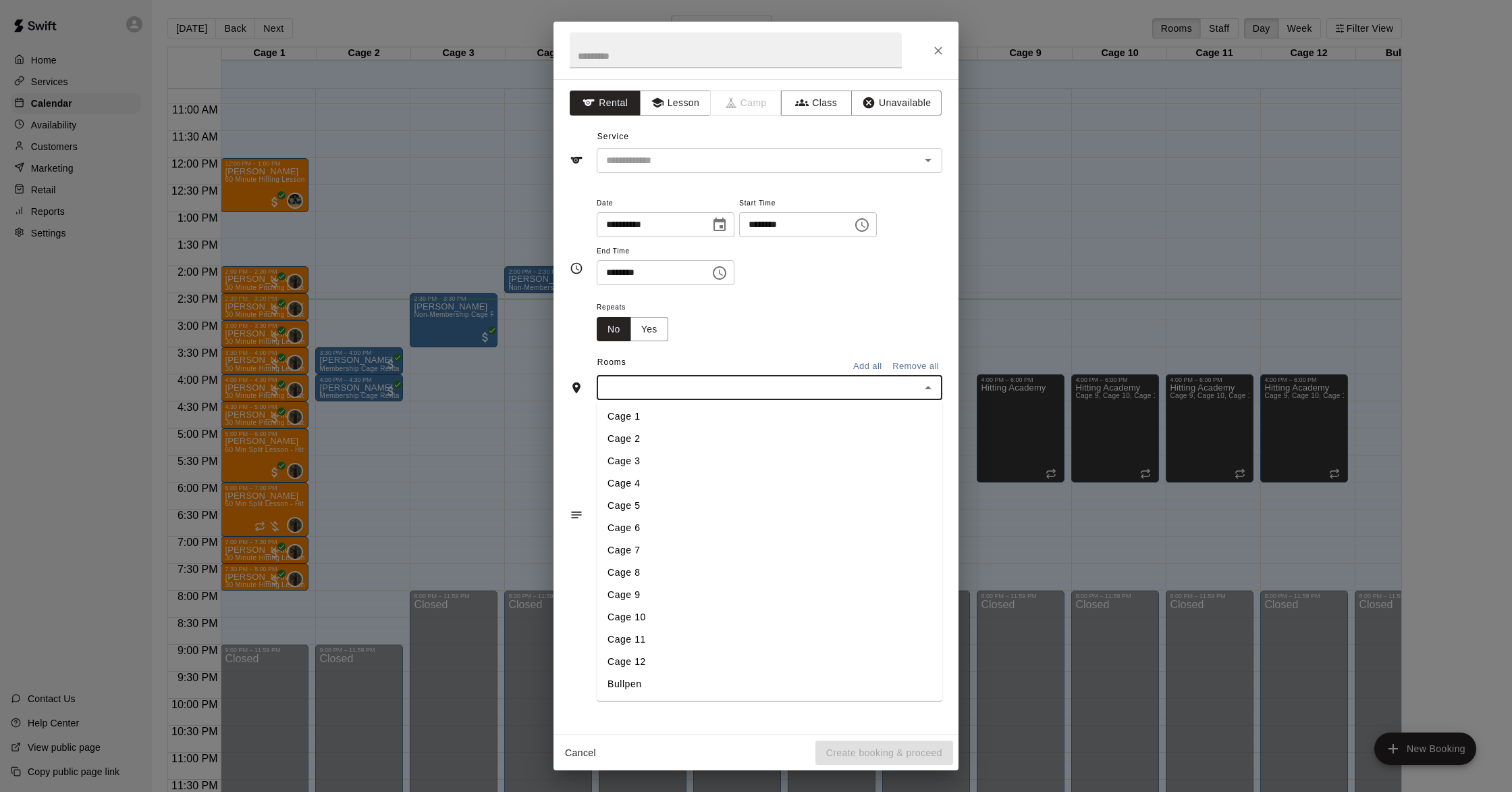
click at [671, 483] on li "Cage 4" at bounding box center [770, 483] width 346 height 22
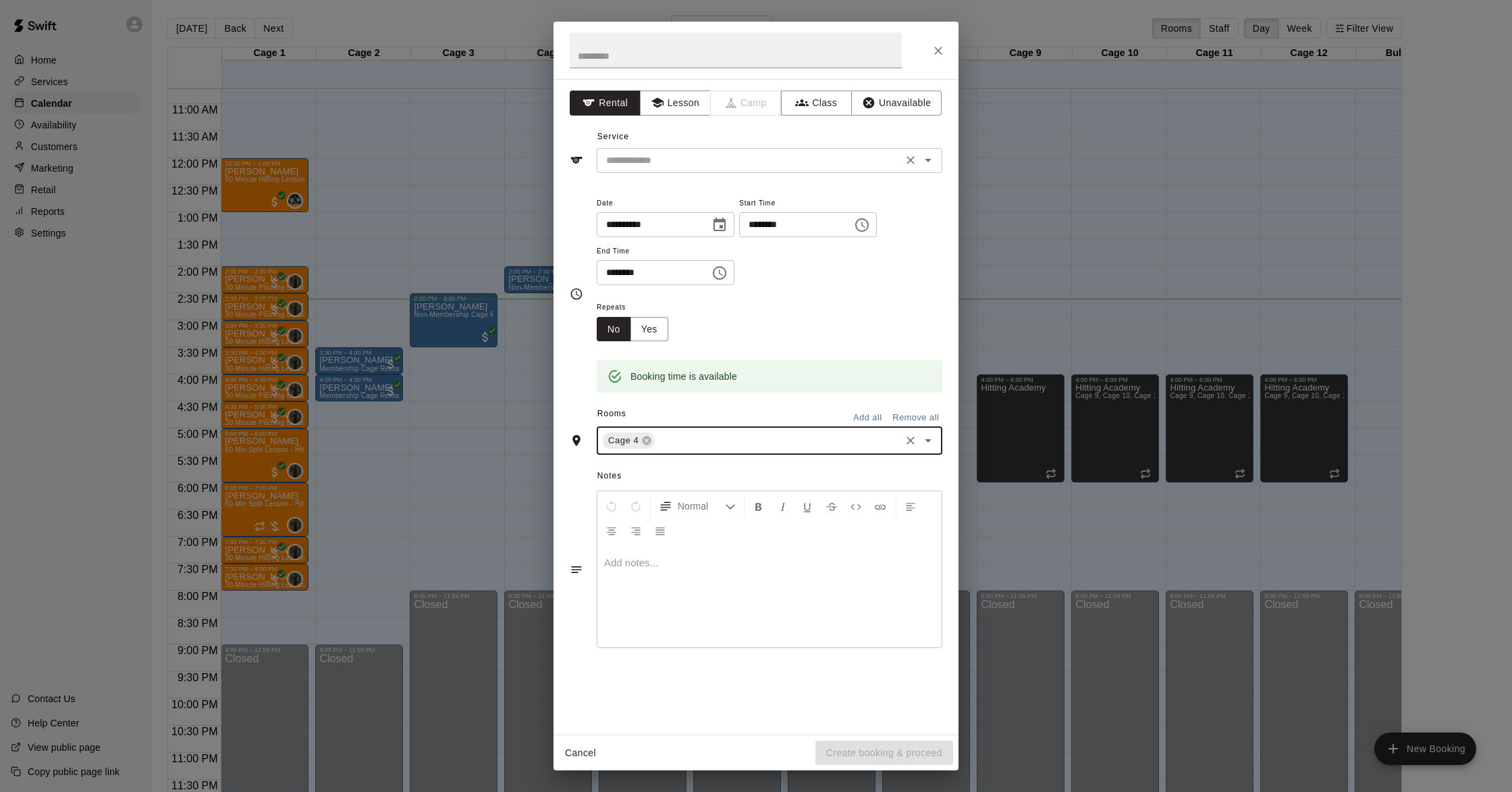
click at [722, 162] on input "text" at bounding box center [750, 160] width 298 height 17
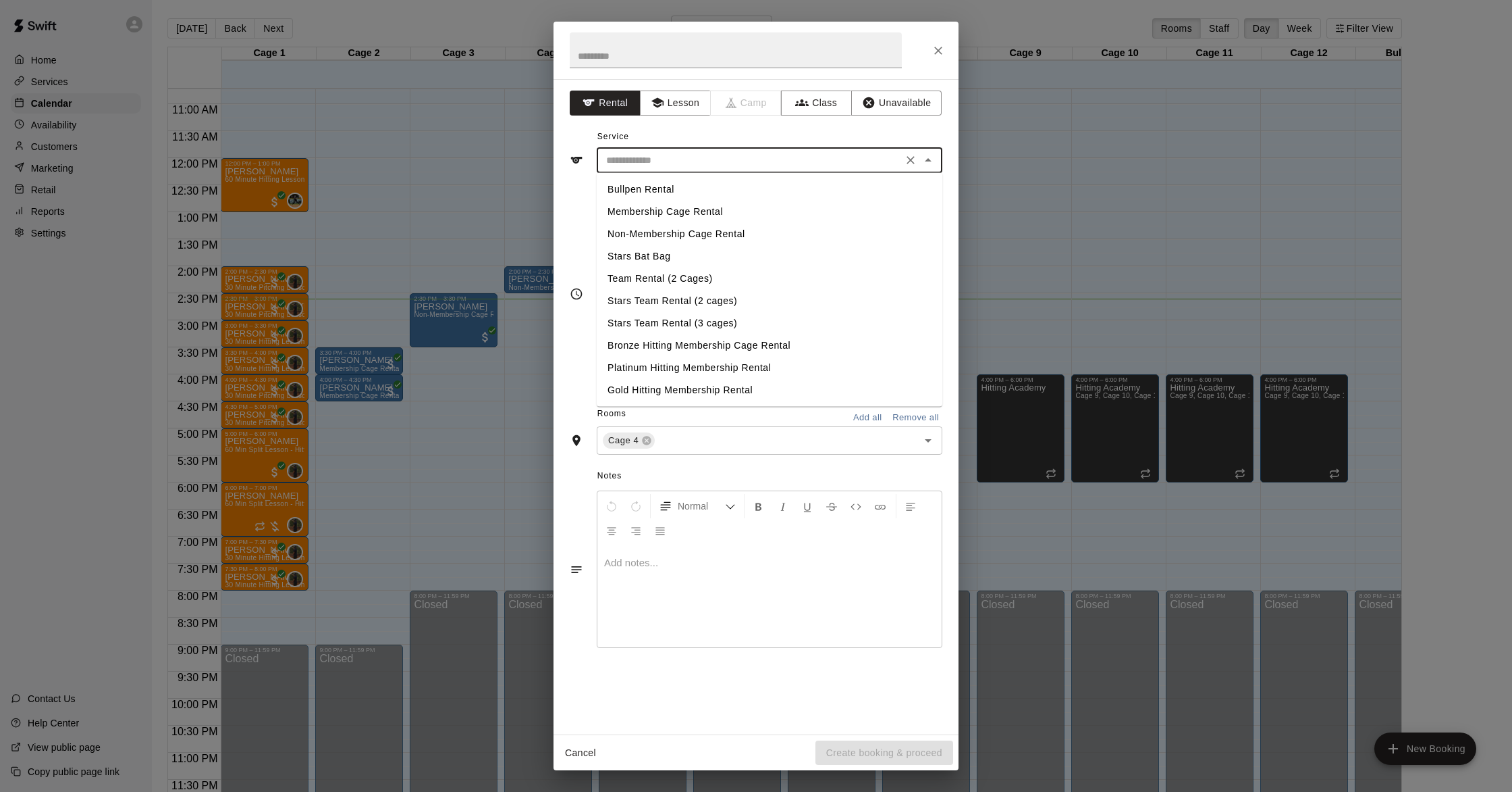
click at [721, 210] on li "Membership Cage Rental" at bounding box center [770, 212] width 346 height 22
type input "**********"
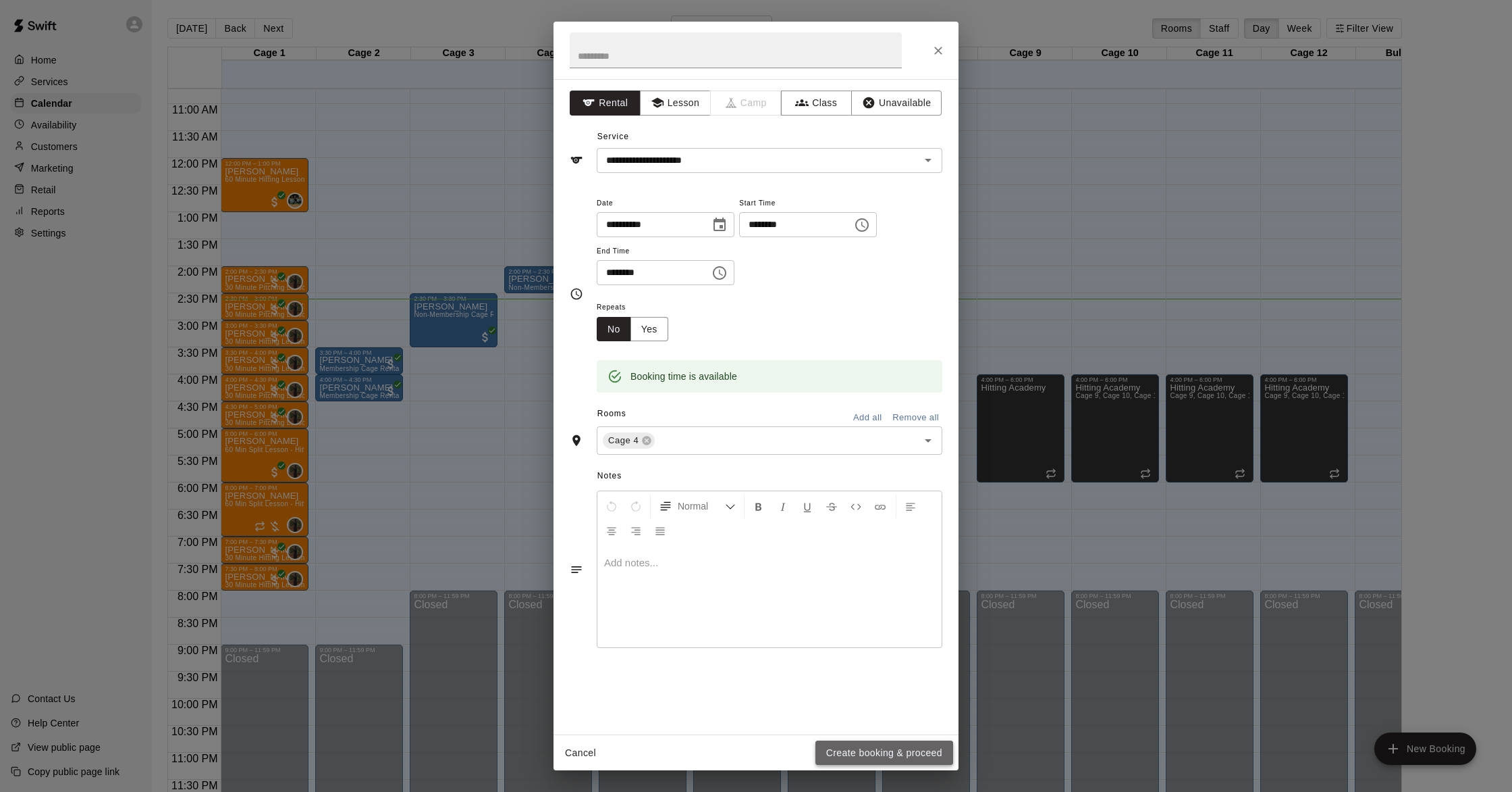
click at [845, 747] on button "Create booking & proceed" at bounding box center [885, 753] width 138 height 25
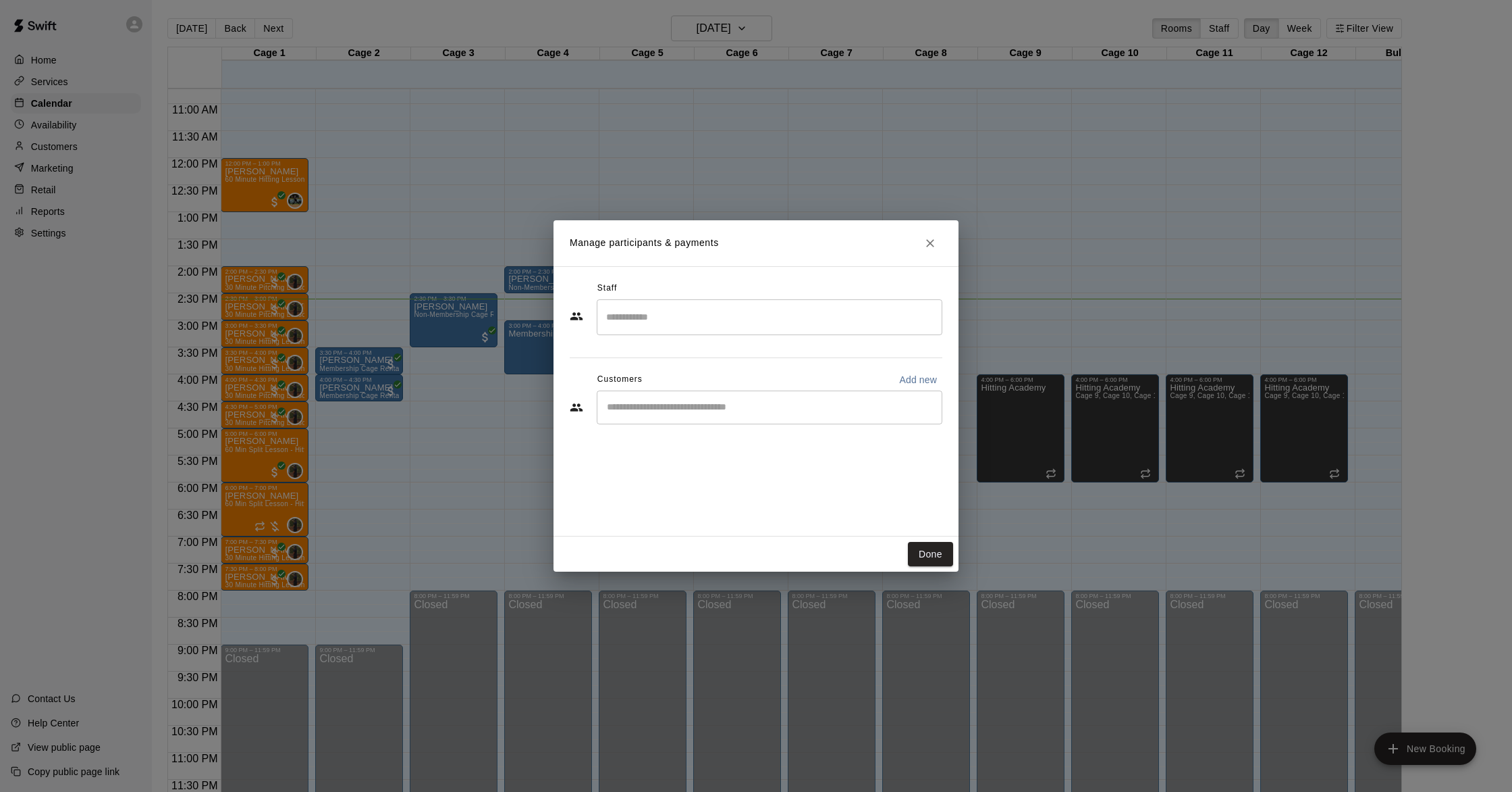
click at [669, 327] on input "Search staff" at bounding box center [769, 317] width 333 height 23
click at [578, 438] on div "Staff ​ [PERSON_NAME] Staff [PERSON_NAME] Instructor [PERSON_NAME] Staff [PERSO…" at bounding box center [756, 401] width 405 height 270
click at [658, 412] on input "Start typing to search customers..." at bounding box center [769, 407] width 333 height 13
type input "****"
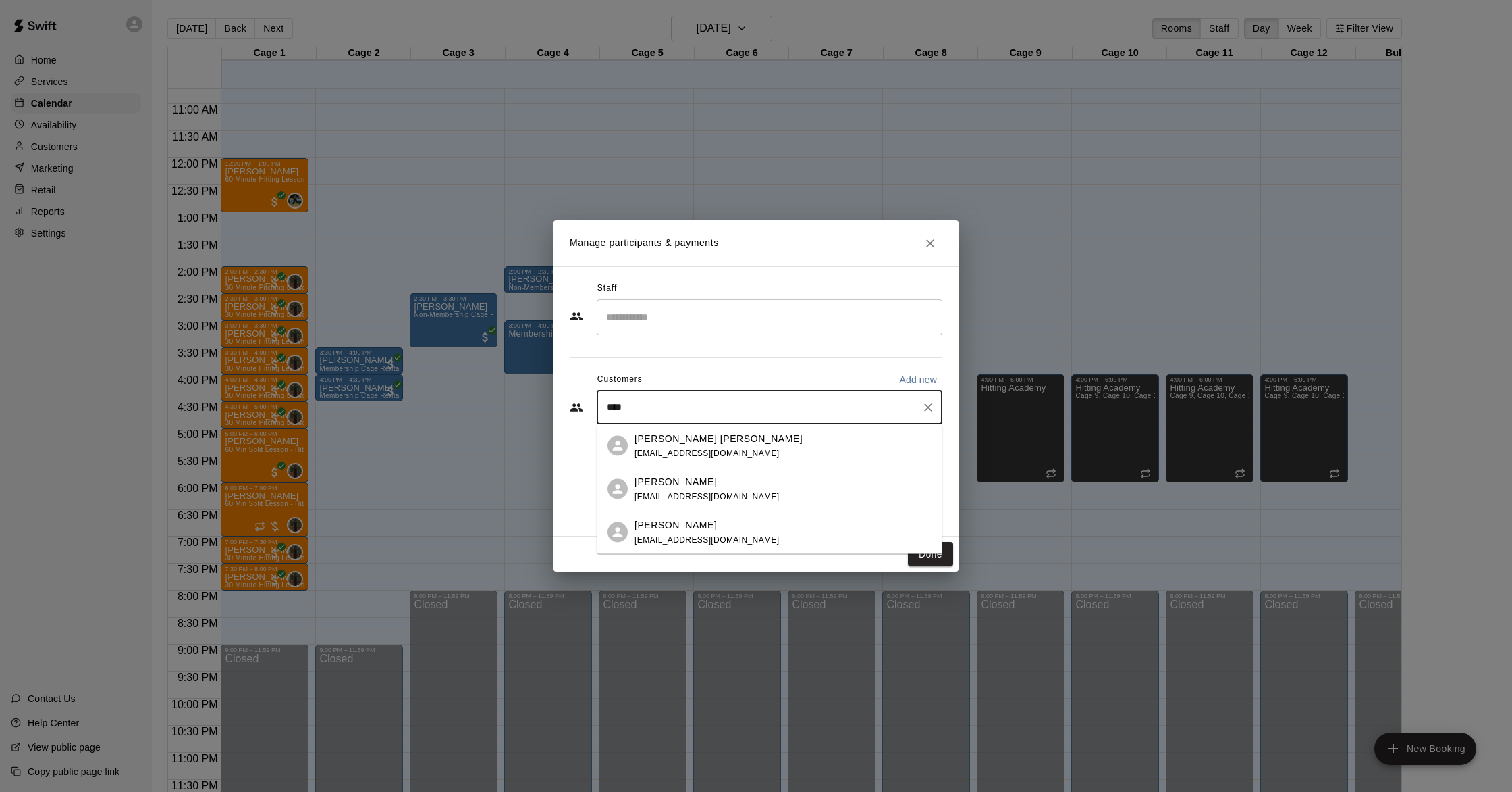
click at [742, 489] on div "[PERSON_NAME] [EMAIL_ADDRESS][DOMAIN_NAME]" at bounding box center [783, 489] width 297 height 29
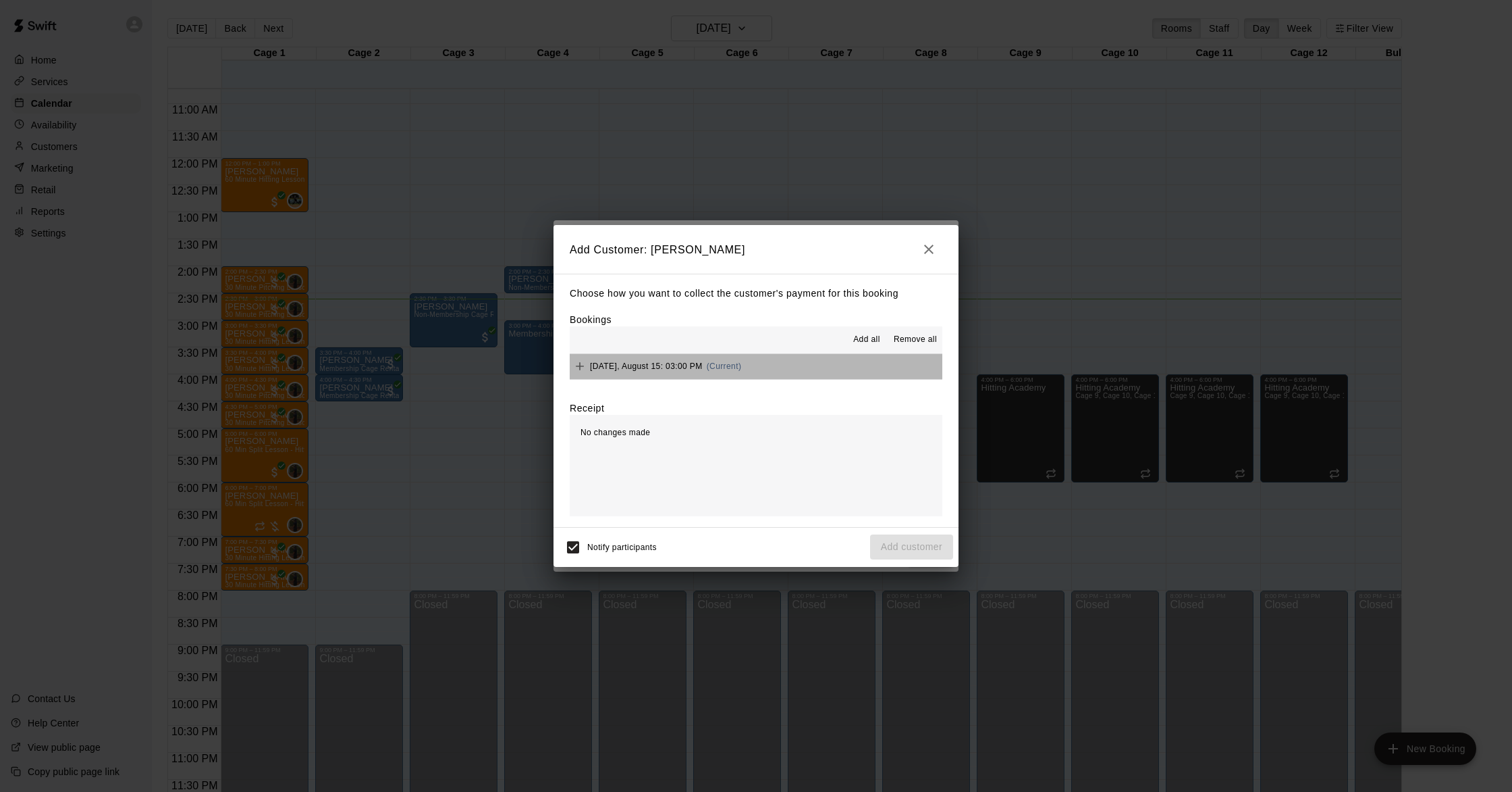
click at [719, 369] on span "(Current)" at bounding box center [724, 366] width 35 height 10
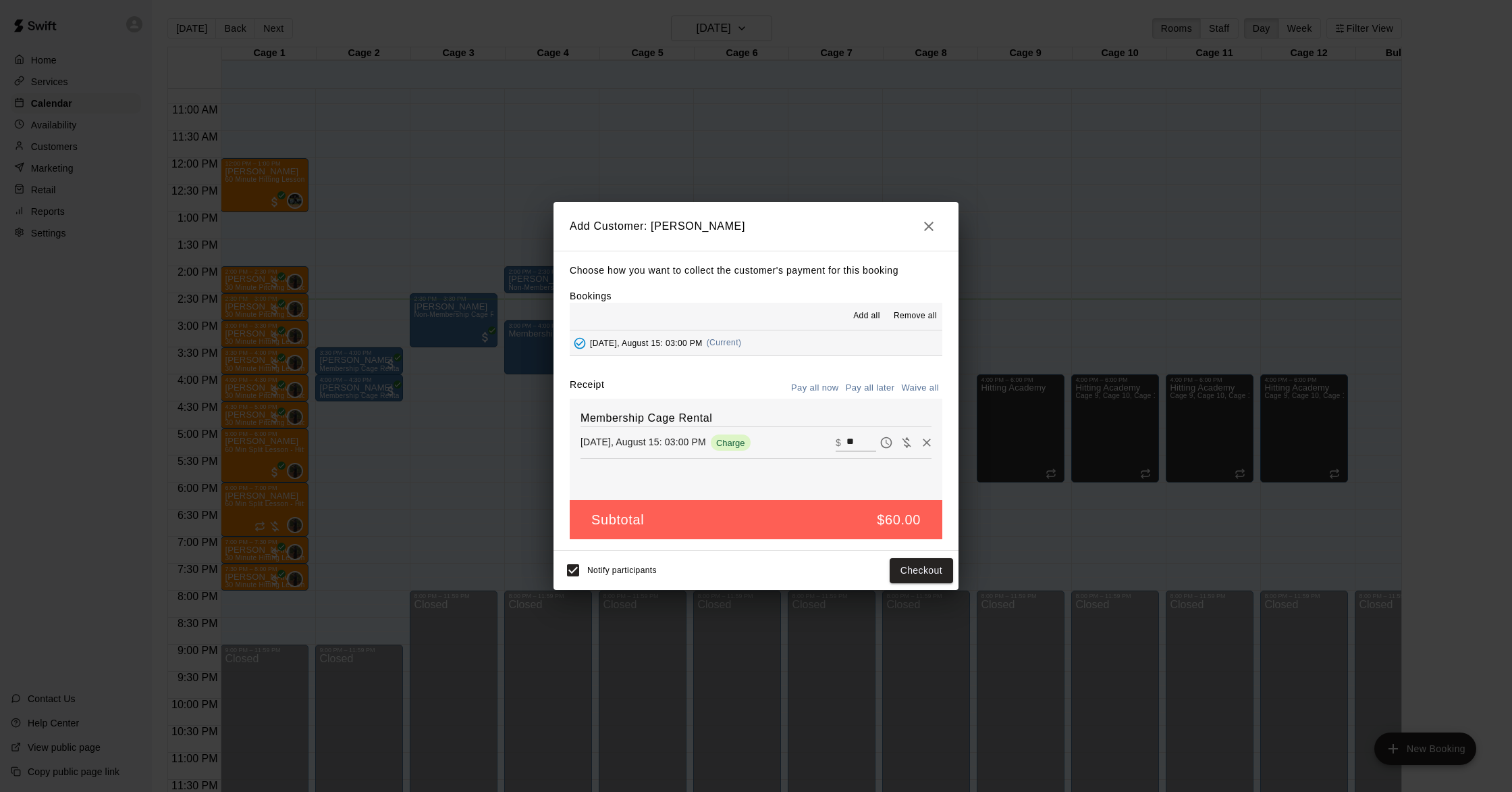
click at [868, 385] on button "Pay all later" at bounding box center [871, 388] width 56 height 21
click at [924, 569] on button "Add customer" at bounding box center [911, 571] width 83 height 25
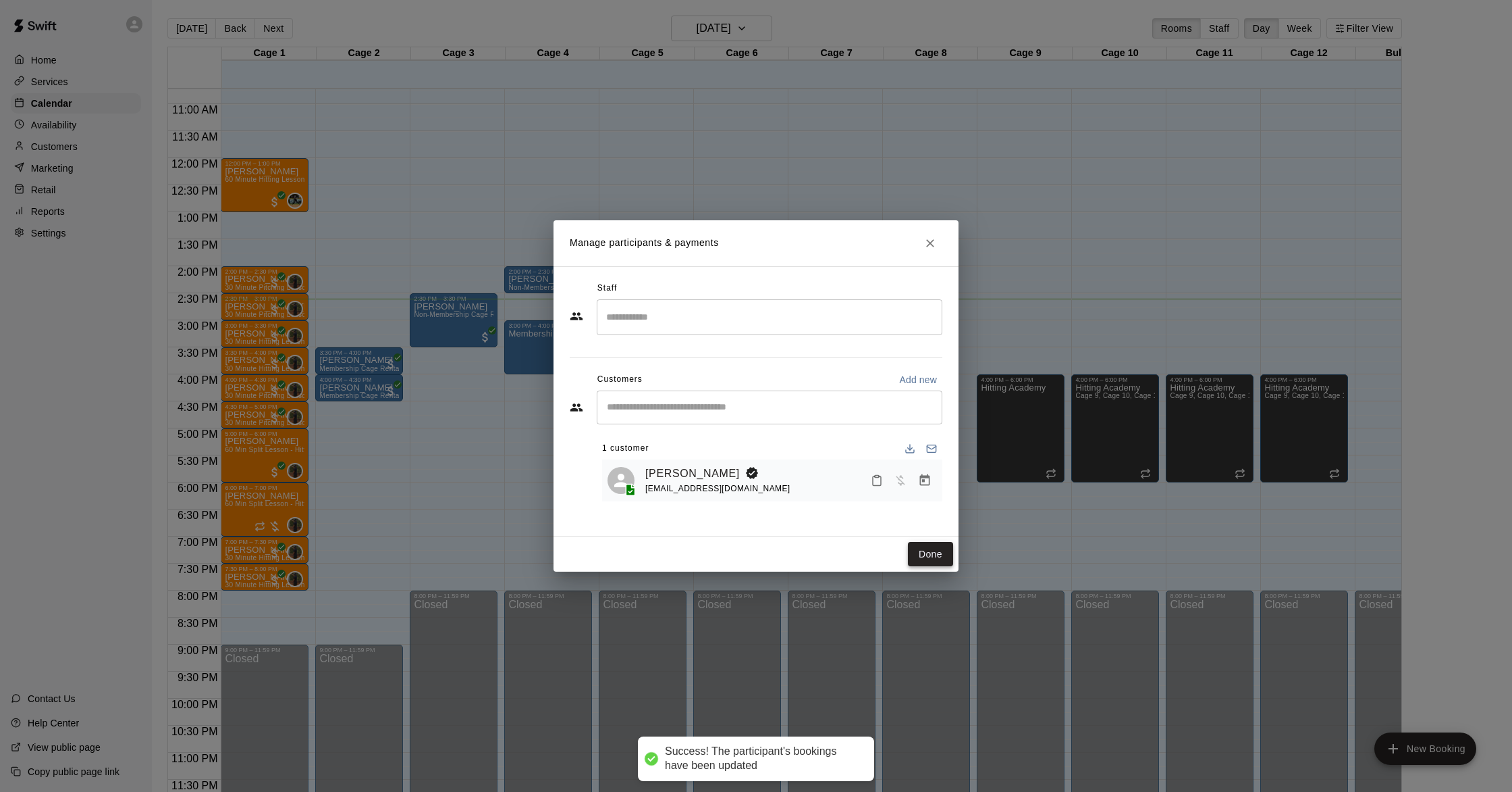
click at [931, 549] on button "Done" at bounding box center [931, 554] width 45 height 25
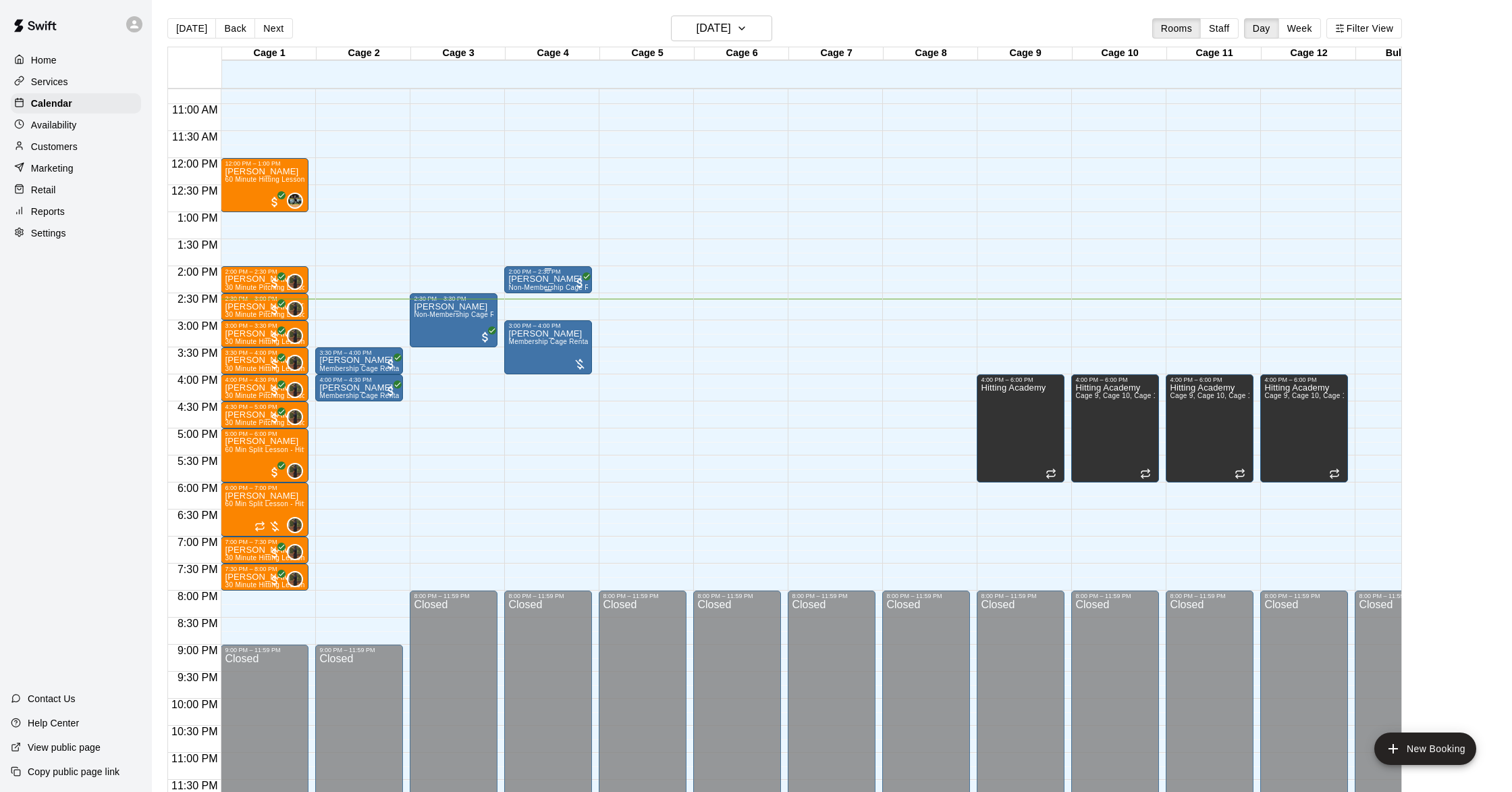
click at [562, 277] on div "[PERSON_NAME] Non-Membership Cage Rental" at bounding box center [548, 670] width 80 height 792
click at [521, 321] on img "edit" at bounding box center [522, 321] width 15 height 15
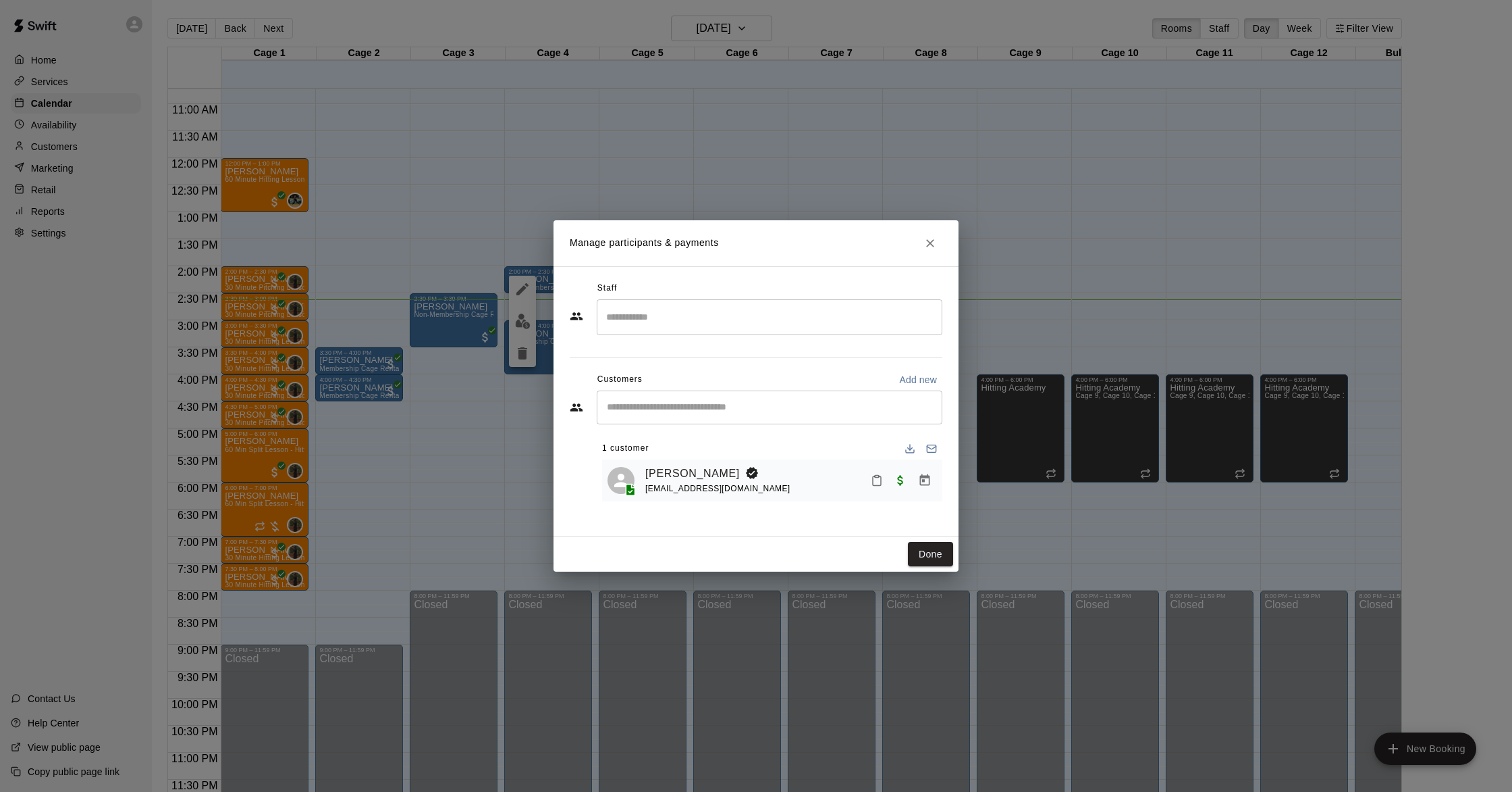
click at [928, 481] on icon "Manage bookings & payment" at bounding box center [925, 480] width 13 height 13
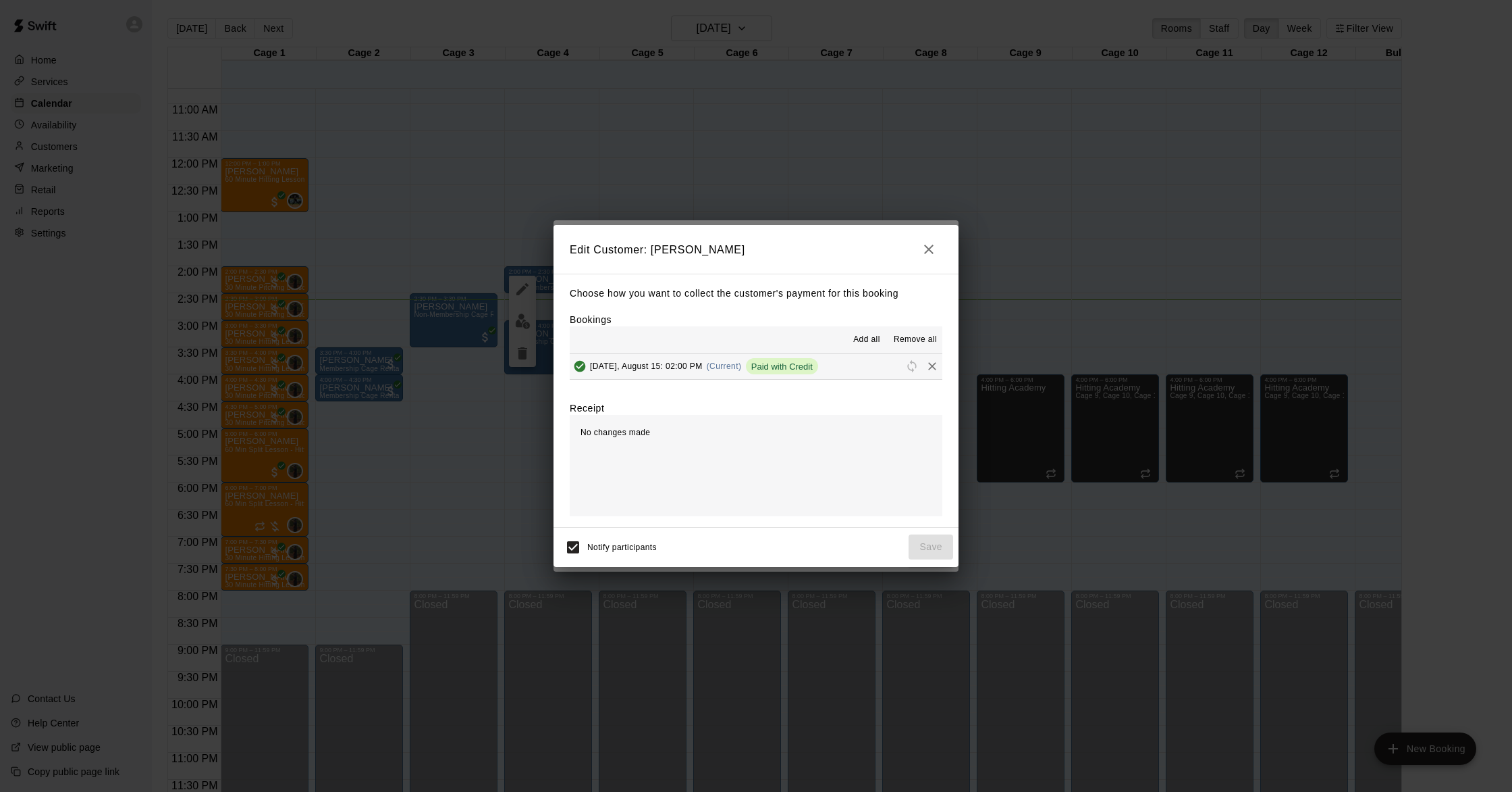
click at [726, 366] on span "(Current)" at bounding box center [724, 366] width 35 height 10
click at [935, 256] on icon "button" at bounding box center [929, 249] width 16 height 16
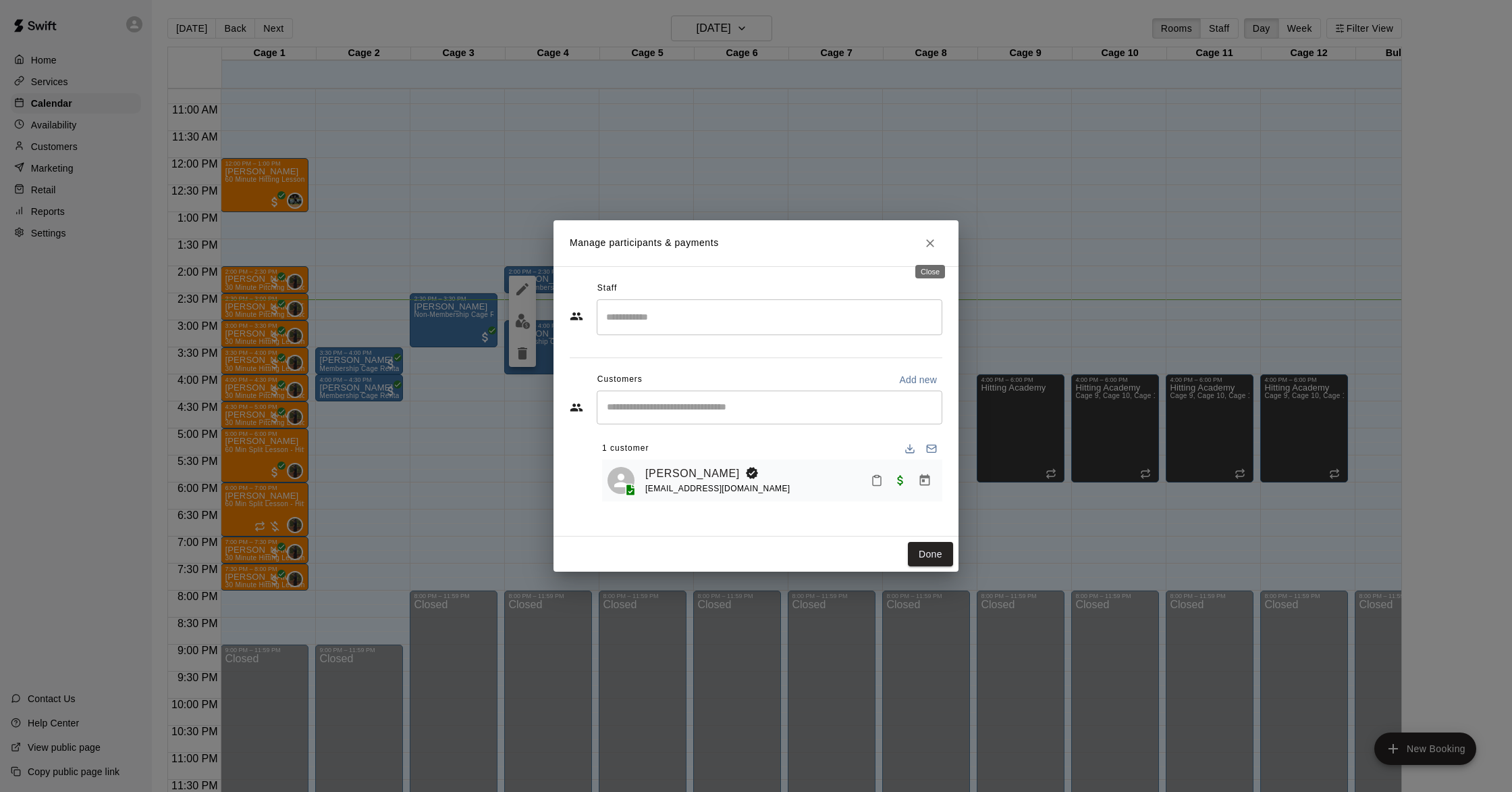
click at [934, 245] on icon "Close" at bounding box center [930, 243] width 13 height 13
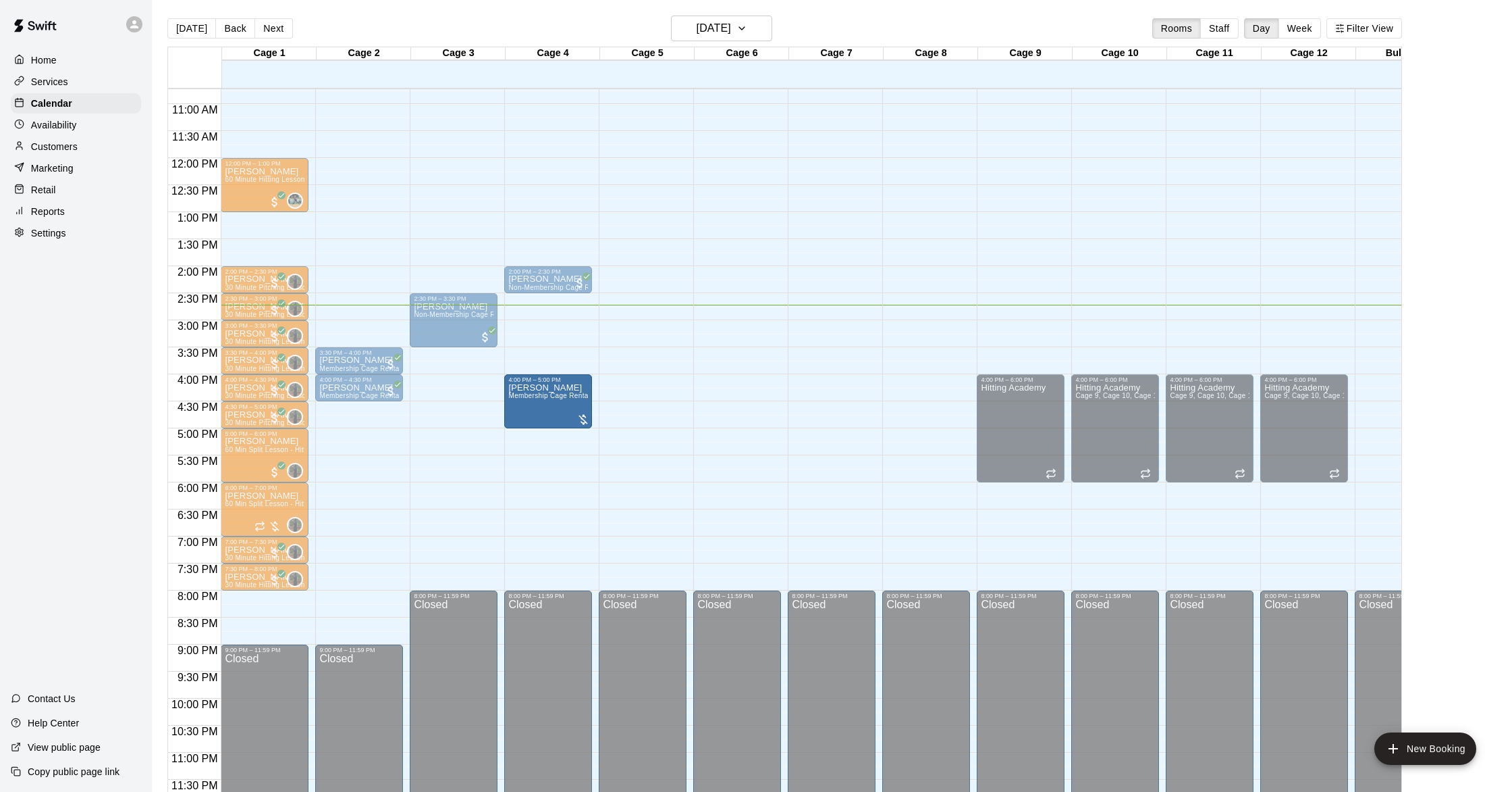
drag, startPoint x: 534, startPoint y: 353, endPoint x: 535, endPoint y: 413, distance: 60.0
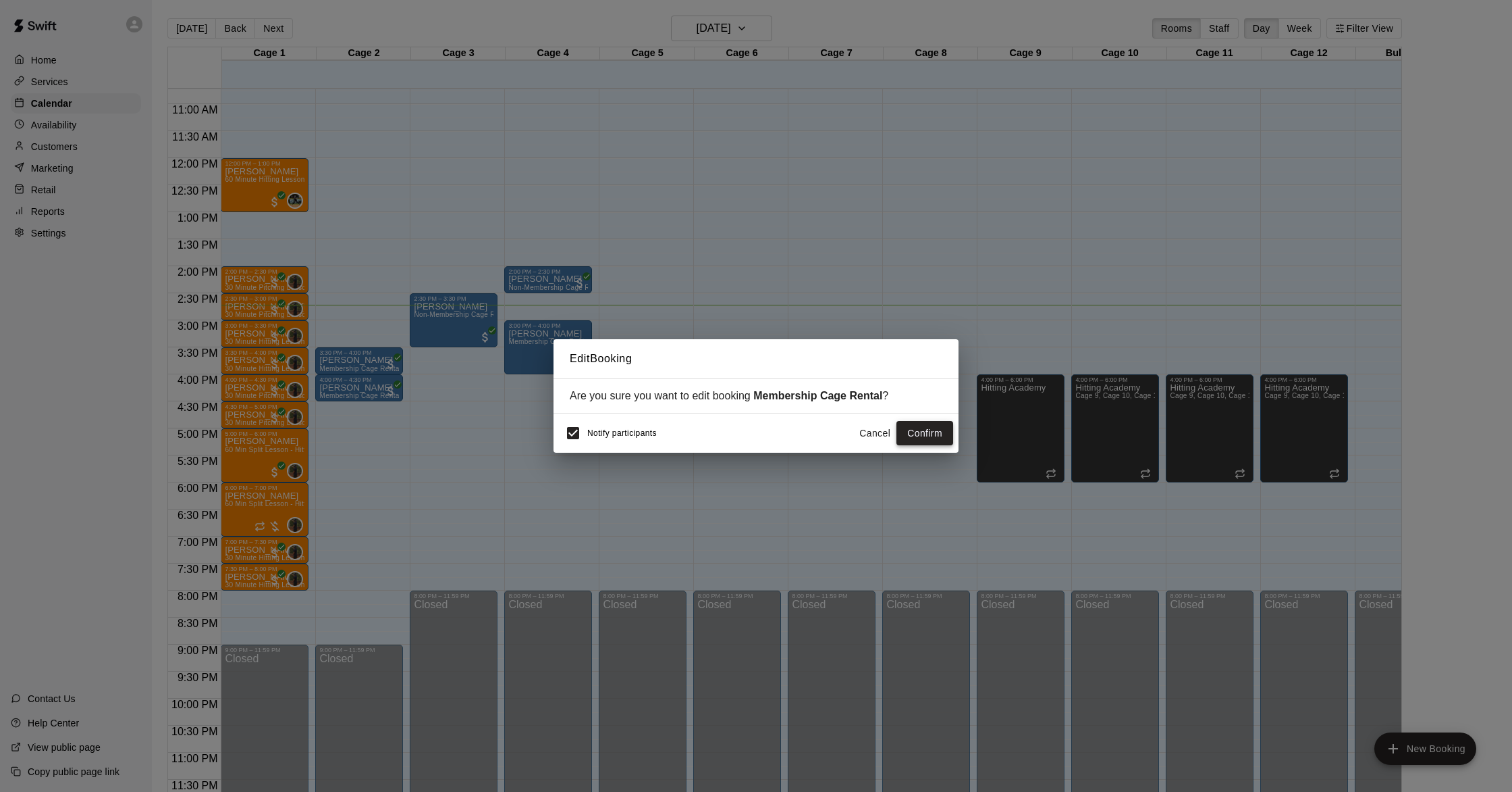
click at [912, 434] on button "Confirm" at bounding box center [924, 433] width 56 height 25
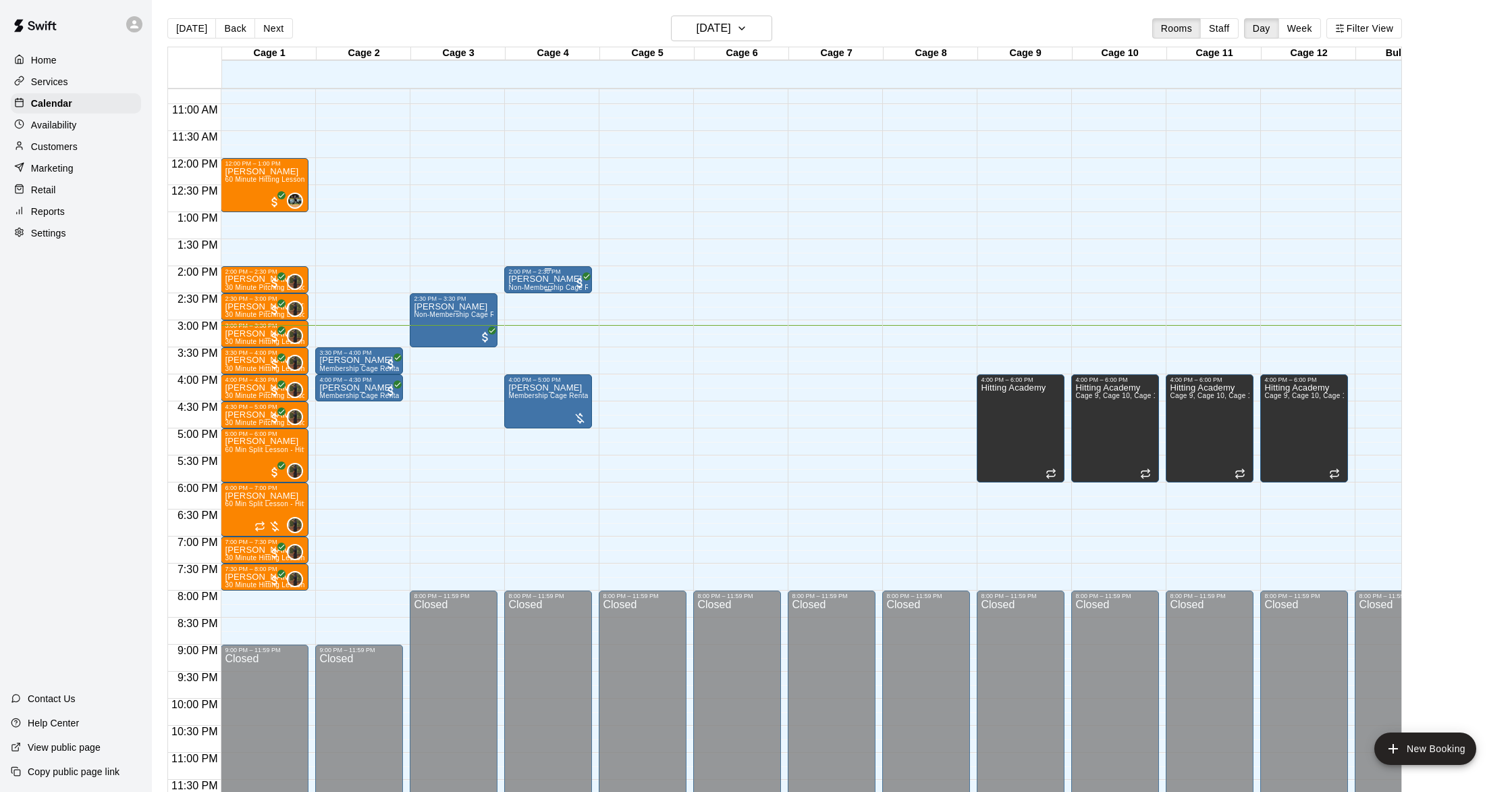
click at [567, 279] on div "[PERSON_NAME] Non-Membership Cage Rental" at bounding box center [548, 670] width 80 height 792
click at [564, 320] on div at bounding box center [756, 396] width 1512 height 792
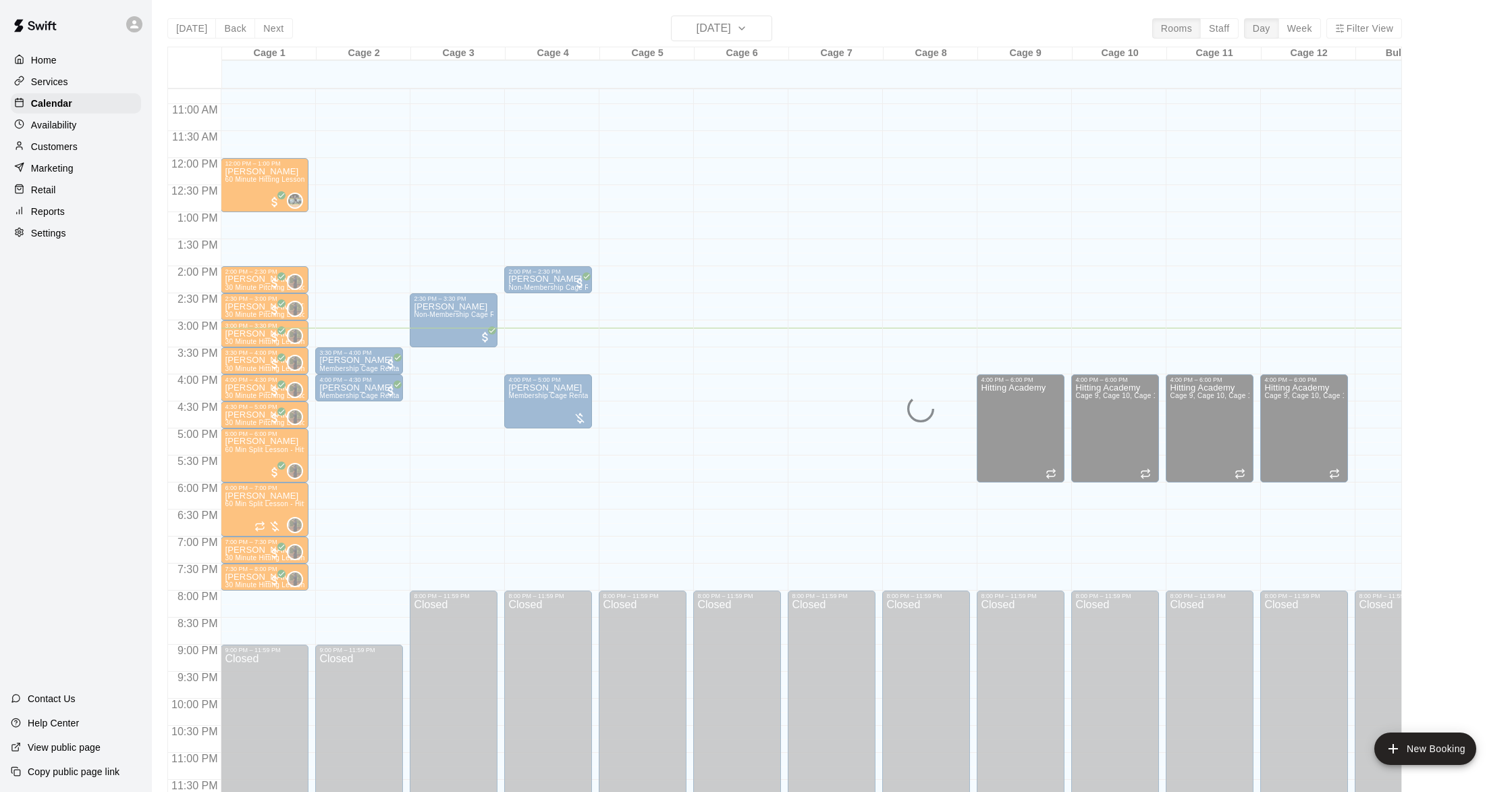
scroll to position [22, 0]
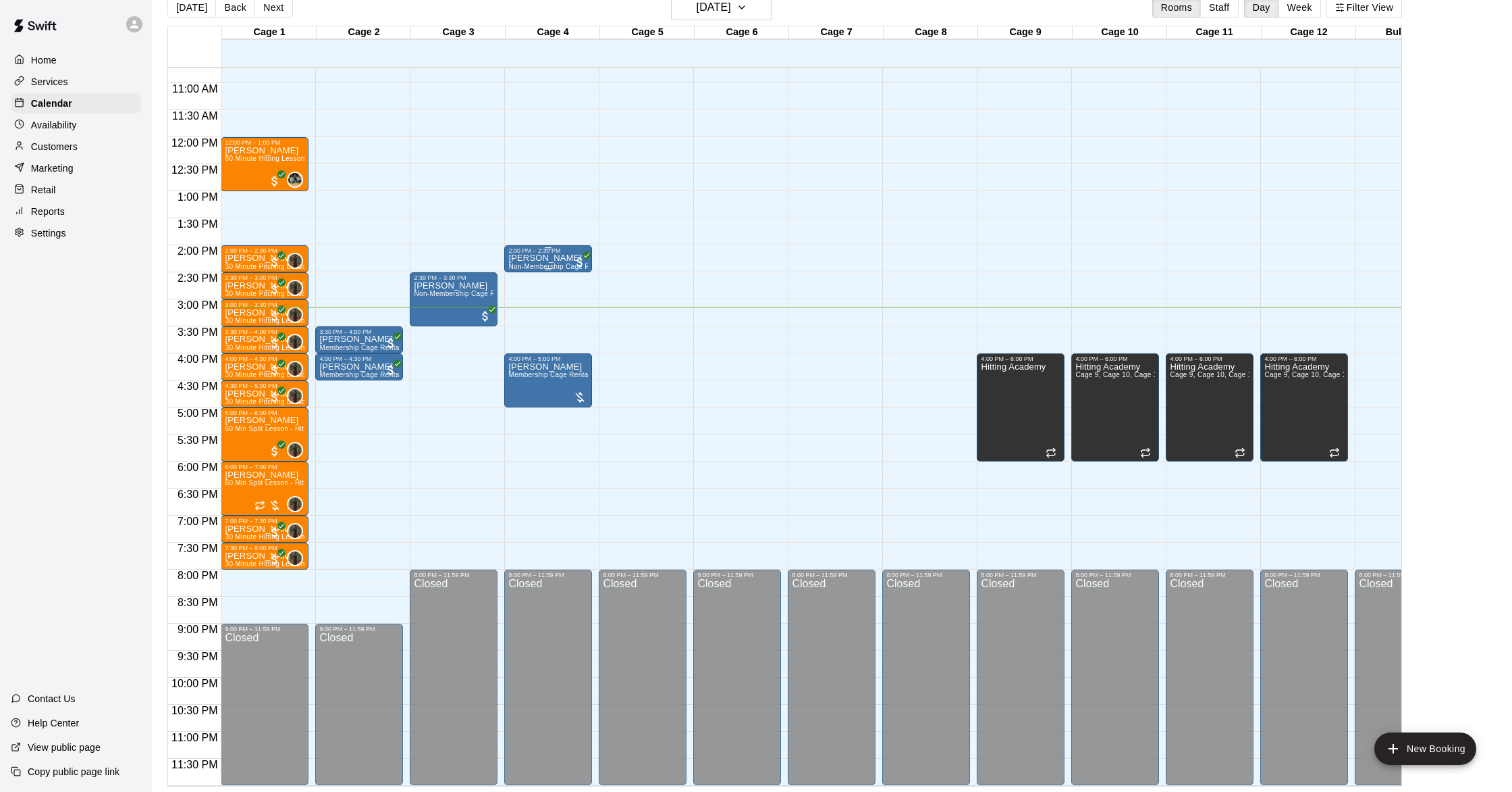
click at [559, 266] on span "Non-Membership Cage Rental" at bounding box center [556, 267] width 97 height 7
click at [517, 319] on button "edit" at bounding box center [522, 309] width 27 height 26
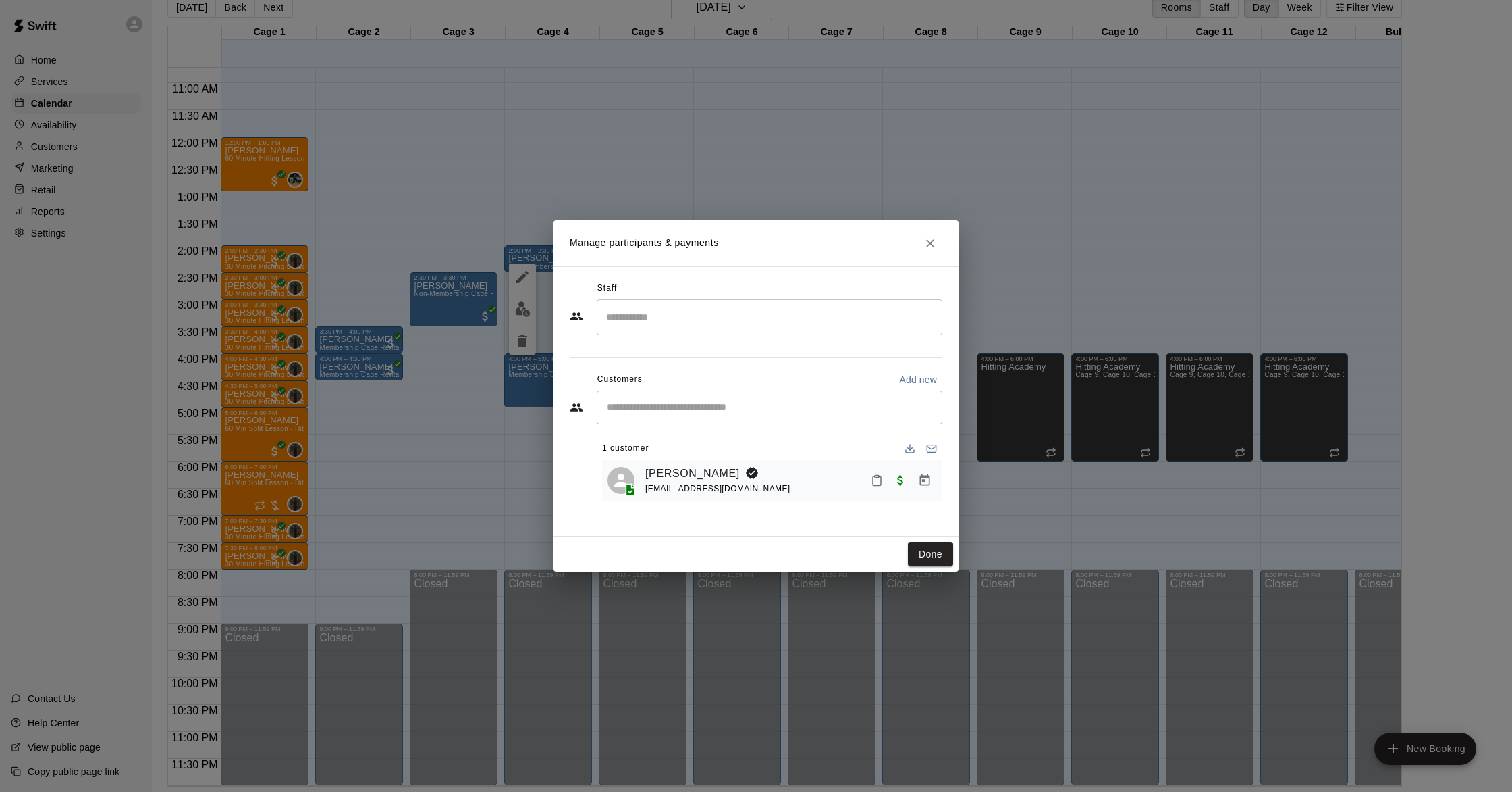
click at [674, 475] on link "[PERSON_NAME]" at bounding box center [692, 473] width 94 height 18
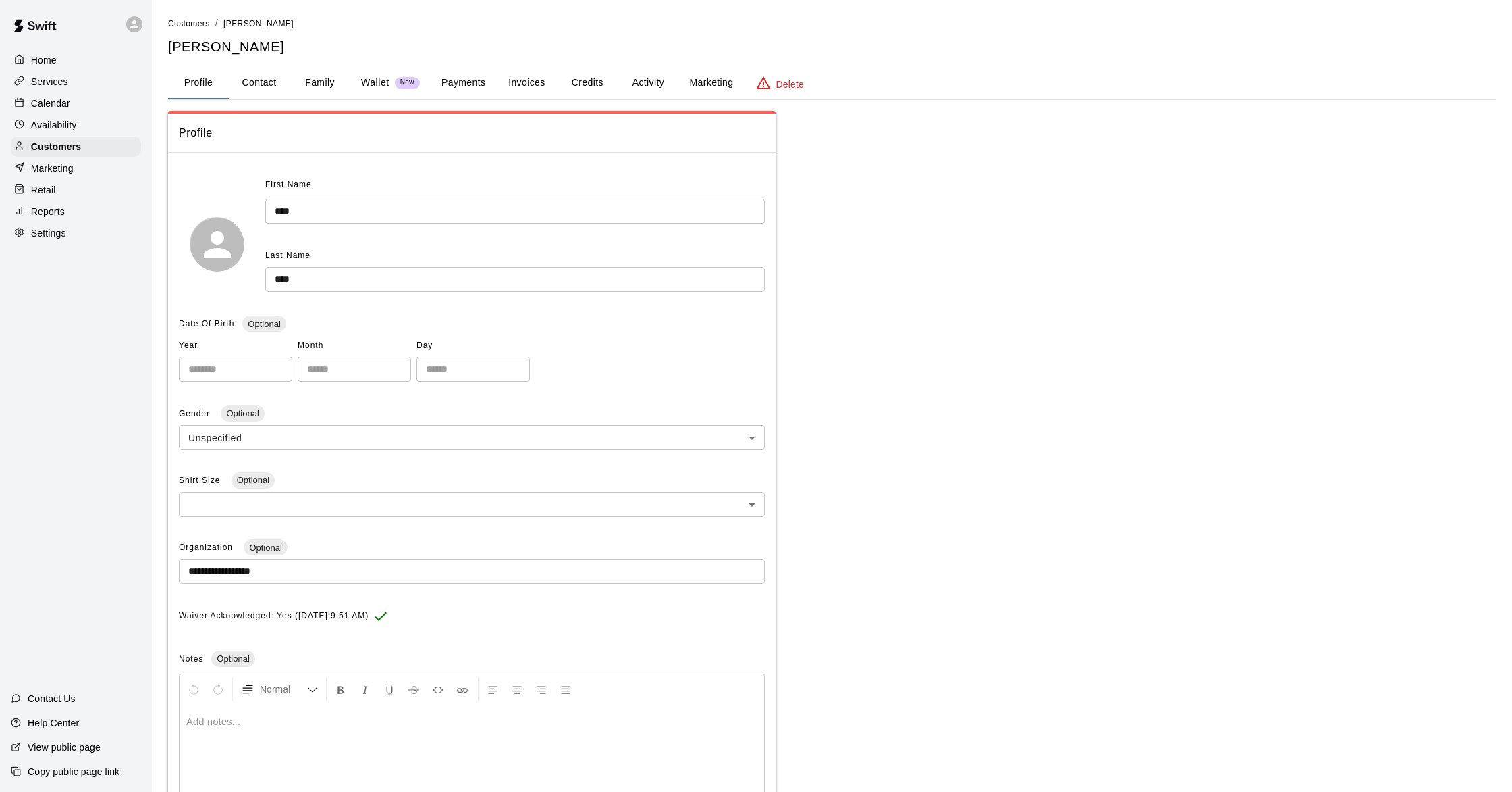
click at [472, 88] on button "Payments" at bounding box center [463, 83] width 65 height 32
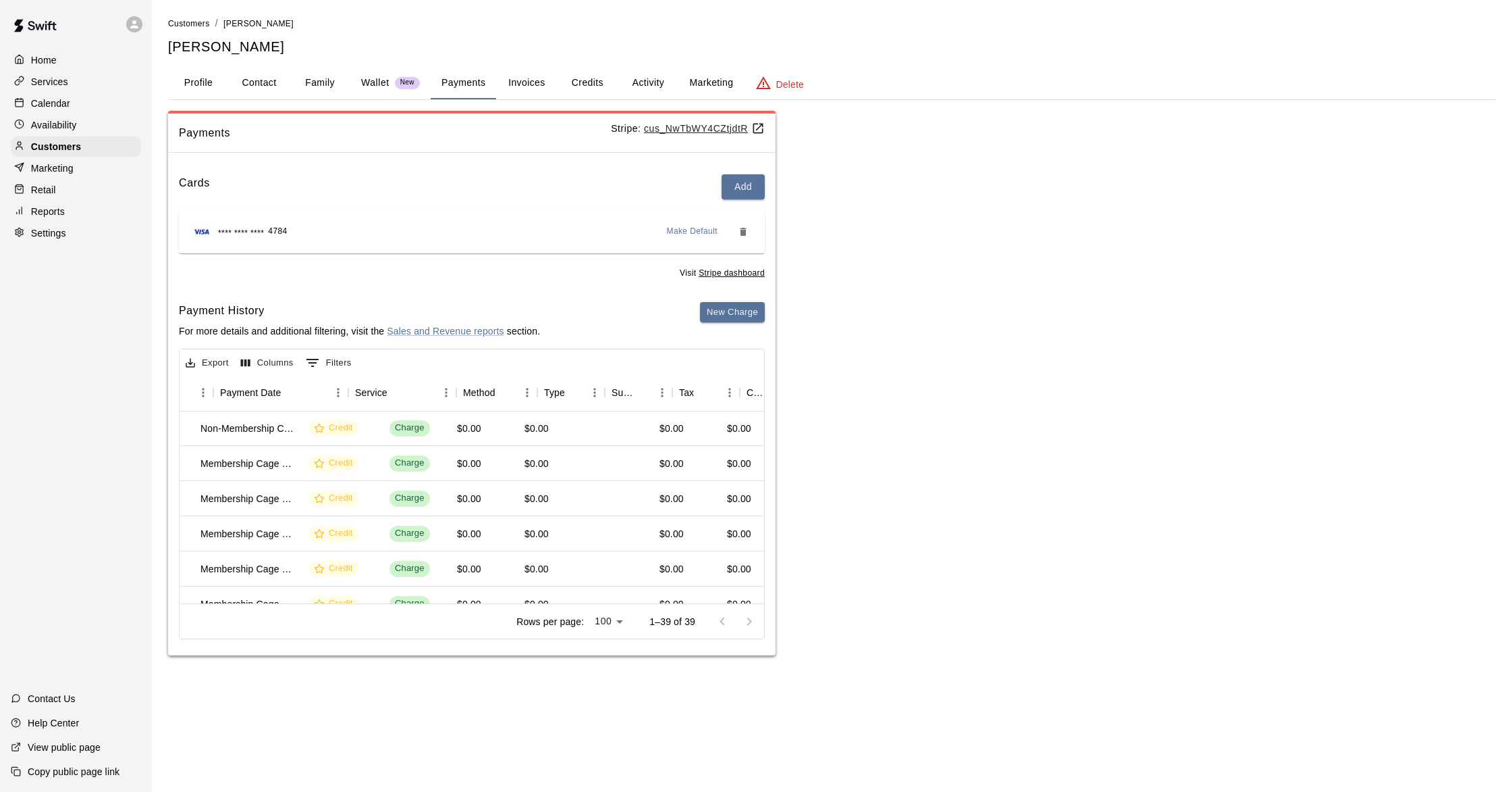
scroll to position [1, 0]
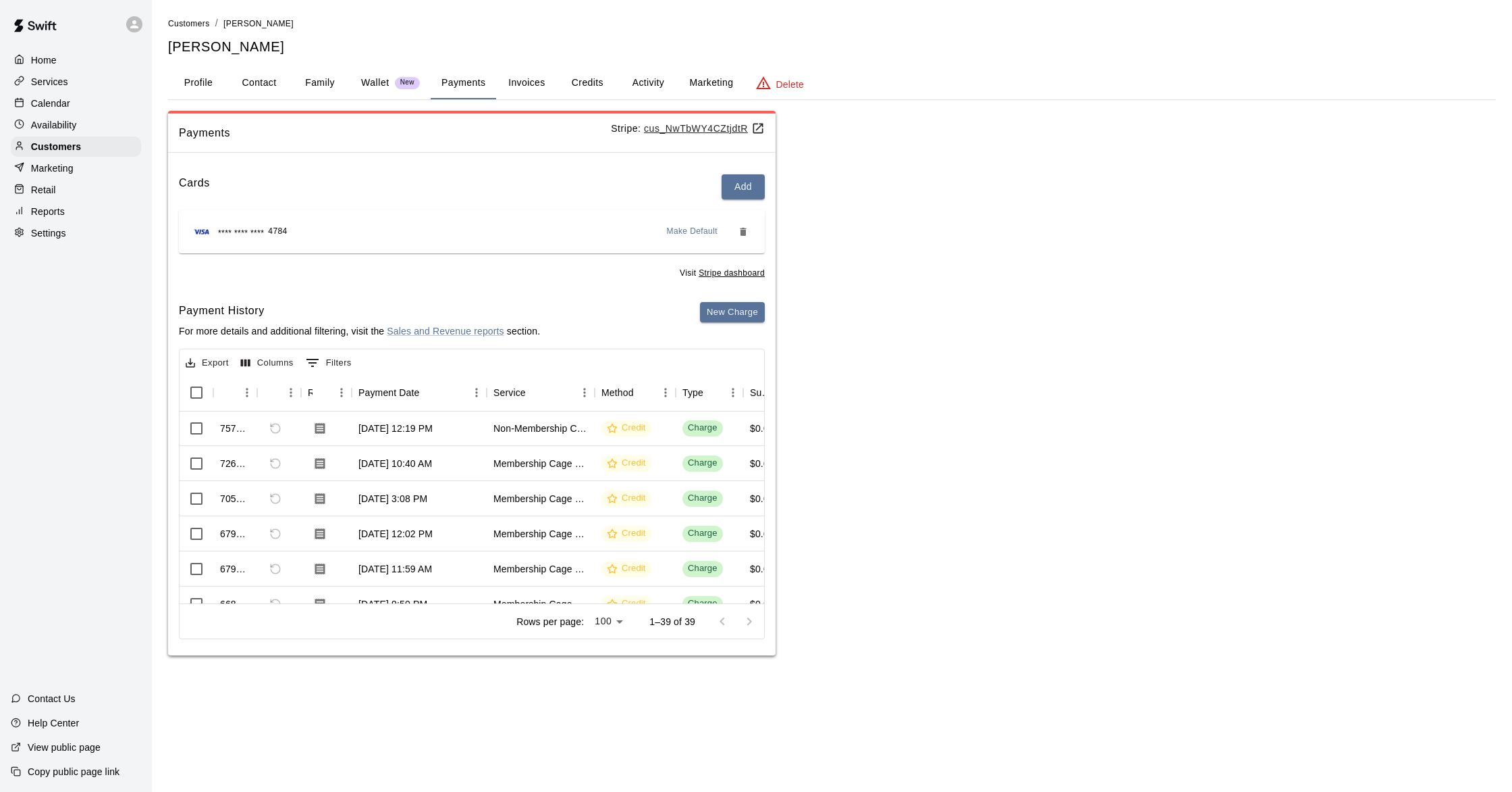
click at [65, 100] on p "Calendar" at bounding box center [50, 103] width 39 height 13
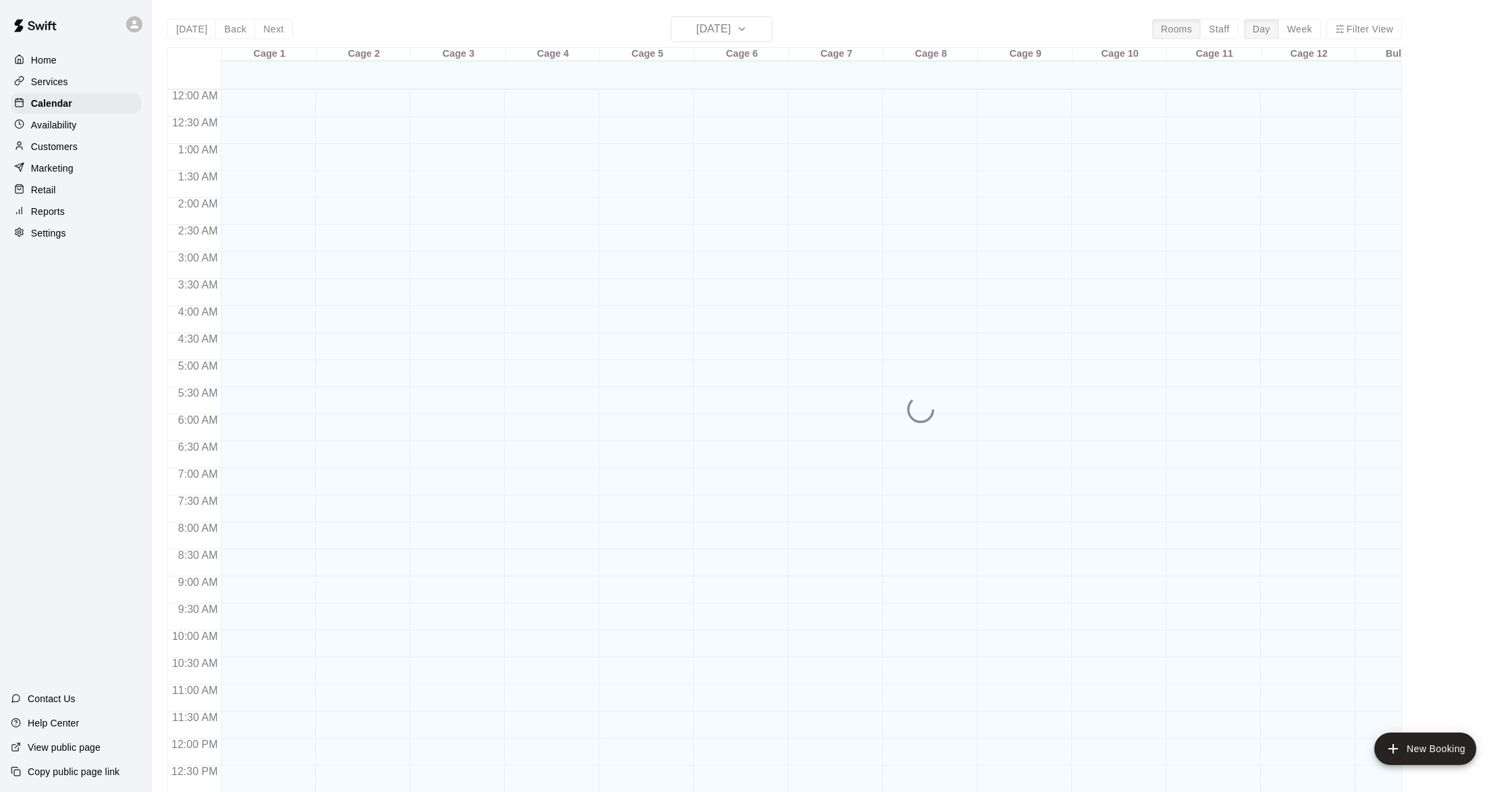
scroll to position [540, 0]
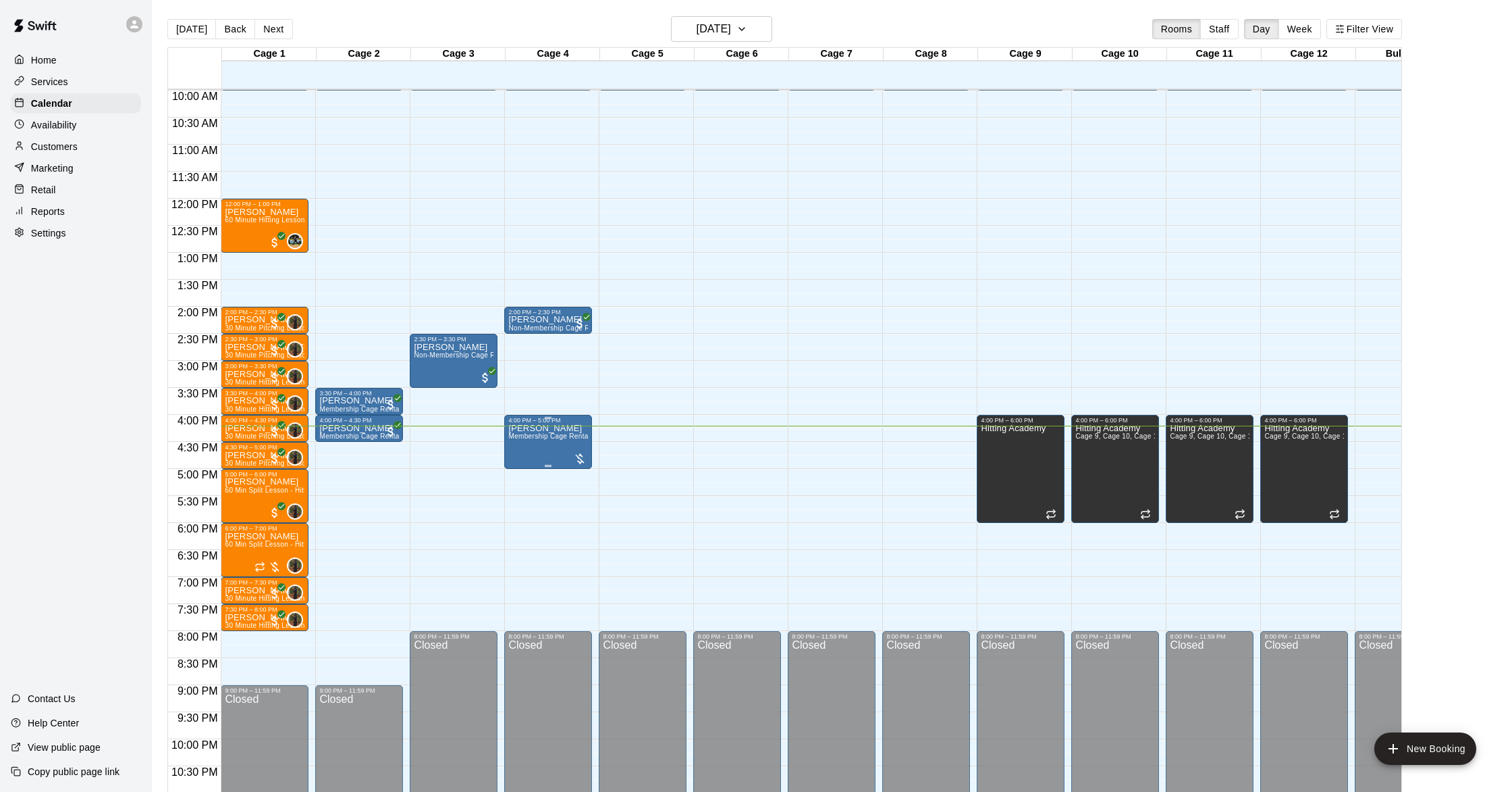
click at [523, 473] on img "edit" at bounding box center [522, 470] width 15 height 15
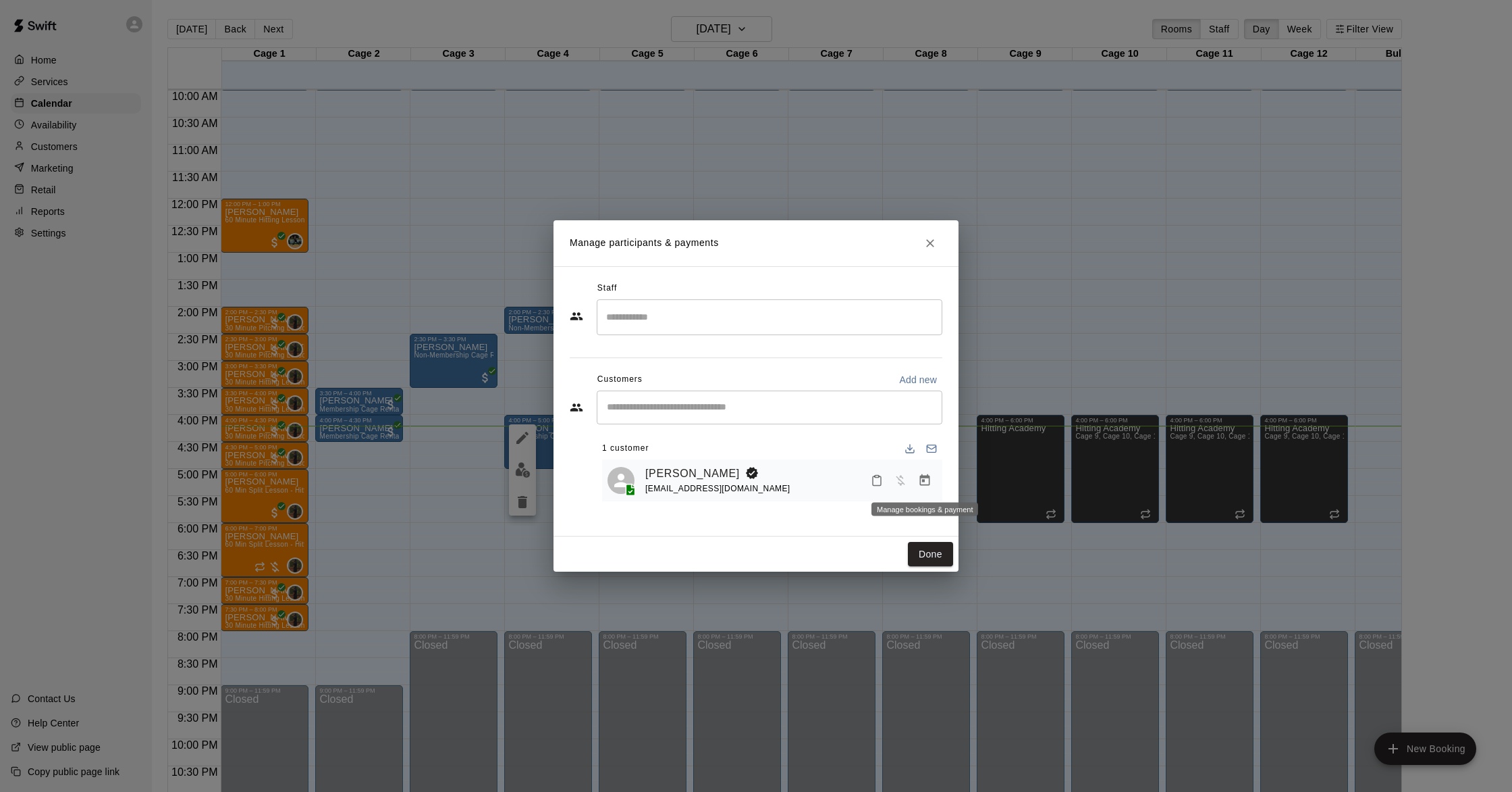
click at [928, 481] on icon "Manage bookings & payment" at bounding box center [925, 480] width 13 height 13
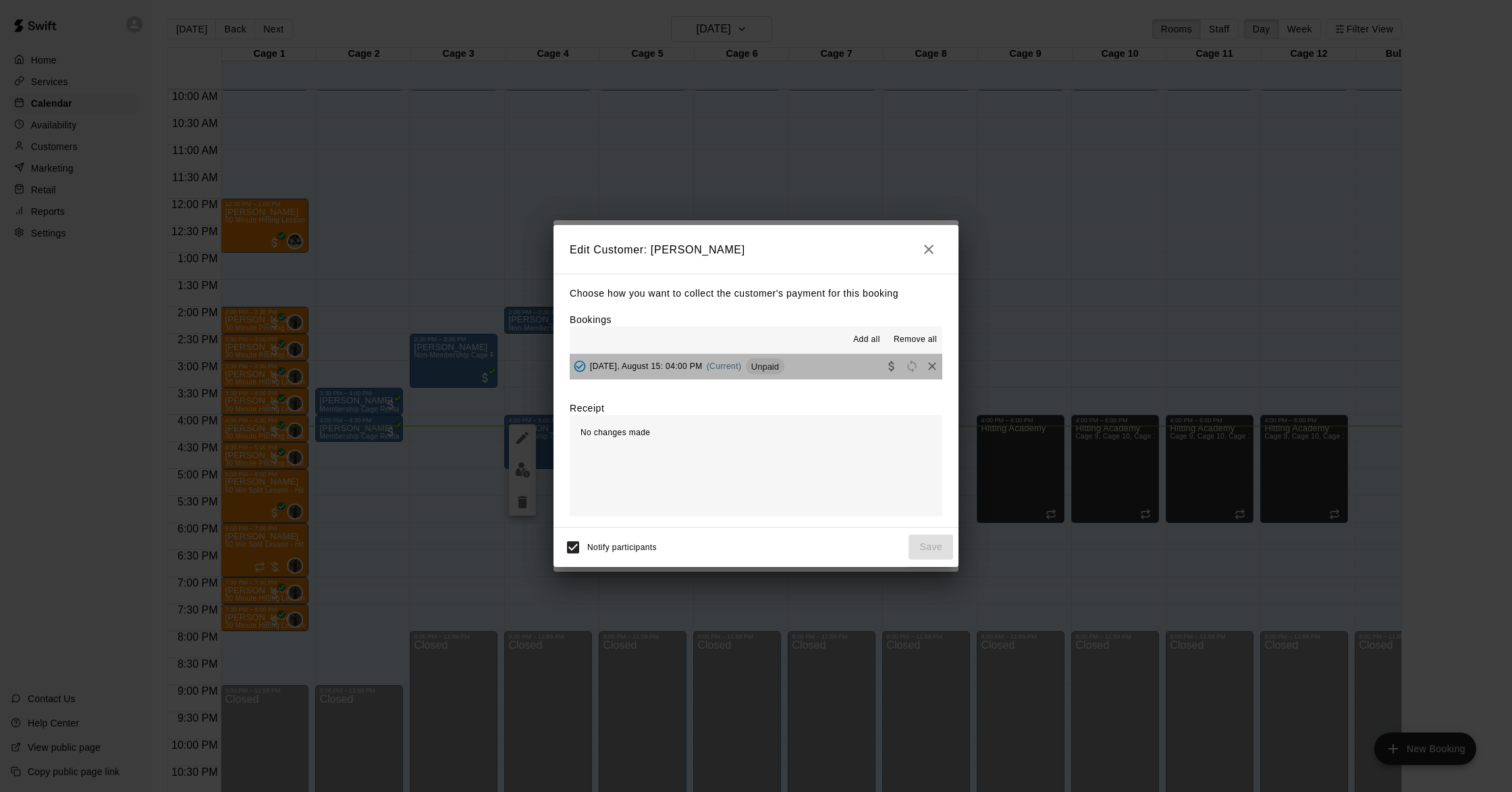
click at [723, 369] on span "(Current)" at bounding box center [724, 366] width 35 height 10
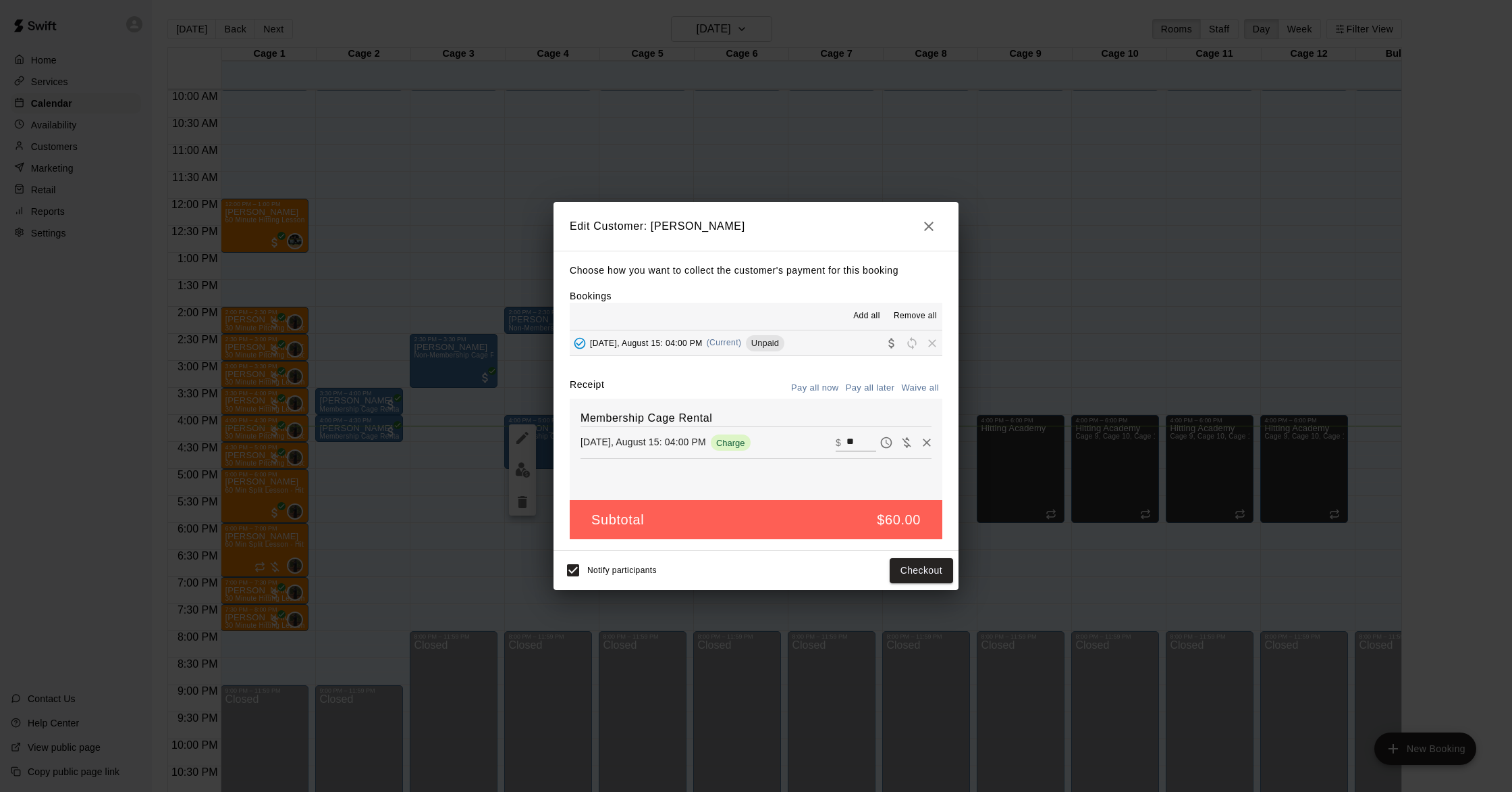
click at [906, 388] on button "Waive all" at bounding box center [920, 388] width 45 height 21
type input "*"
click at [935, 569] on button "Save" at bounding box center [931, 571] width 45 height 25
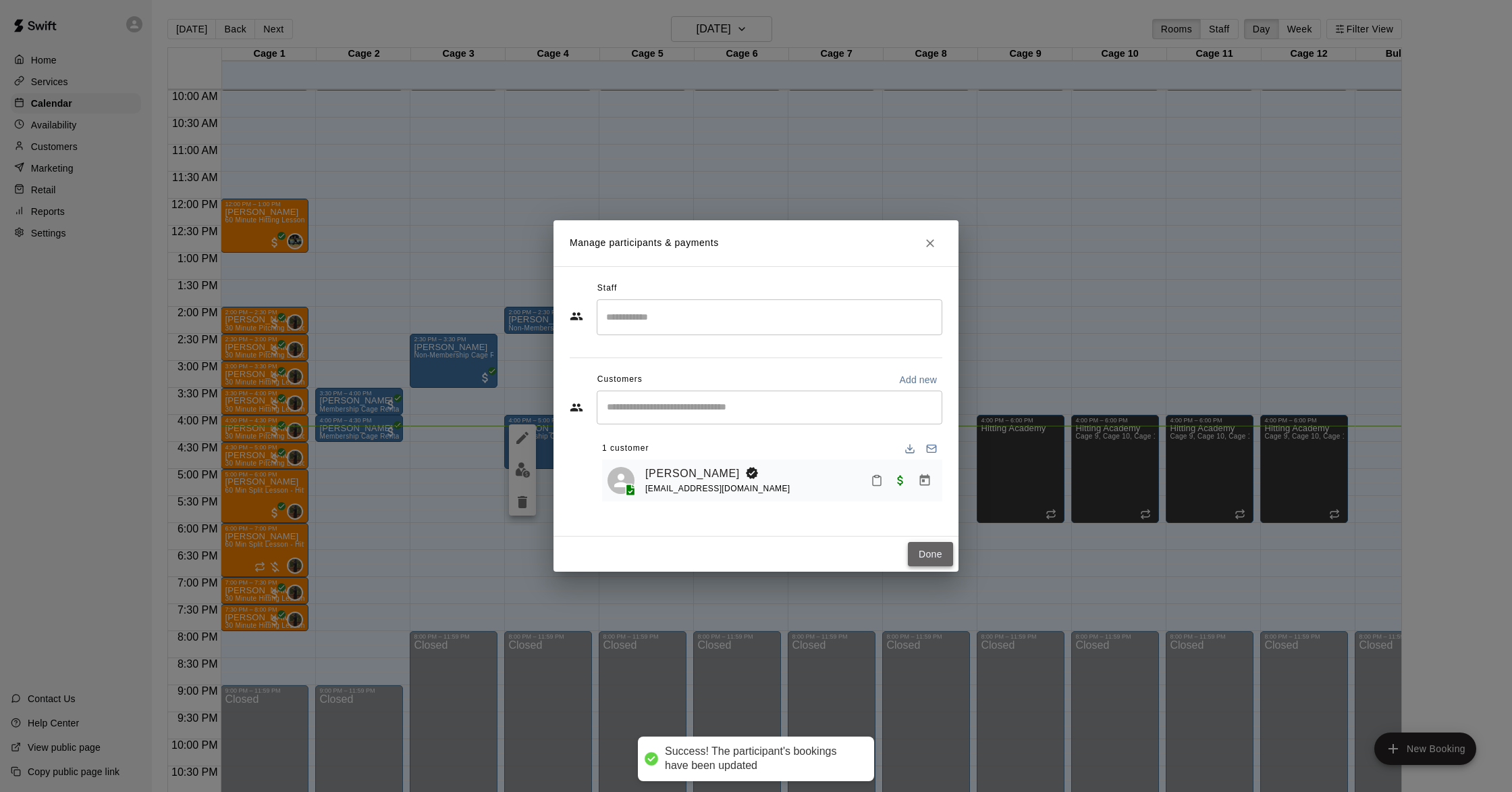
click at [934, 551] on button "Done" at bounding box center [931, 554] width 45 height 25
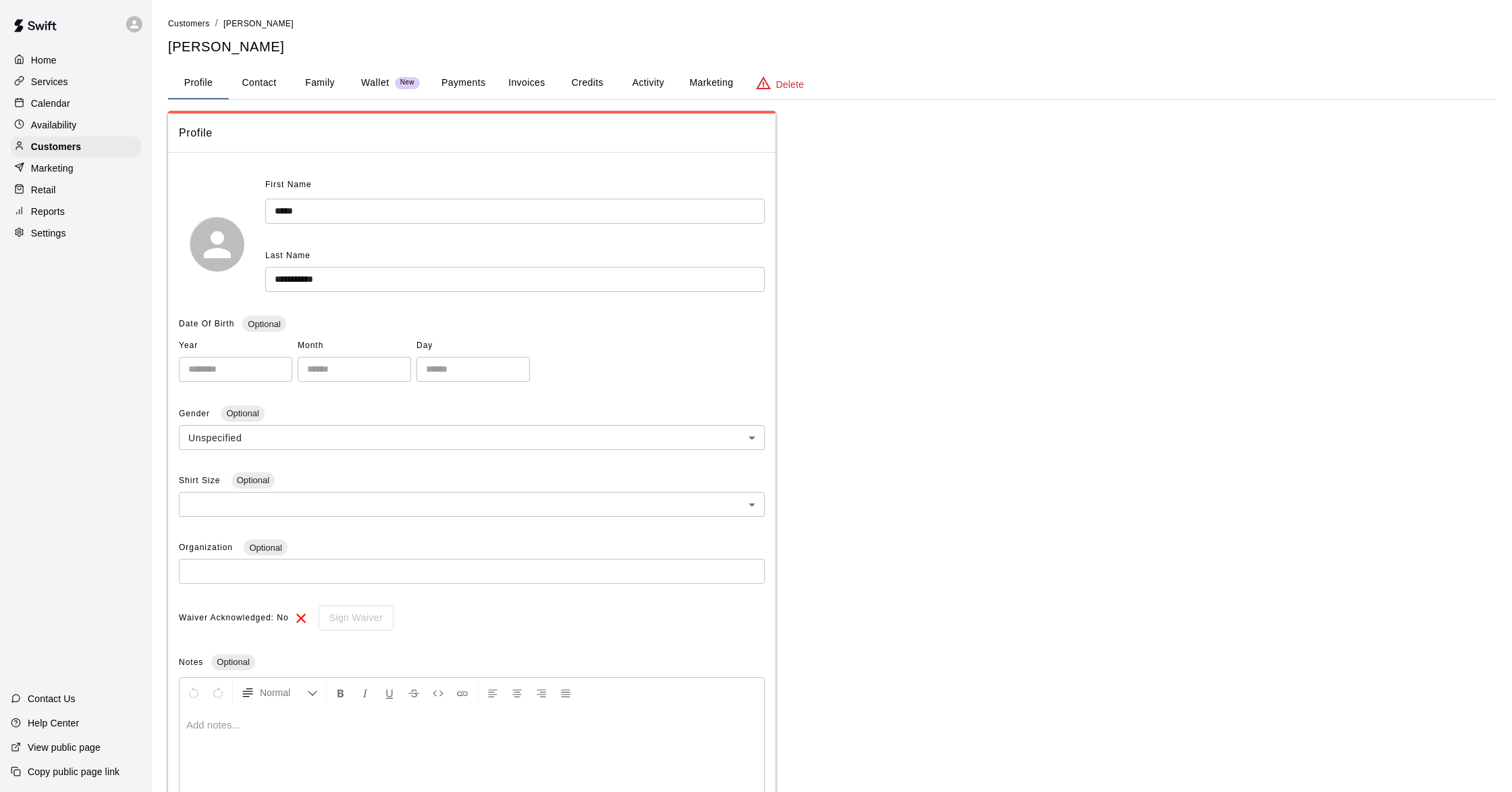
click at [438, 78] on button "Payments" at bounding box center [463, 83] width 65 height 32
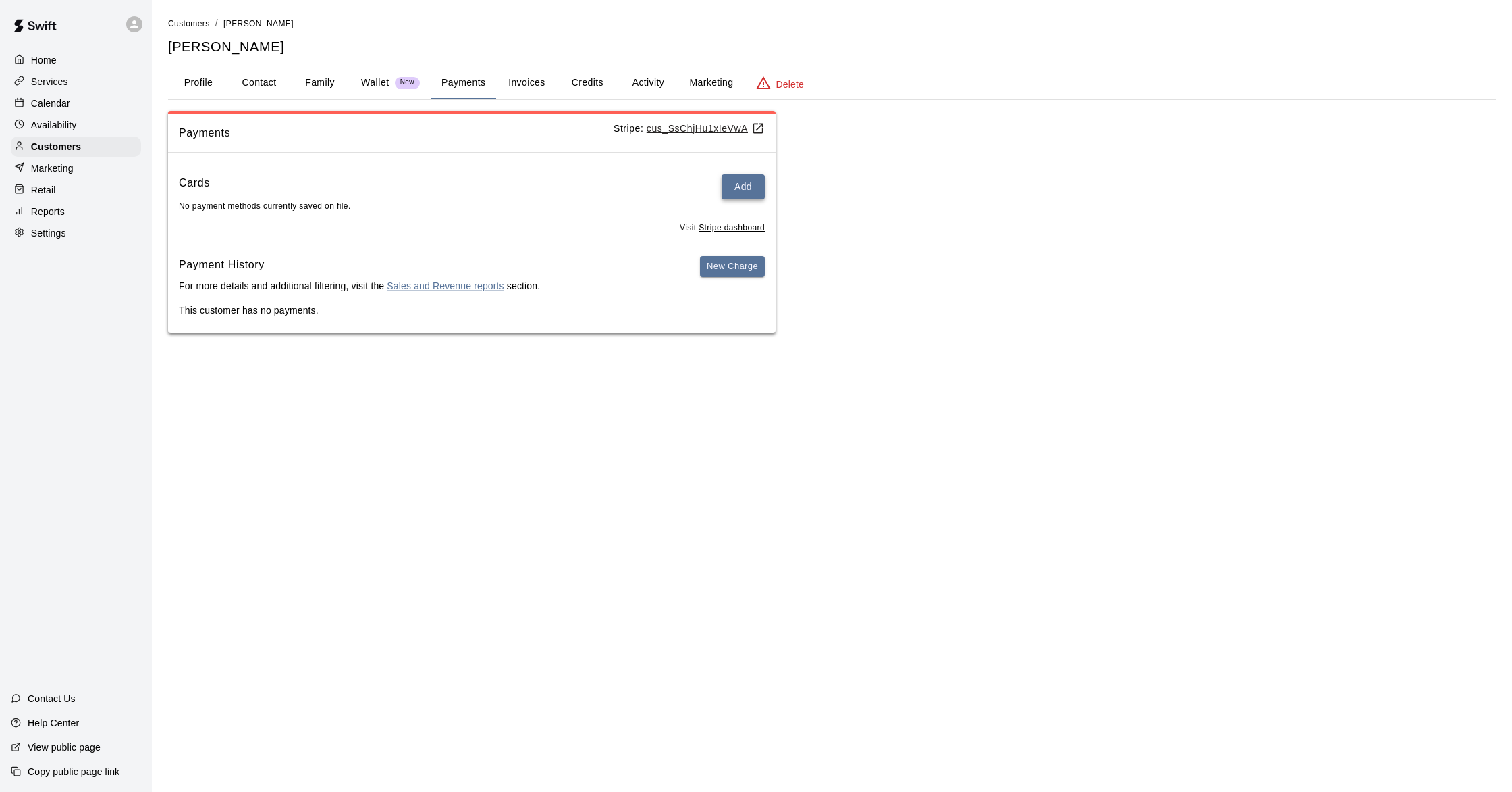
click at [737, 193] on button "Add" at bounding box center [743, 187] width 43 height 25
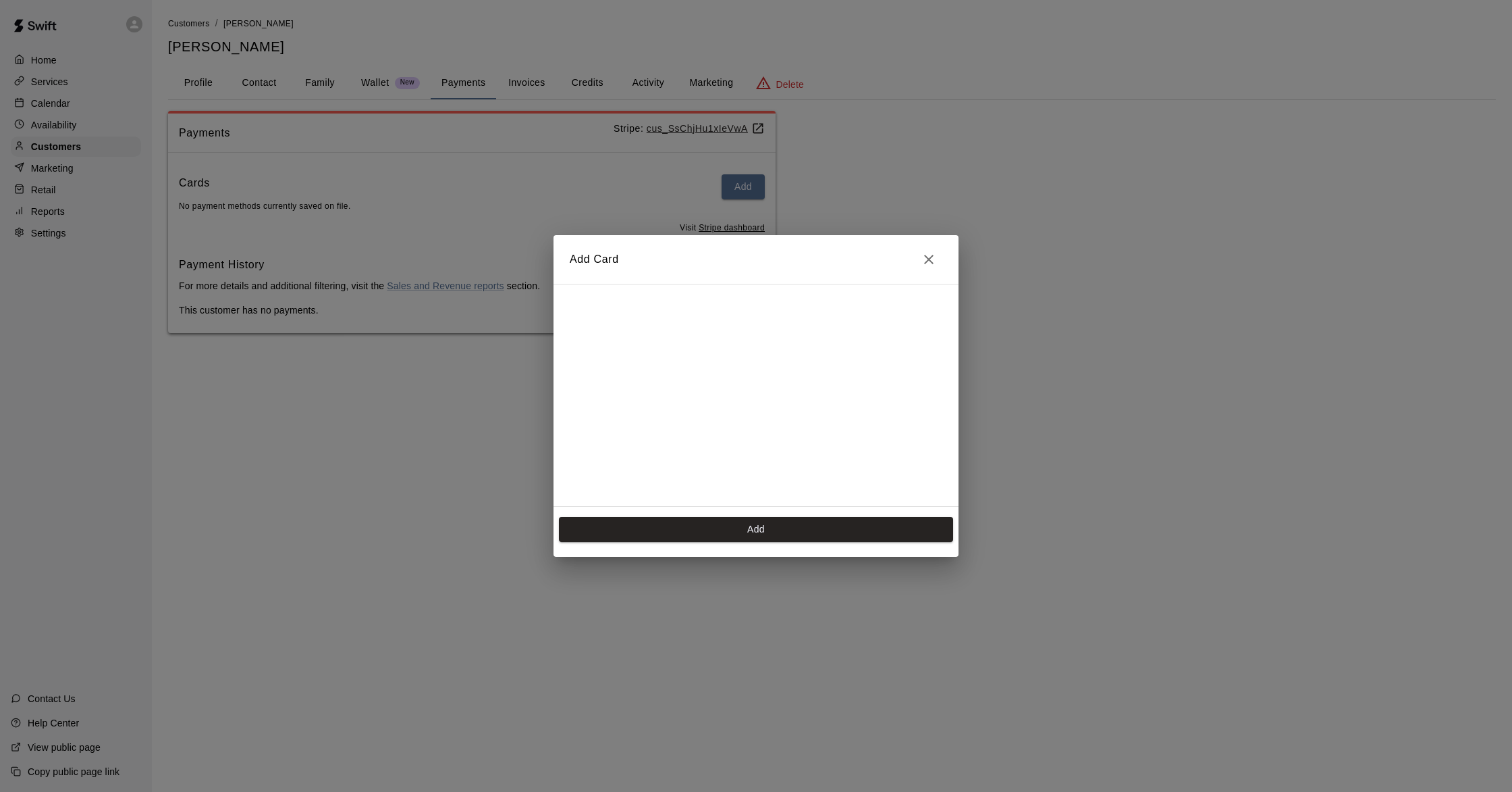
scroll to position [241, 0]
click at [762, 529] on button "Add" at bounding box center [756, 529] width 394 height 25
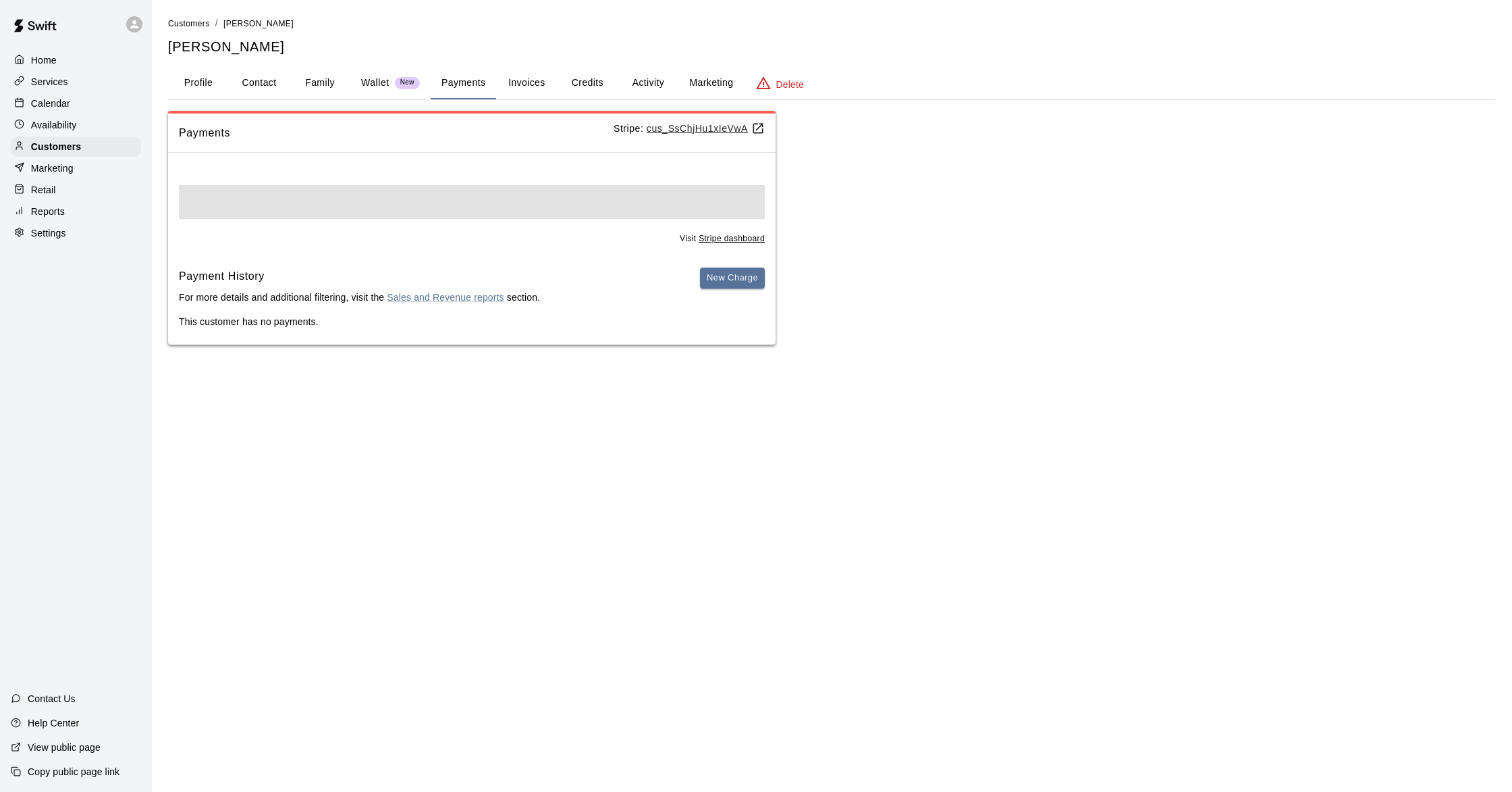
scroll to position [0, 0]
